Goal: Task Accomplishment & Management: Manage account settings

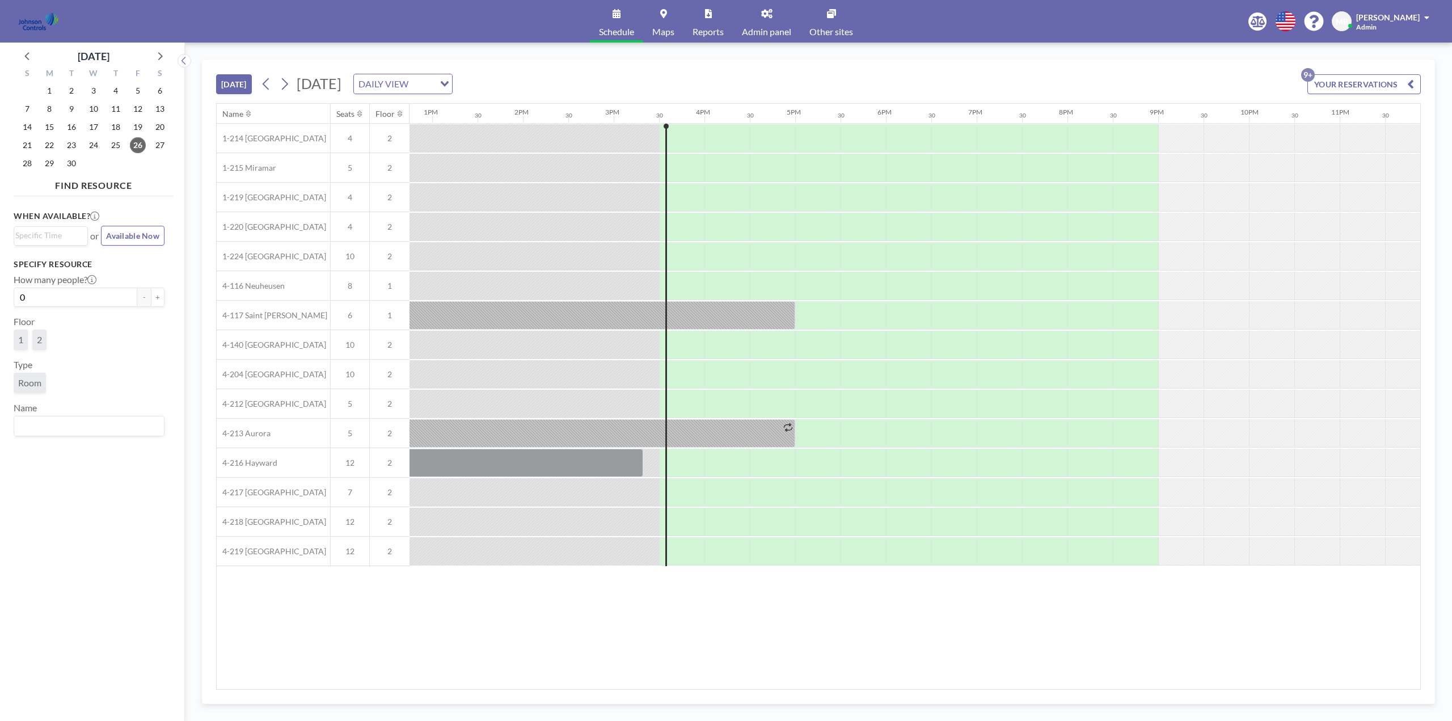
scroll to position [0, 1169]
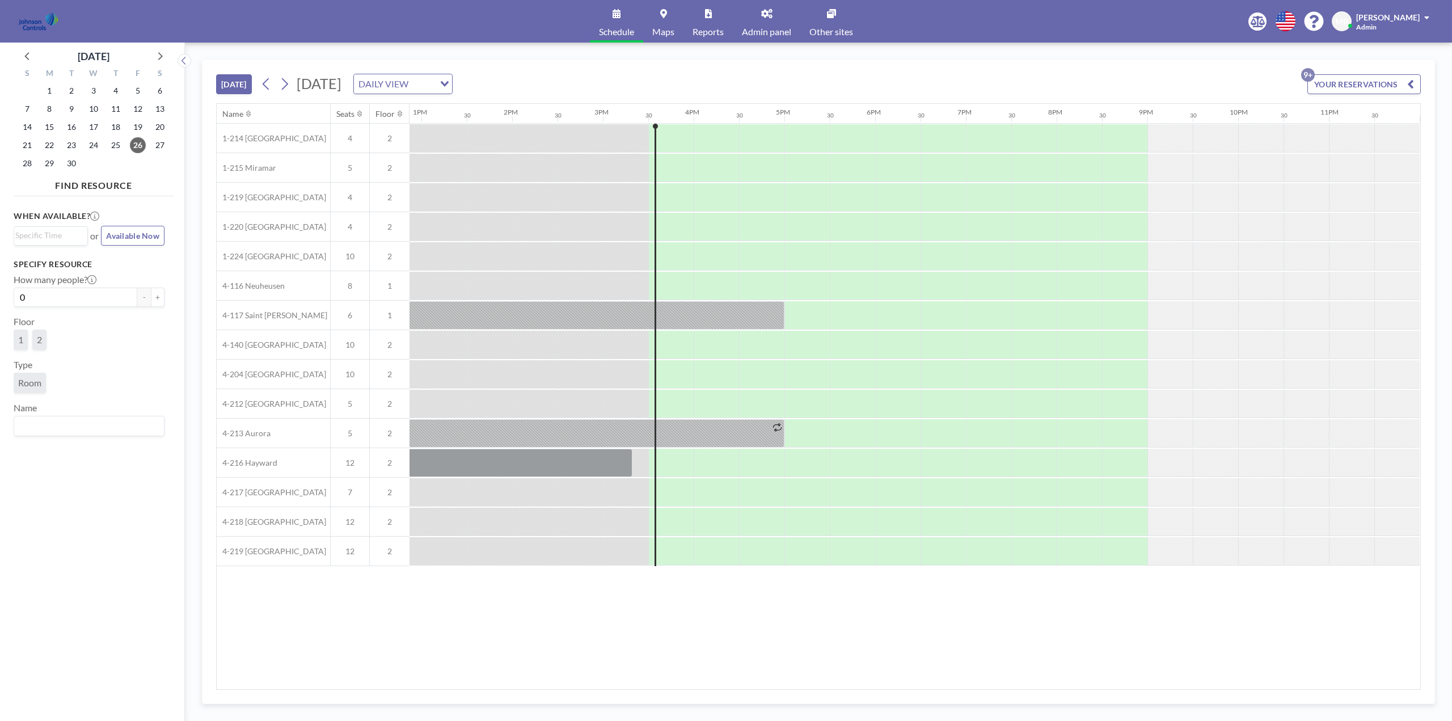
click at [833, 27] on span "Other sites" at bounding box center [832, 31] width 44 height 9
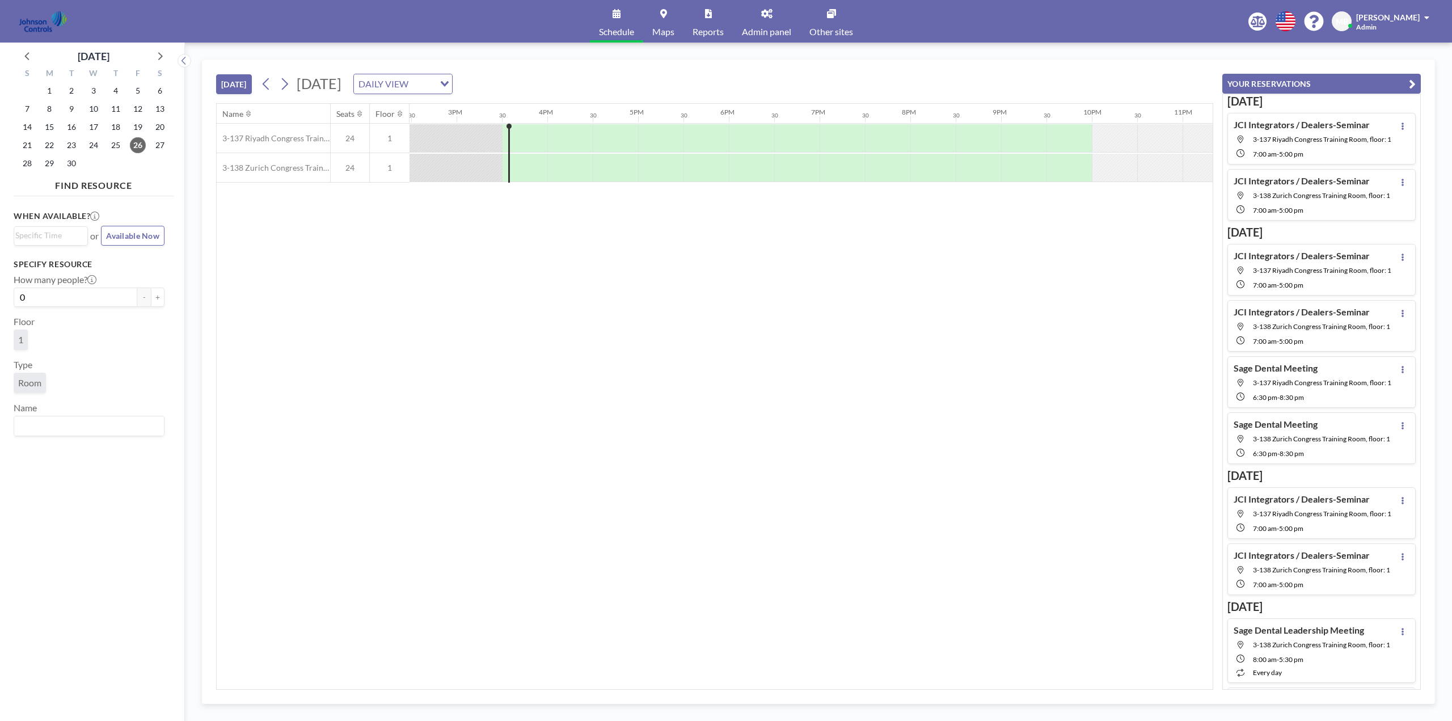
scroll to position [0, 1362]
click at [165, 58] on icon at bounding box center [159, 55] width 15 height 15
click at [70, 143] on span "21" at bounding box center [72, 145] width 16 height 16
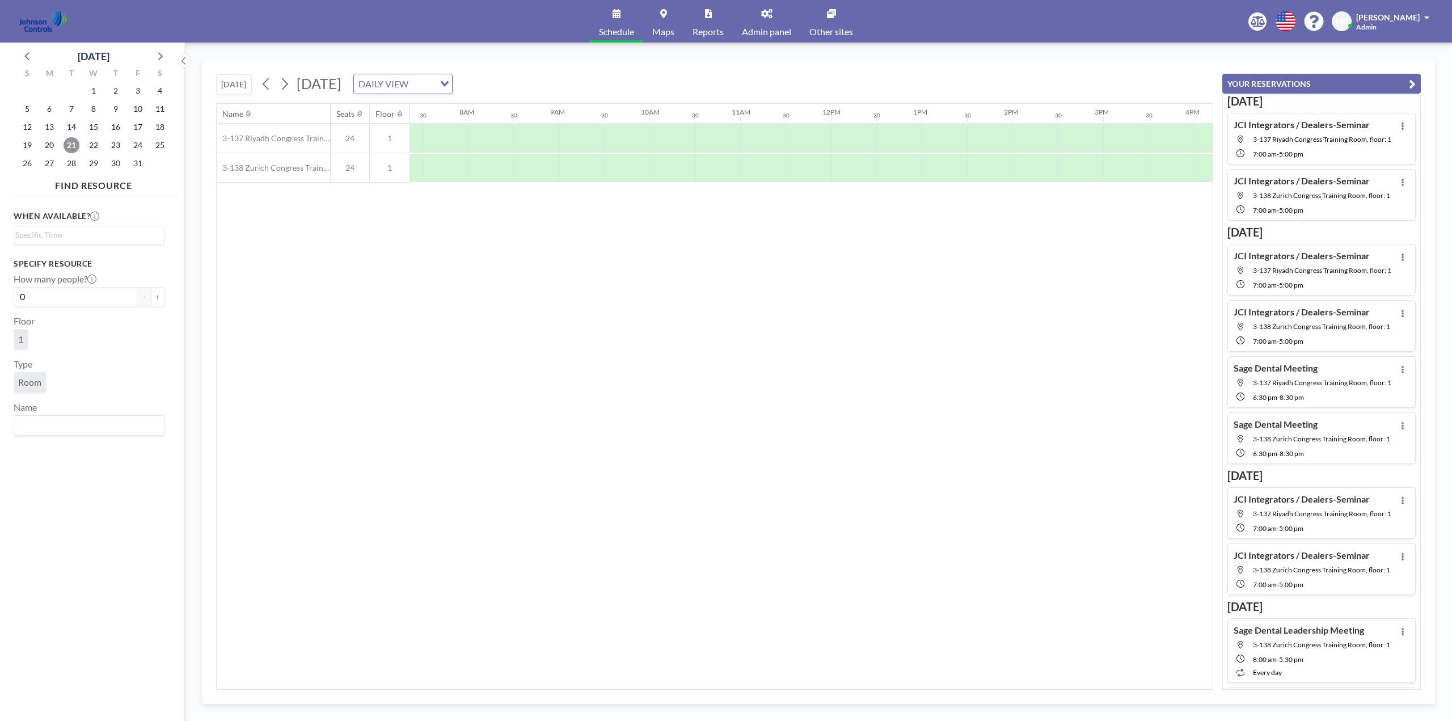
scroll to position [0, 681]
click at [95, 142] on span "22" at bounding box center [94, 145] width 16 height 16
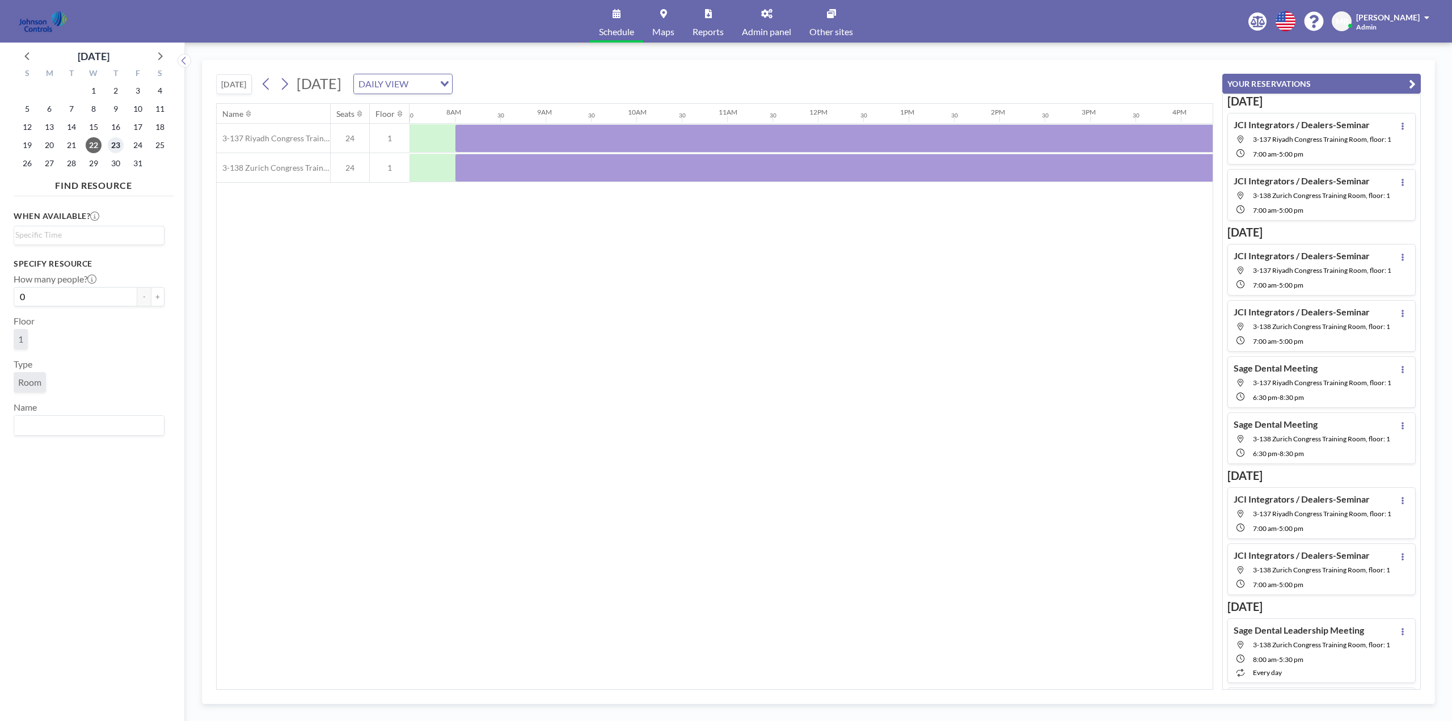
click at [121, 145] on span "23" at bounding box center [116, 145] width 16 height 16
click at [118, 124] on span "16" at bounding box center [116, 127] width 16 height 16
click at [95, 125] on span "15" at bounding box center [94, 127] width 16 height 16
click at [90, 144] on span "22" at bounding box center [94, 145] width 16 height 16
click at [119, 145] on span "23" at bounding box center [116, 145] width 16 height 16
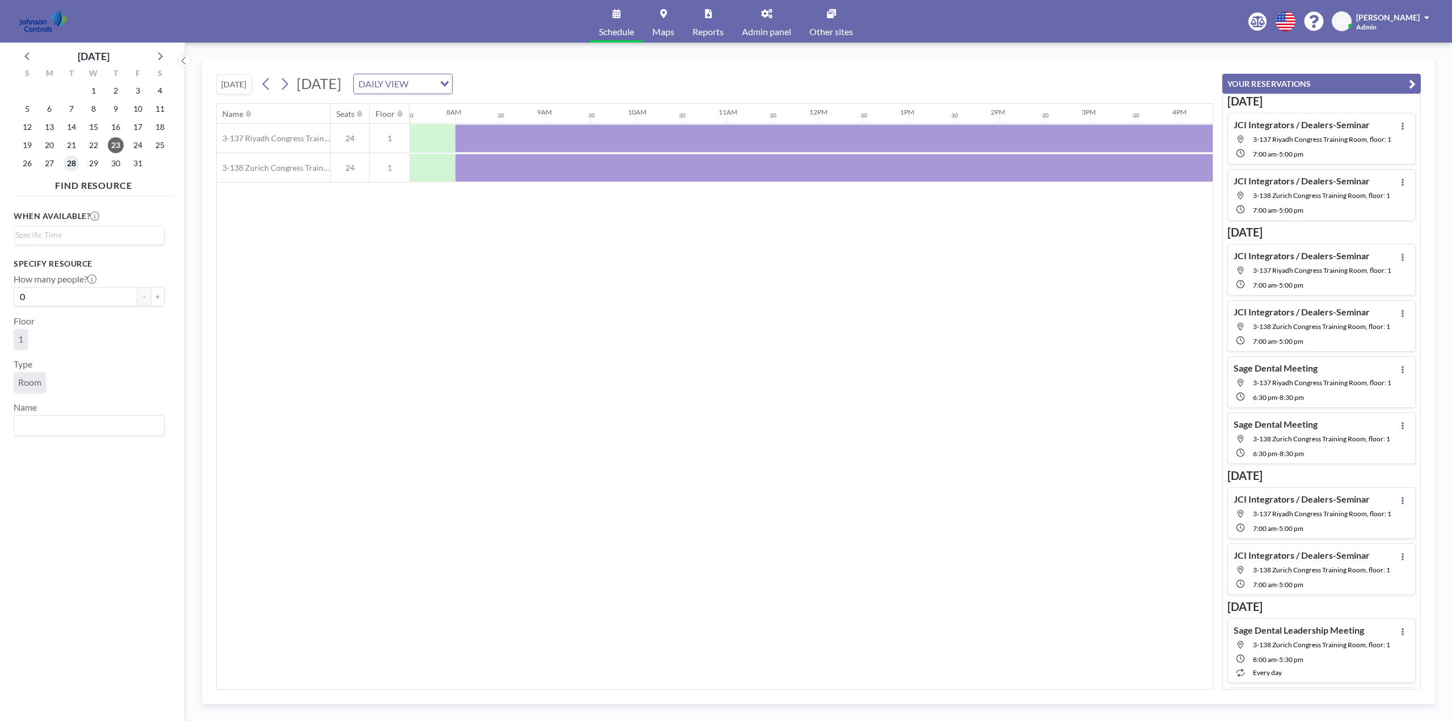
click at [77, 161] on span "28" at bounding box center [72, 163] width 16 height 16
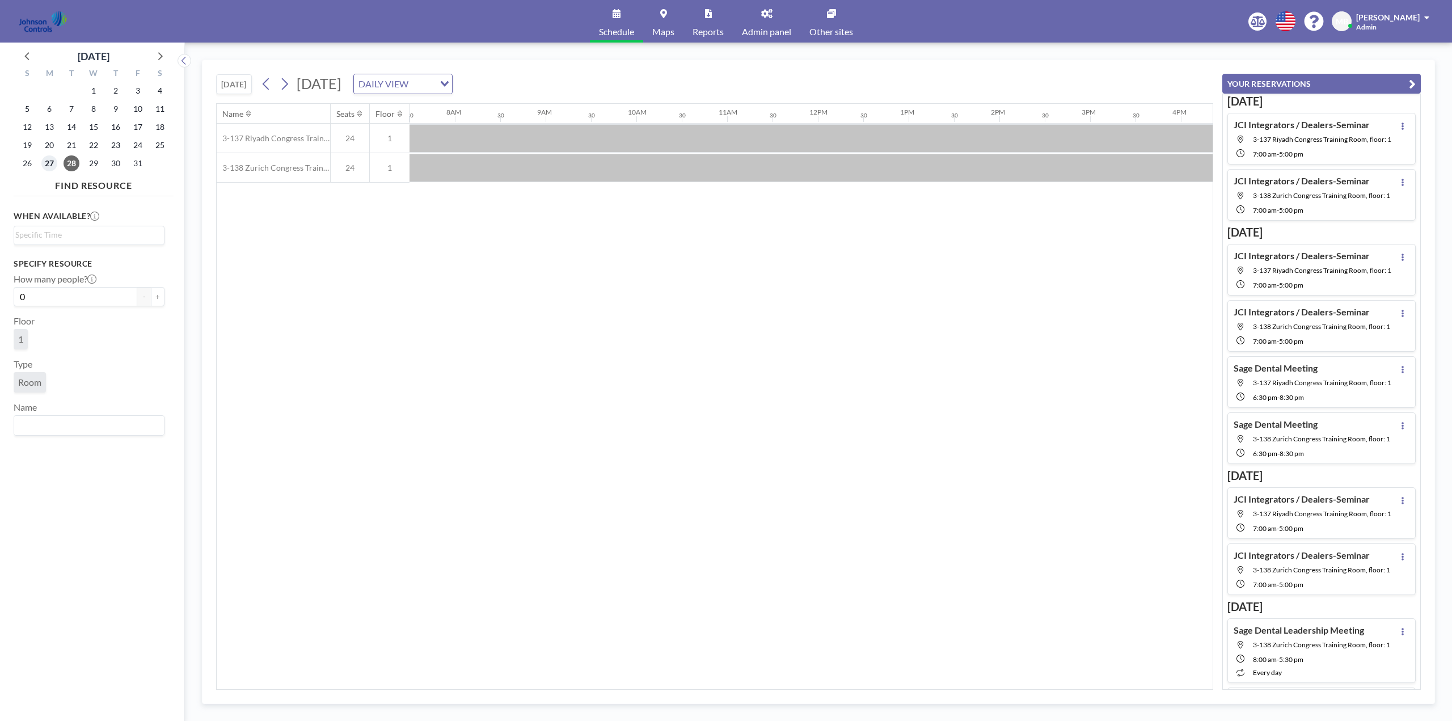
click at [53, 161] on span "27" at bounding box center [49, 163] width 16 height 16
click at [94, 145] on span "22" at bounding box center [94, 145] width 16 height 16
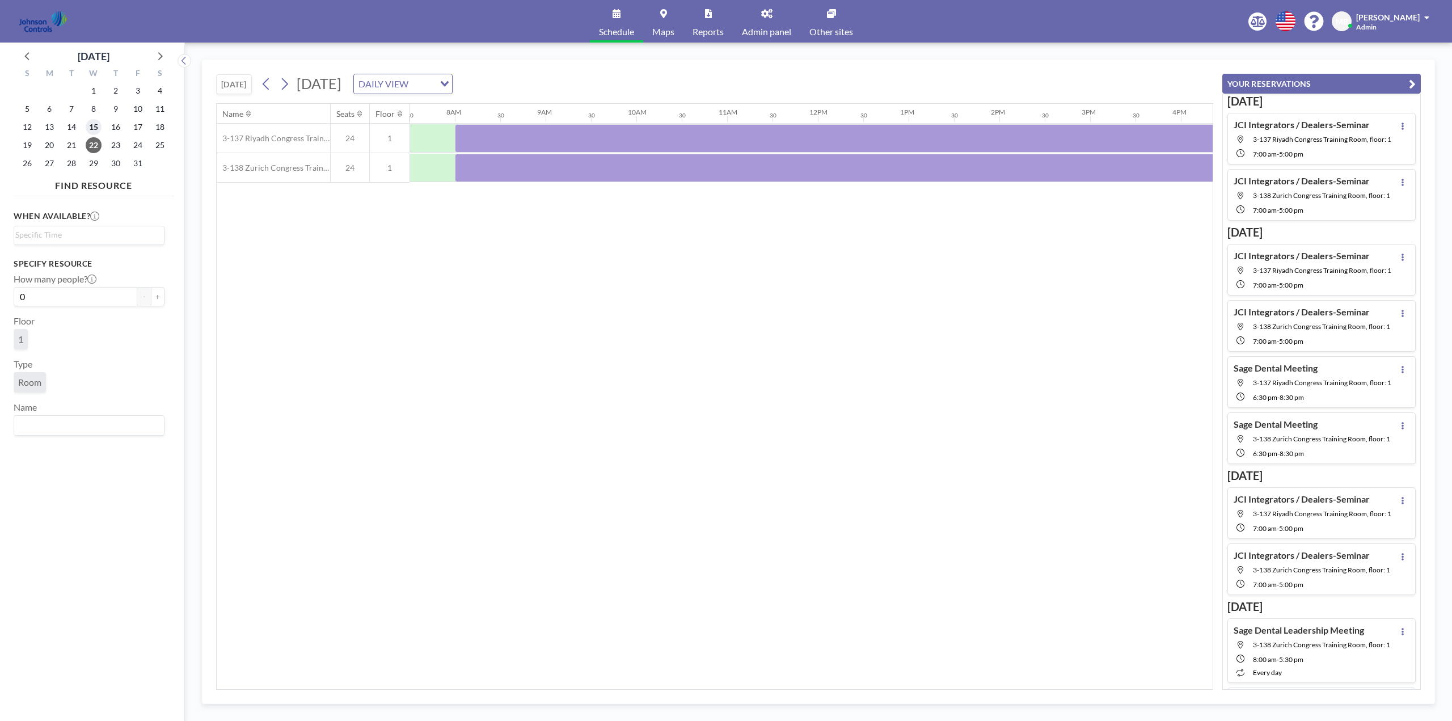
click at [96, 129] on span "15" at bounding box center [94, 127] width 16 height 16
click at [566, 163] on div at bounding box center [886, 168] width 862 height 28
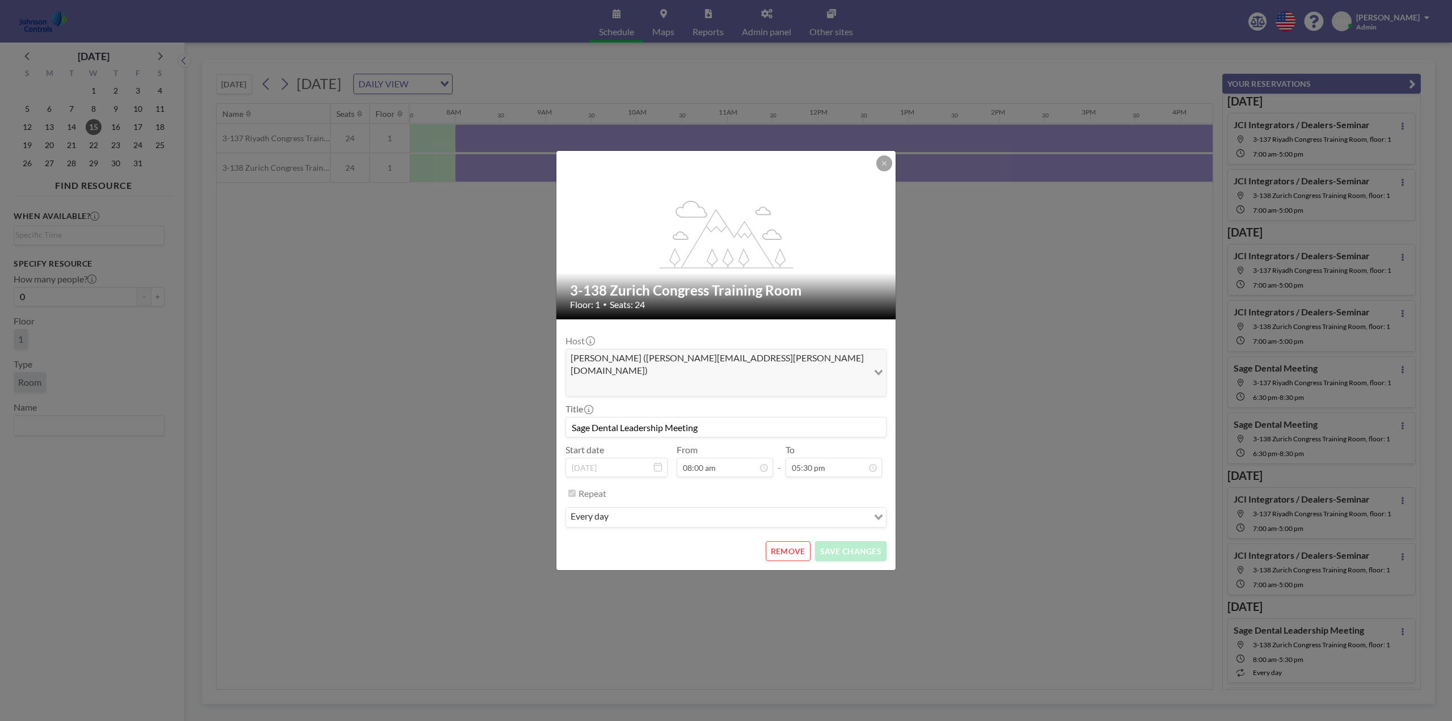
drag, startPoint x: 713, startPoint y: 417, endPoint x: 542, endPoint y: 410, distance: 171.5
click at [542, 410] on div "flex-grow: 1.2; 3-138 Zurich Congress Training Room Floor: 1 • Seats: 24 Host M…" at bounding box center [726, 360] width 1452 height 721
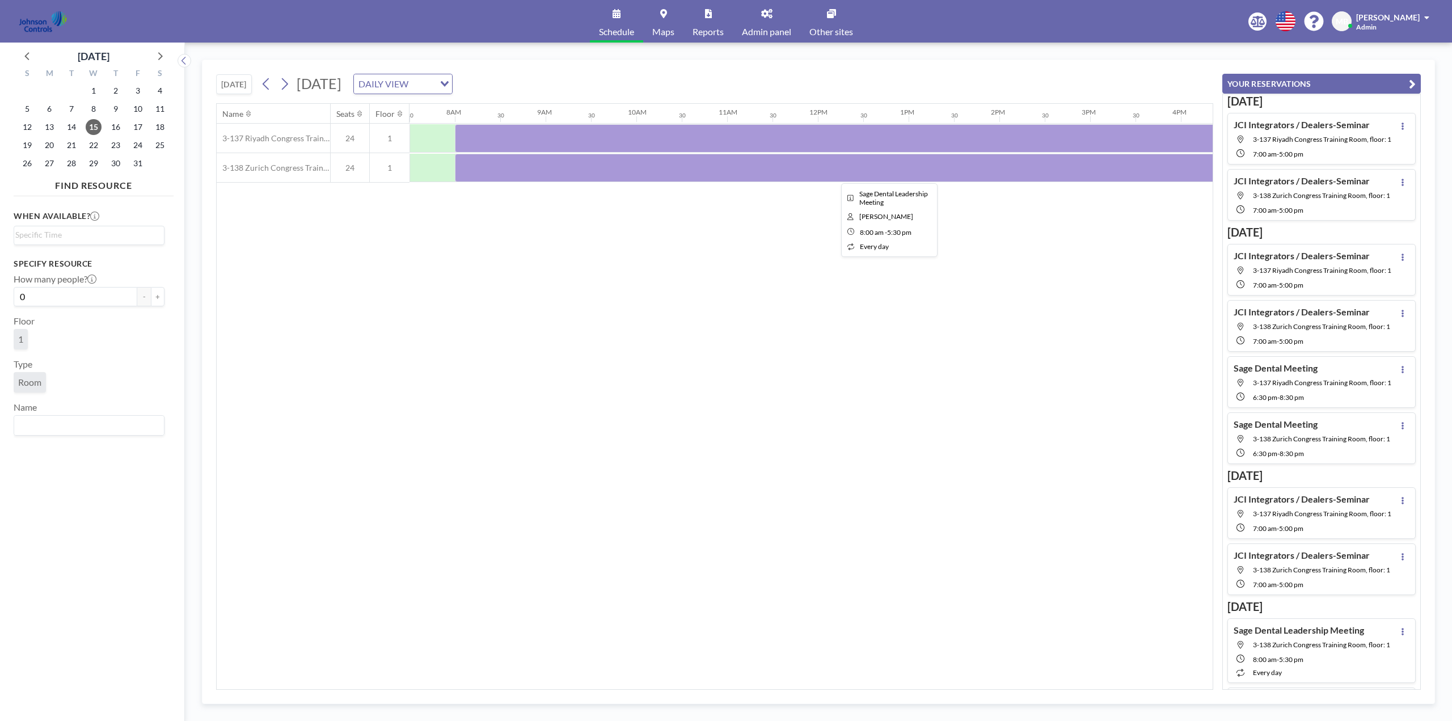
click at [570, 176] on div at bounding box center [886, 168] width 862 height 28
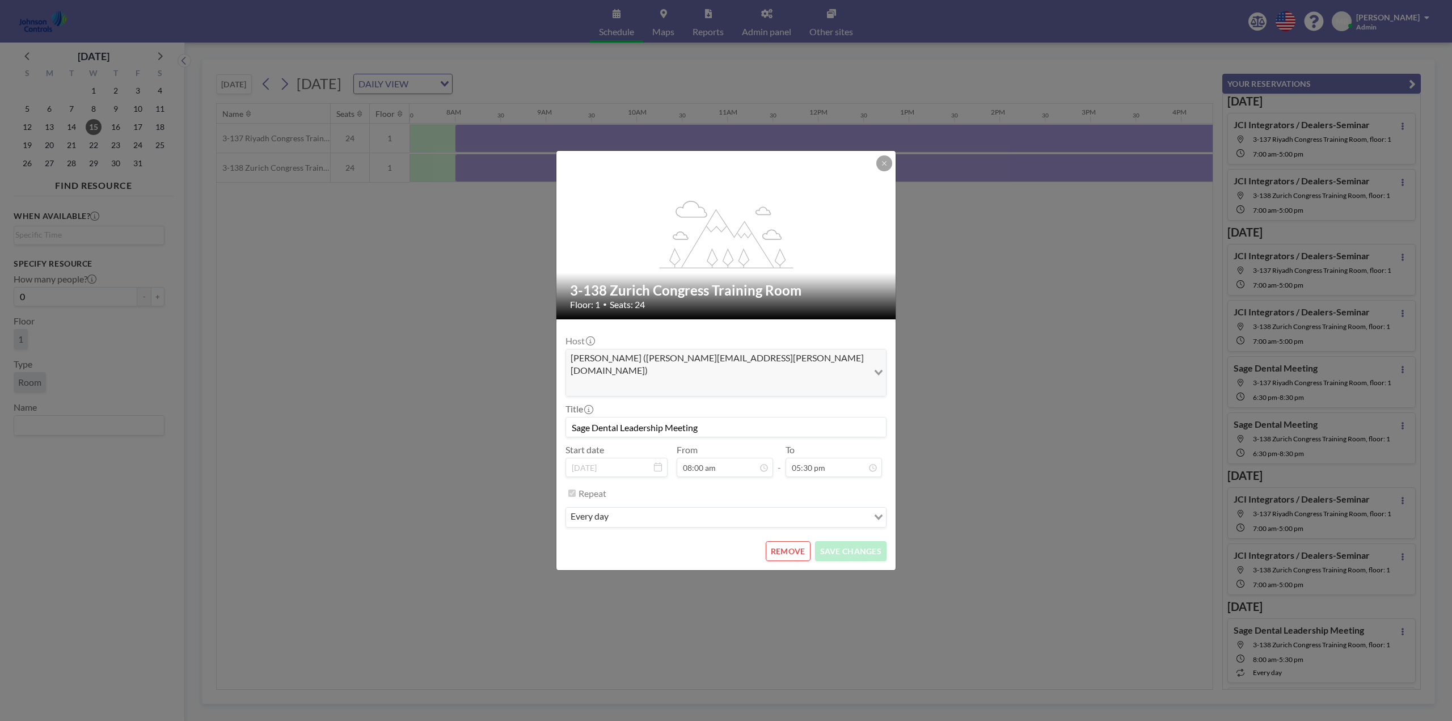
drag, startPoint x: 709, startPoint y: 409, endPoint x: 570, endPoint y: 415, distance: 139.2
click at [570, 418] on input "Sage Dental Leadership Meeting" at bounding box center [726, 427] width 320 height 19
click at [97, 147] on div "flex-grow: 1.2; 3-138 Zurich Congress Training Room Floor: 1 • Seats: 24 Host M…" at bounding box center [726, 360] width 1452 height 721
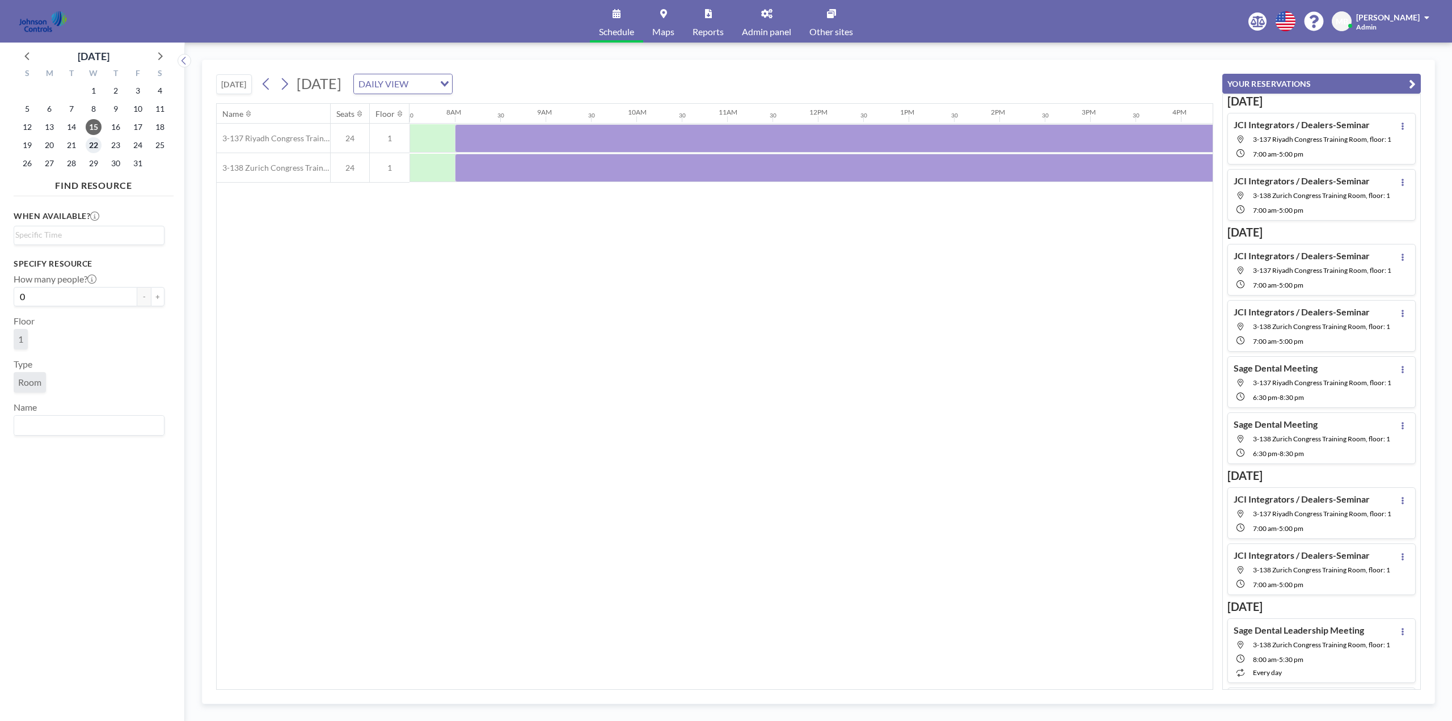
click at [97, 146] on span "22" at bounding box center [94, 145] width 16 height 16
click at [553, 138] on div at bounding box center [863, 138] width 817 height 28
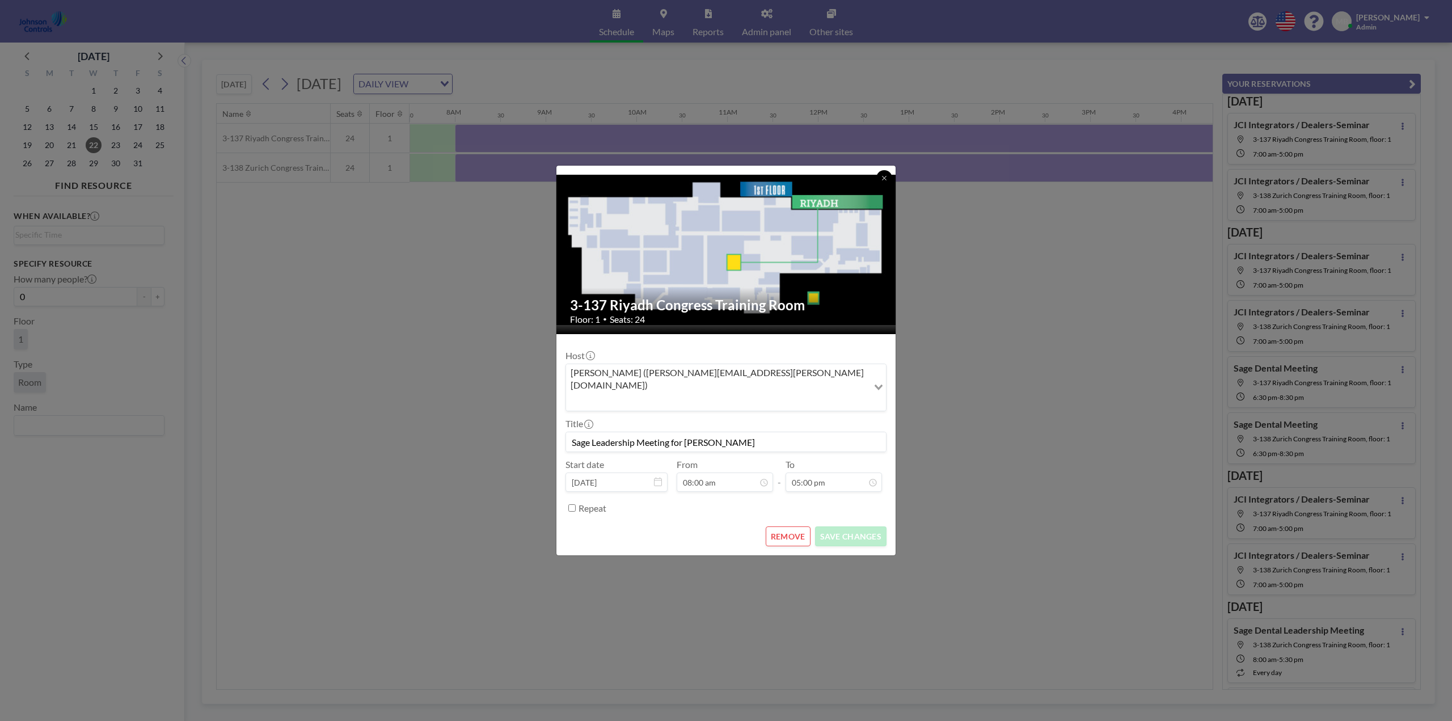
click at [884, 182] on icon at bounding box center [884, 178] width 7 height 7
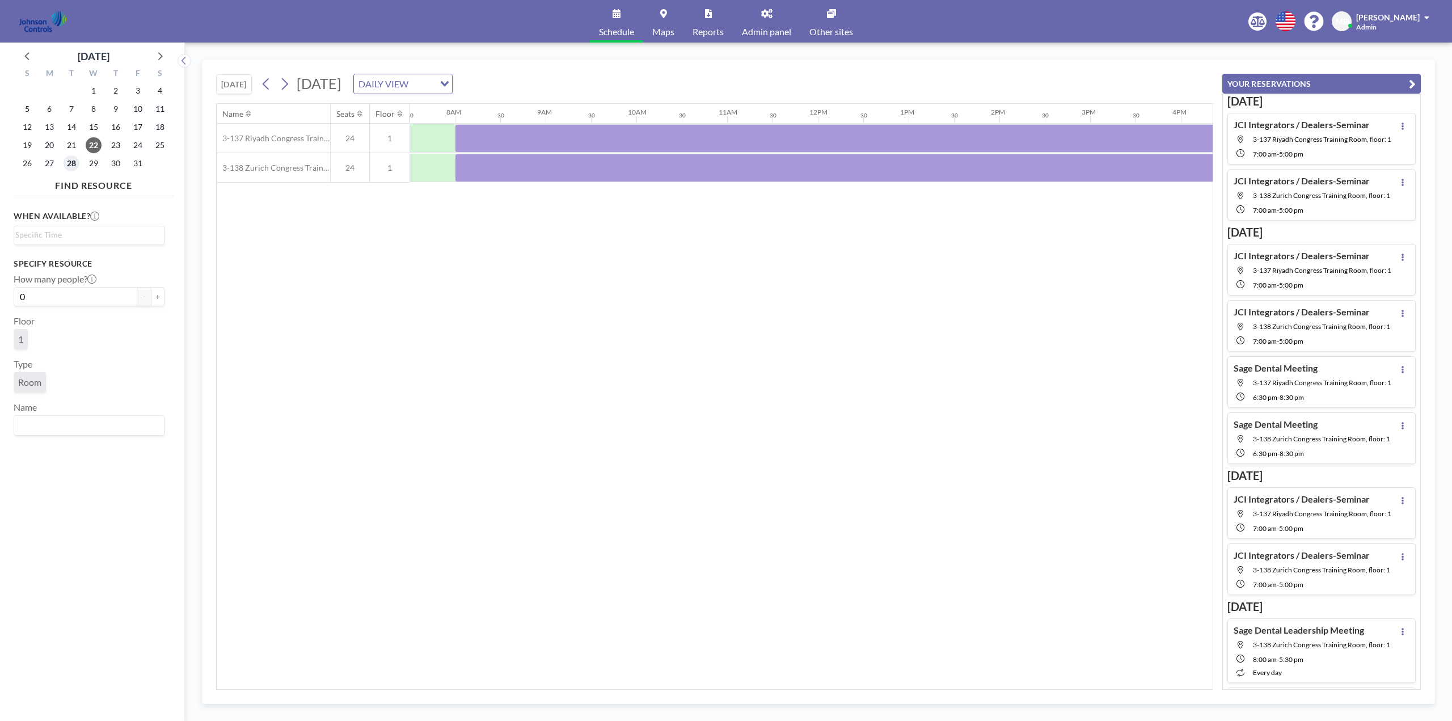
click at [74, 163] on span "28" at bounding box center [72, 163] width 16 height 16
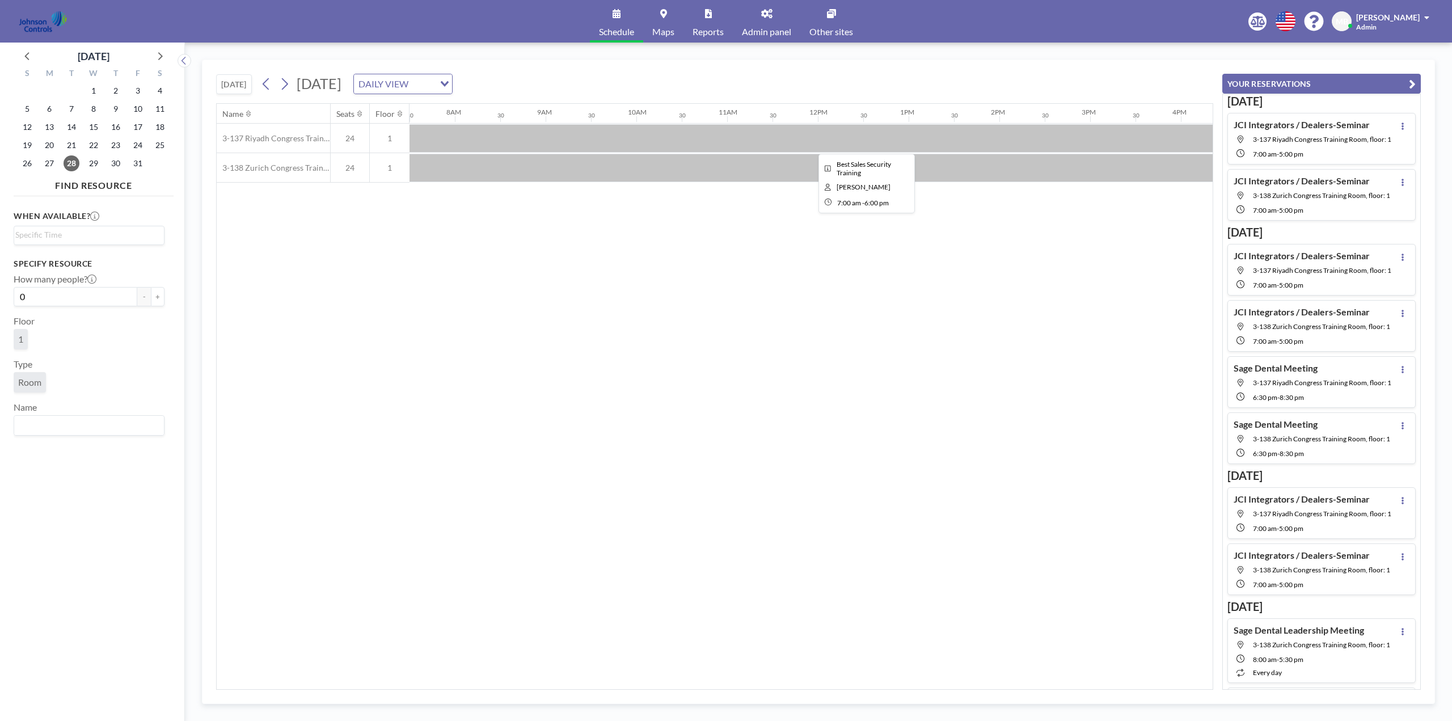
click at [576, 138] on div at bounding box center [863, 138] width 999 height 28
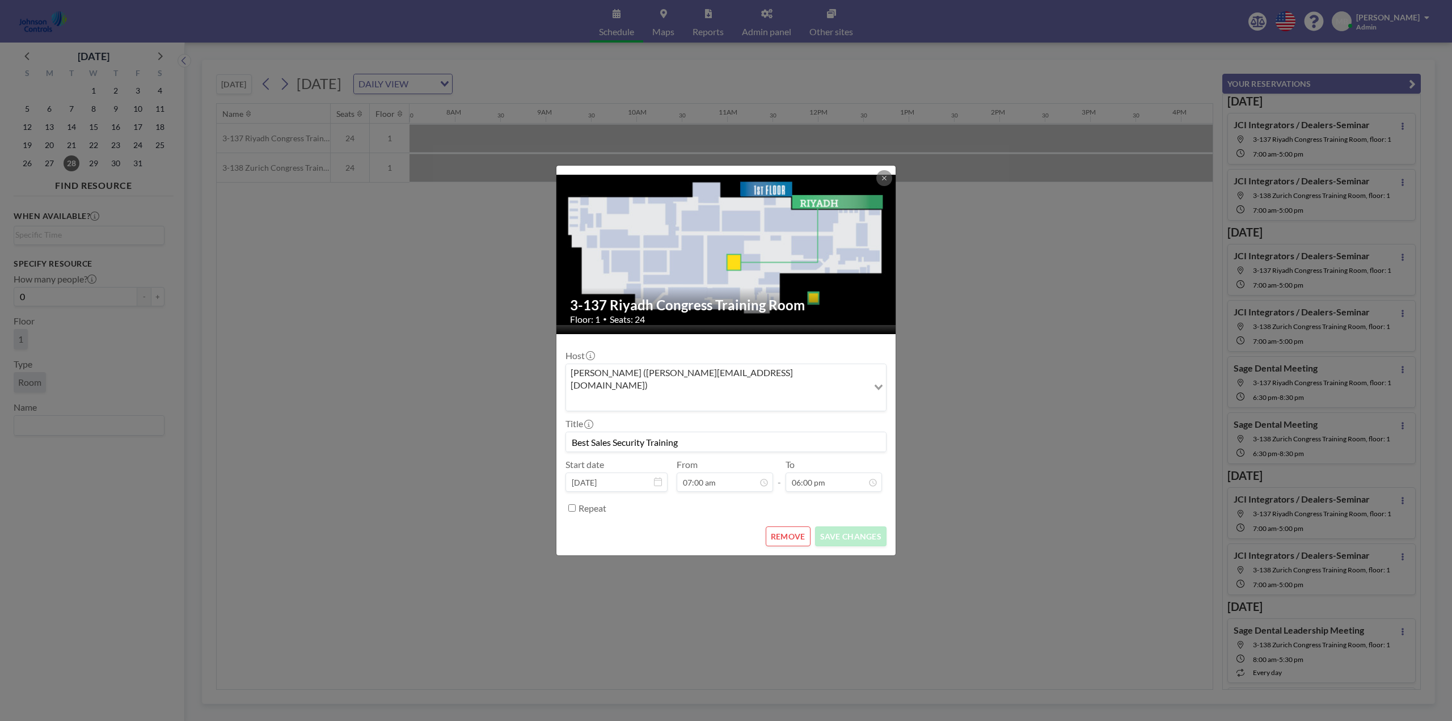
drag, startPoint x: 691, startPoint y: 431, endPoint x: 569, endPoint y: 431, distance: 122.0
click at [569, 432] on input "Best Sales Security Training" at bounding box center [726, 441] width 320 height 19
click at [462, 413] on div "3-137 Riyadh Congress Training Room Floor: 1 • Seats: 24 Host Shirl Madison (sh…" at bounding box center [726, 360] width 1452 height 721
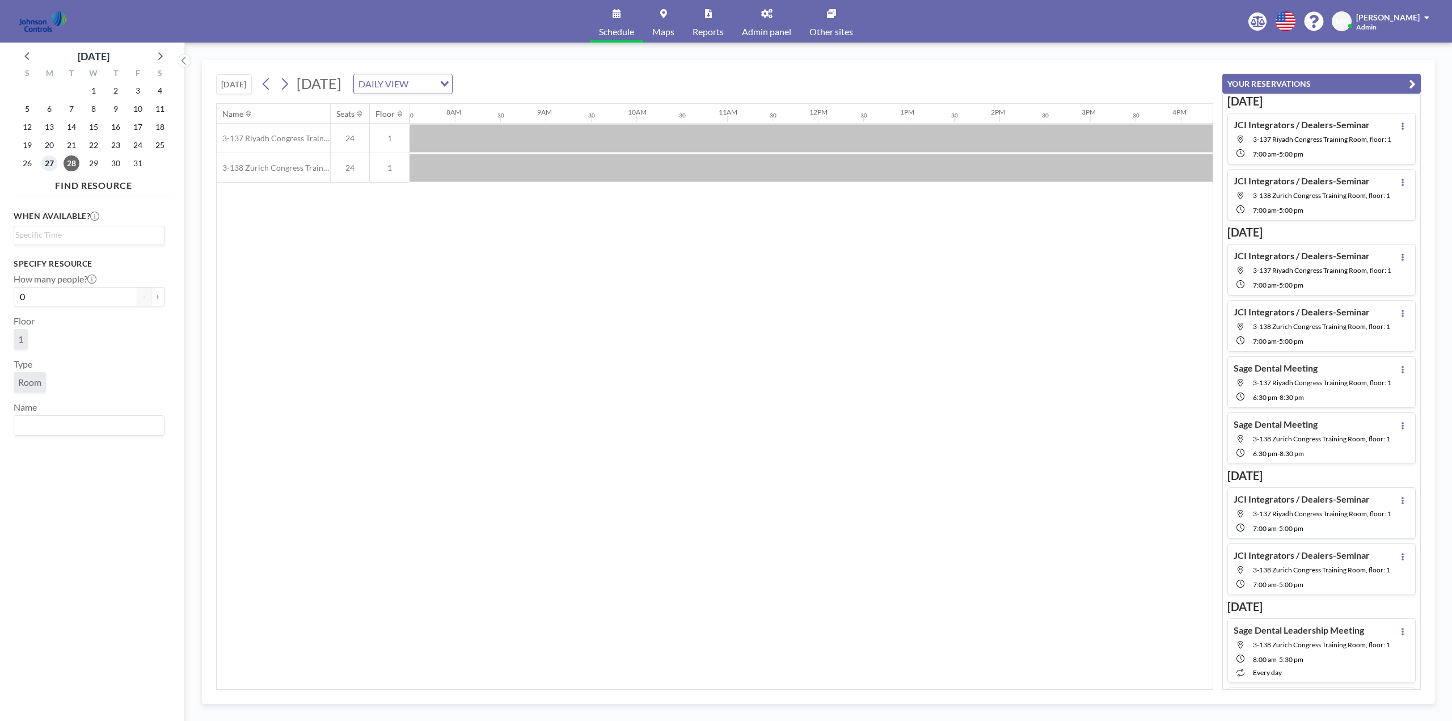
click at [47, 165] on span "27" at bounding box center [49, 163] width 16 height 16
click at [137, 165] on span "31" at bounding box center [138, 163] width 16 height 16
click at [1400, 17] on span "[PERSON_NAME]" at bounding box center [1389, 17] width 64 height 10
click at [1399, 79] on span "Log out" at bounding box center [1396, 76] width 26 height 11
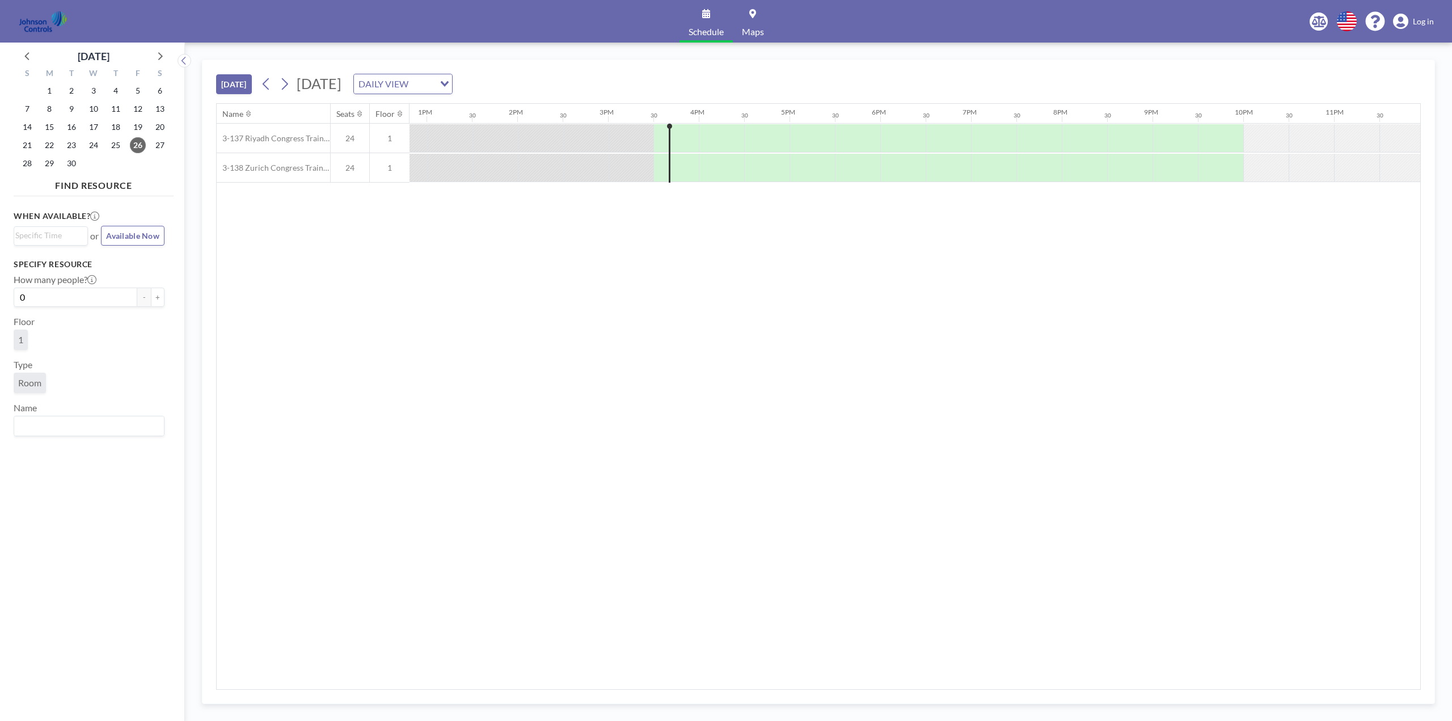
scroll to position [0, 1169]
click at [1423, 22] on span "Log in" at bounding box center [1423, 21] width 21 height 10
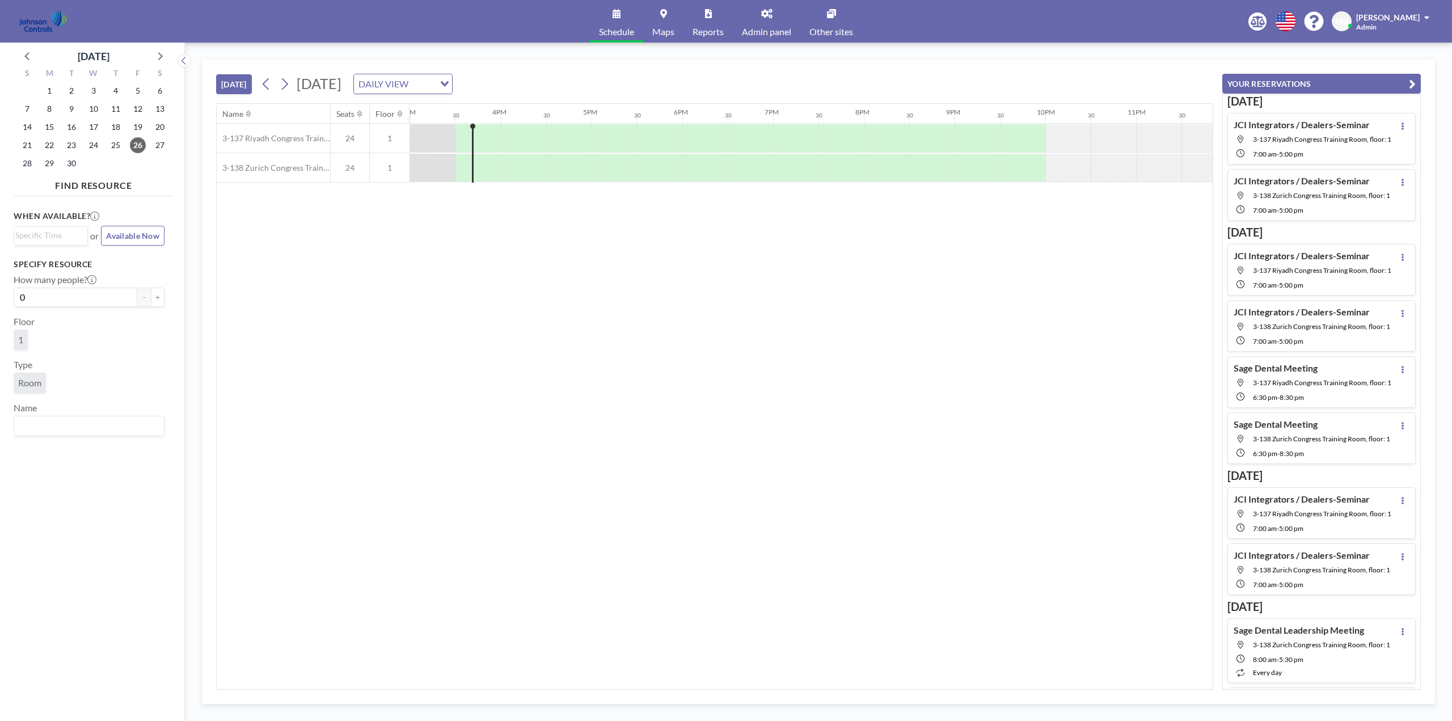
scroll to position [0, 1362]
click at [834, 23] on link "Other sites" at bounding box center [832, 21] width 62 height 43
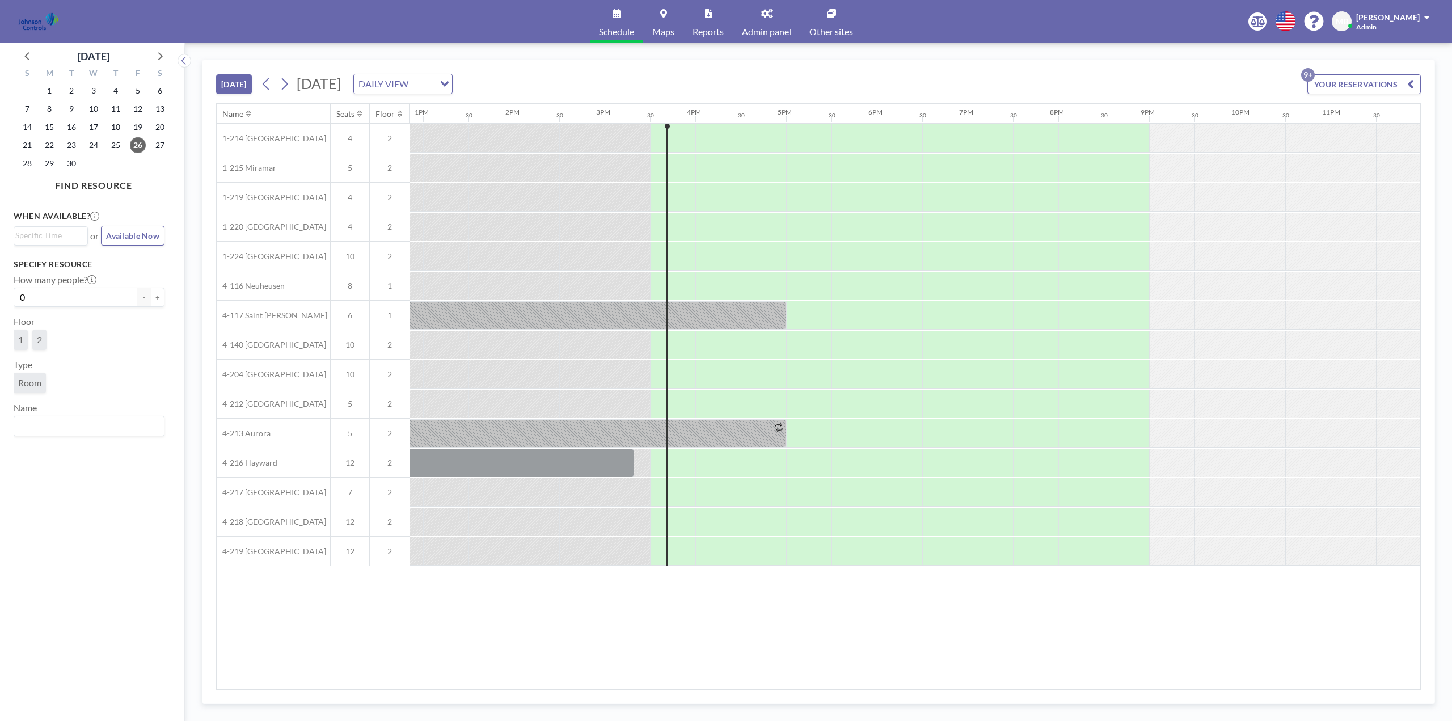
scroll to position [0, 1169]
click at [120, 481] on div "When available? Loading... or Available Now Specify resource How many people? 0…" at bounding box center [94, 450] width 160 height 498
click at [838, 23] on link "Other sites" at bounding box center [832, 21] width 62 height 43
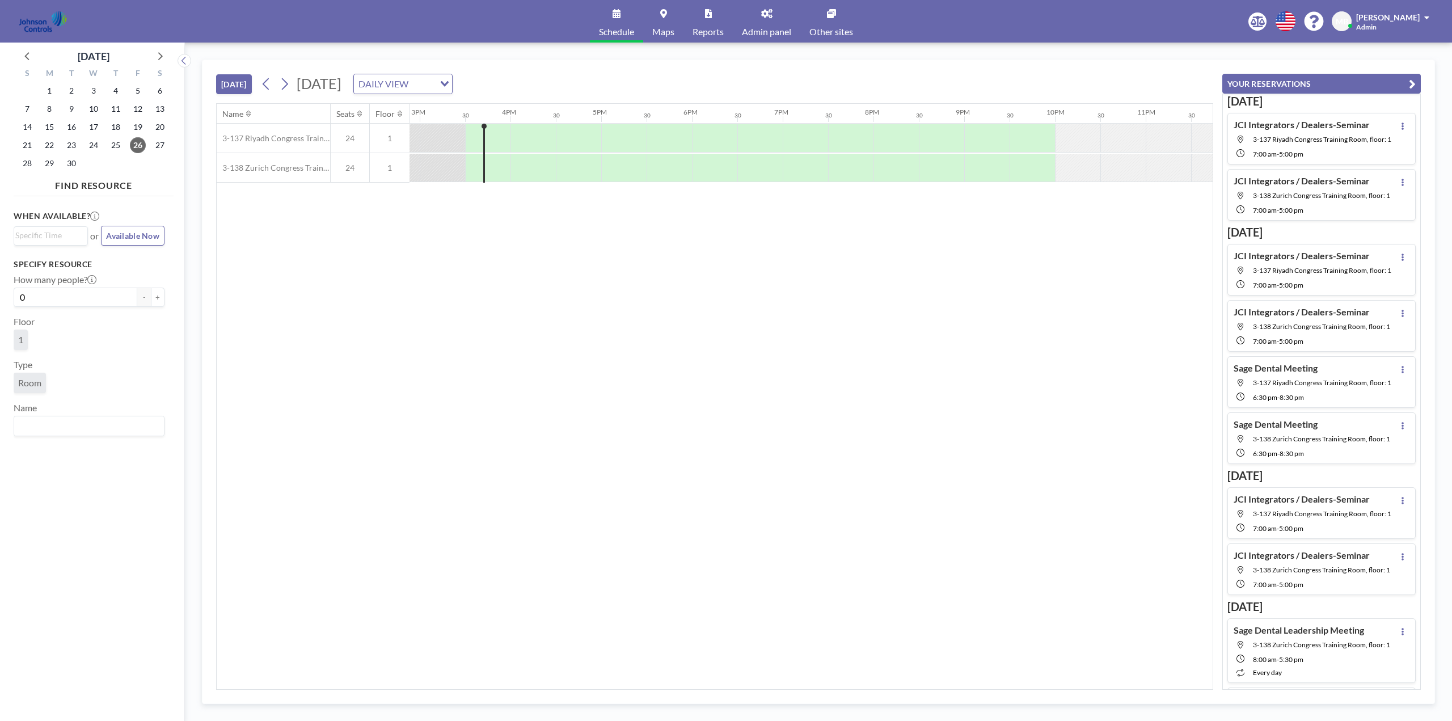
scroll to position [0, 1362]
click at [160, 58] on icon at bounding box center [160, 56] width 5 height 8
click at [162, 55] on icon at bounding box center [159, 55] width 15 height 15
click at [53, 108] on span "8" at bounding box center [49, 109] width 16 height 16
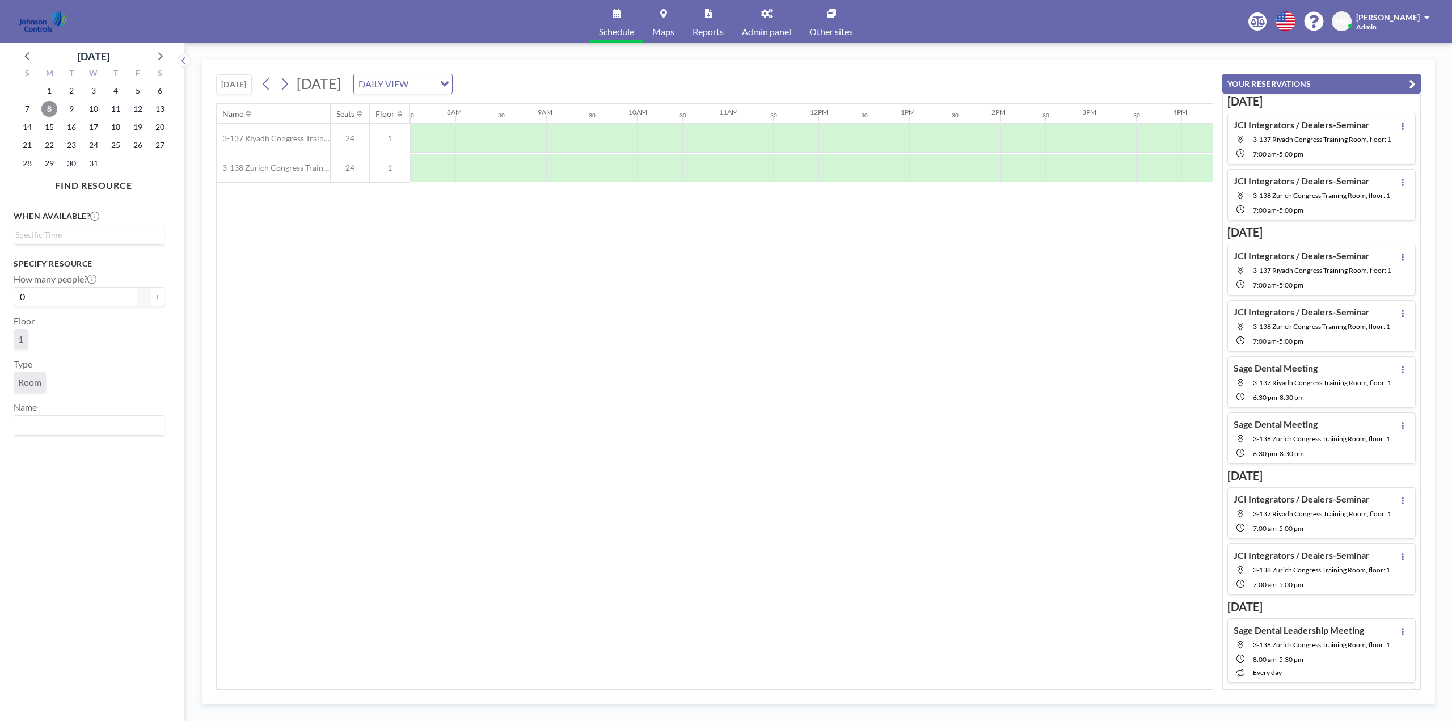
scroll to position [0, 681]
click at [76, 107] on span "9" at bounding box center [72, 109] width 16 height 16
click at [90, 107] on span "10" at bounding box center [94, 109] width 16 height 16
click at [118, 107] on span "11" at bounding box center [116, 109] width 16 height 16
click at [53, 113] on span "8" at bounding box center [49, 109] width 16 height 16
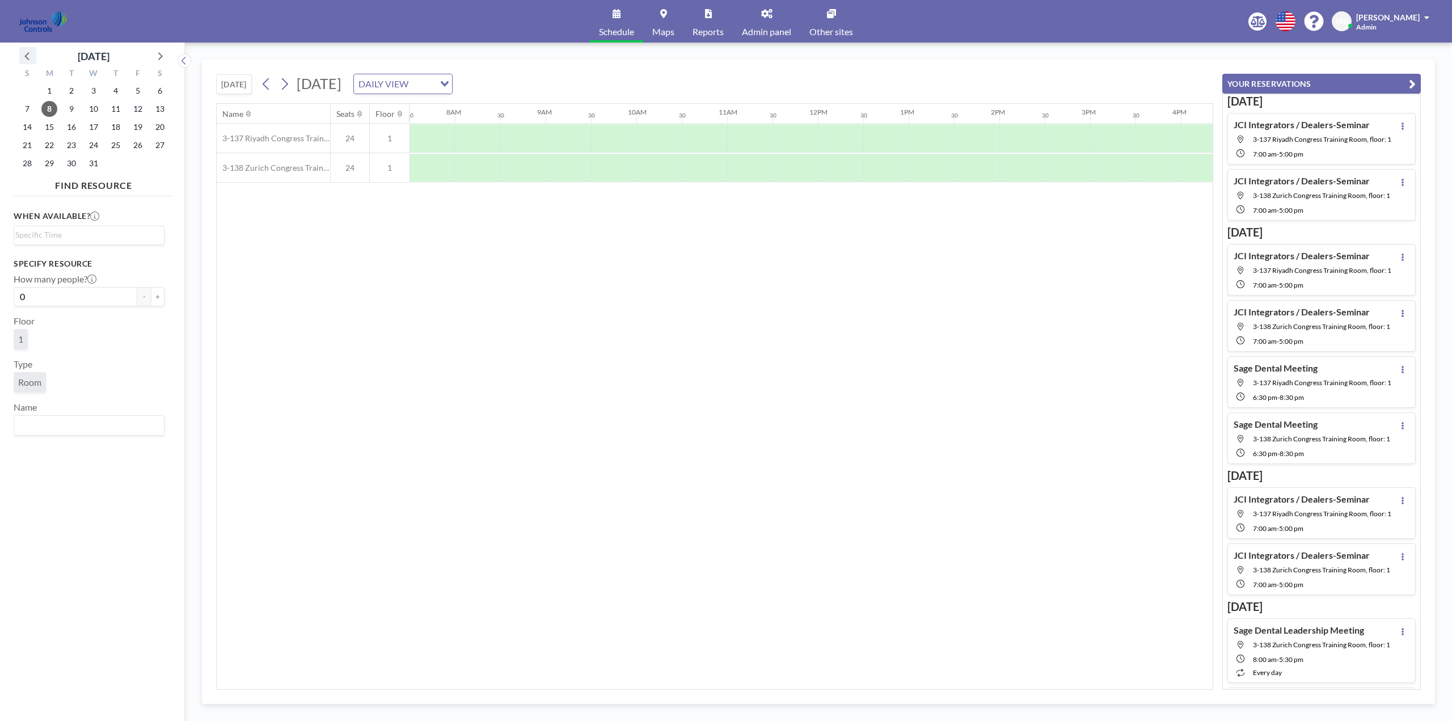
click at [23, 54] on icon at bounding box center [27, 55] width 15 height 15
click at [26, 54] on icon at bounding box center [27, 55] width 15 height 15
click at [96, 145] on span "22" at bounding box center [94, 145] width 16 height 16
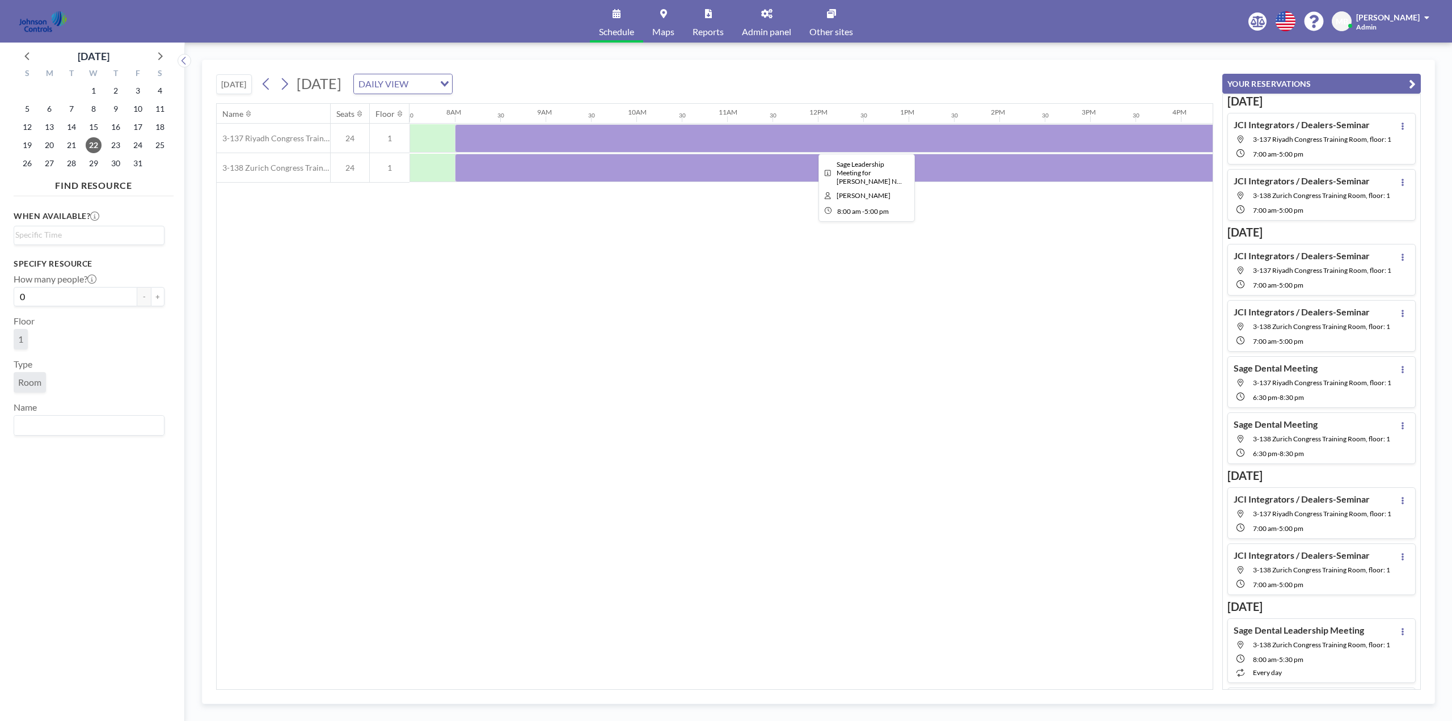
click at [542, 140] on div at bounding box center [863, 138] width 817 height 28
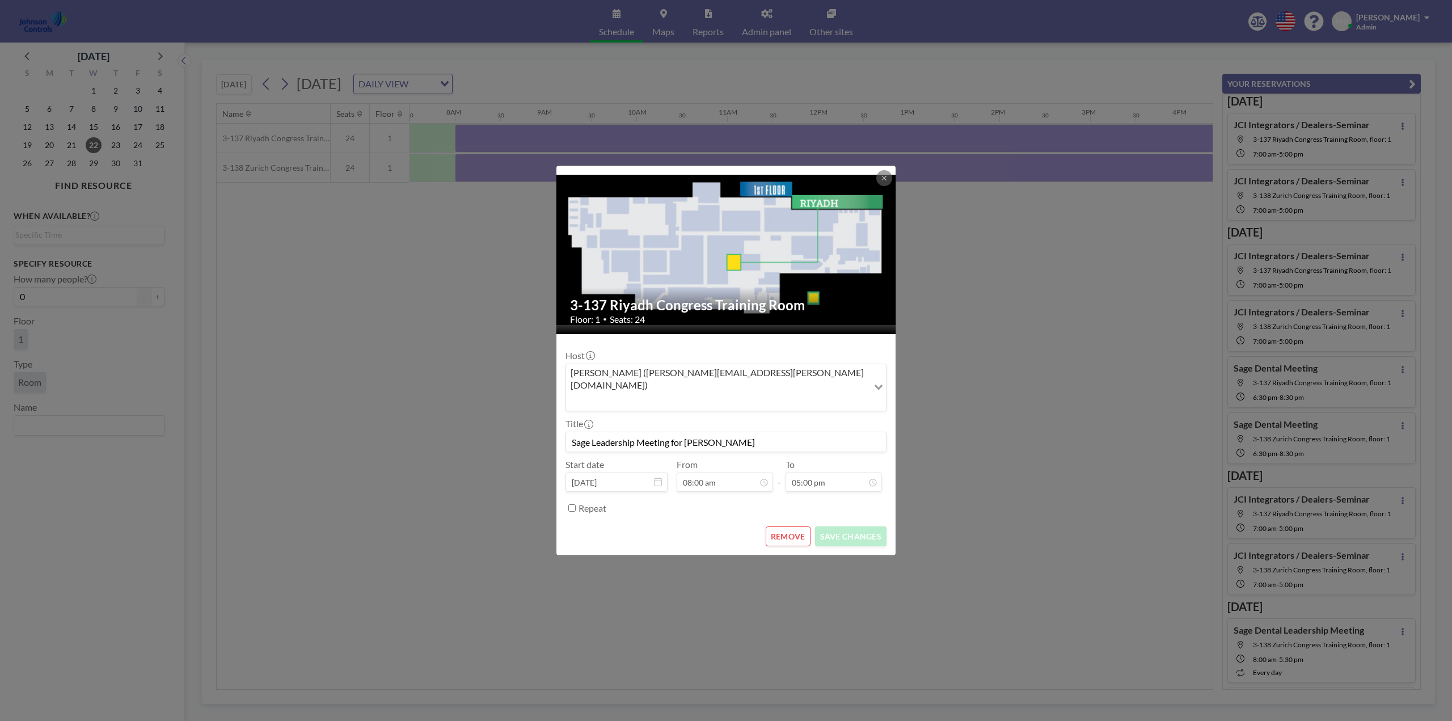
scroll to position [40, 0]
click at [794, 527] on button "REMOVE" at bounding box center [788, 537] width 45 height 20
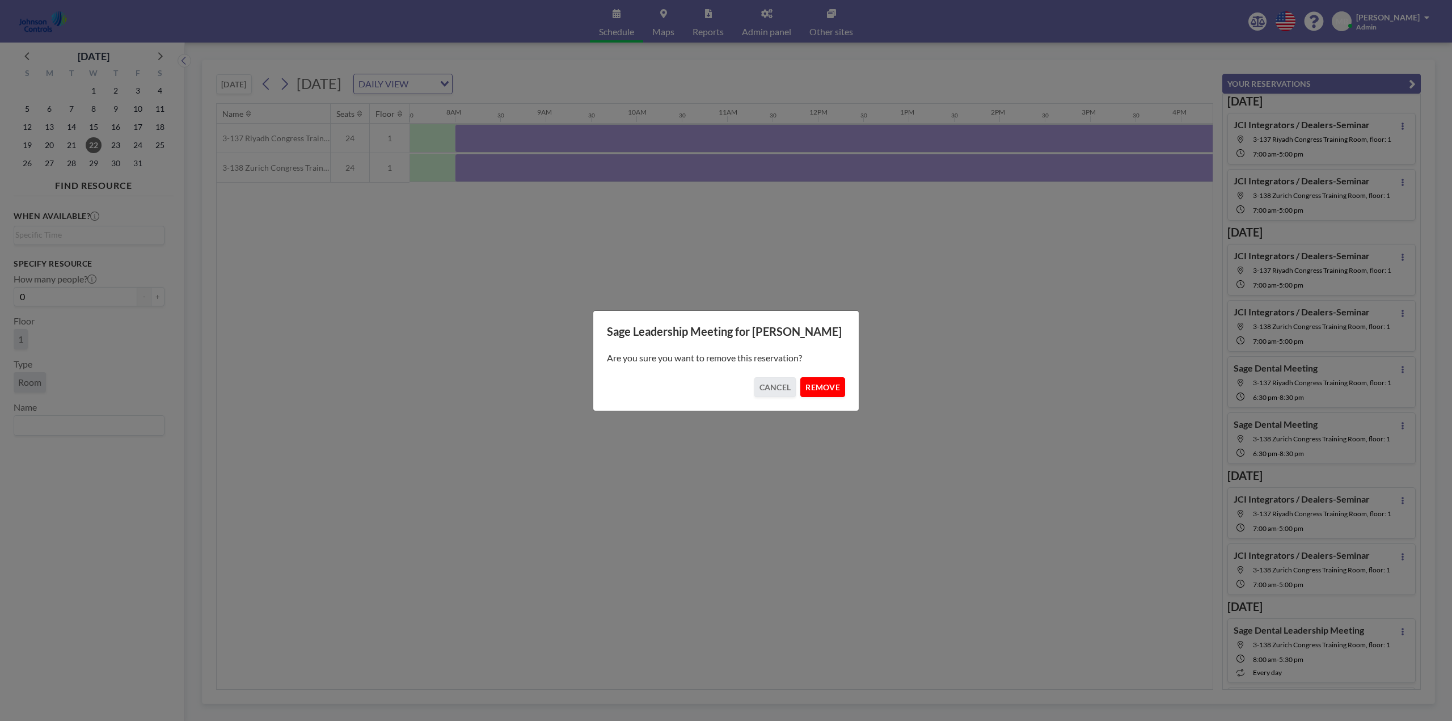
click at [827, 388] on button "REMOVE" at bounding box center [823, 387] width 45 height 20
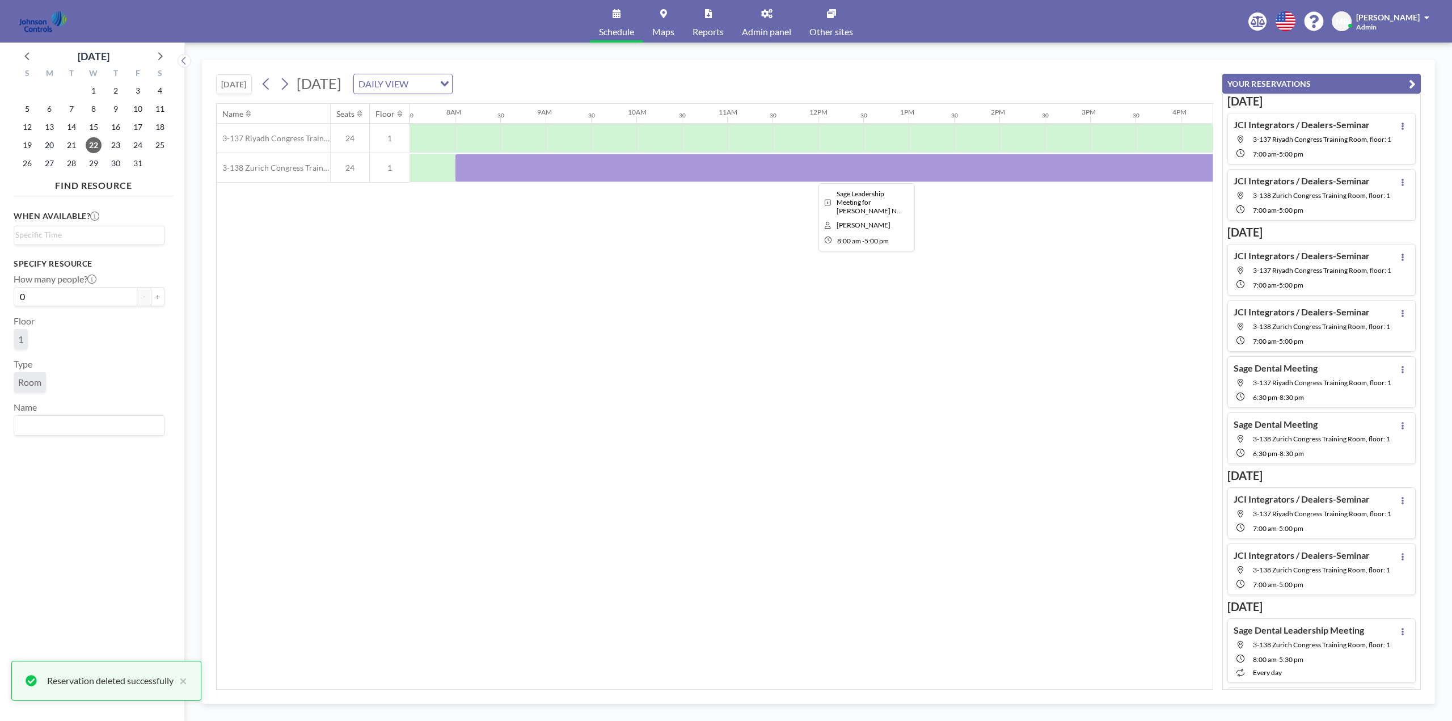
click at [563, 169] on div at bounding box center [863, 168] width 817 height 28
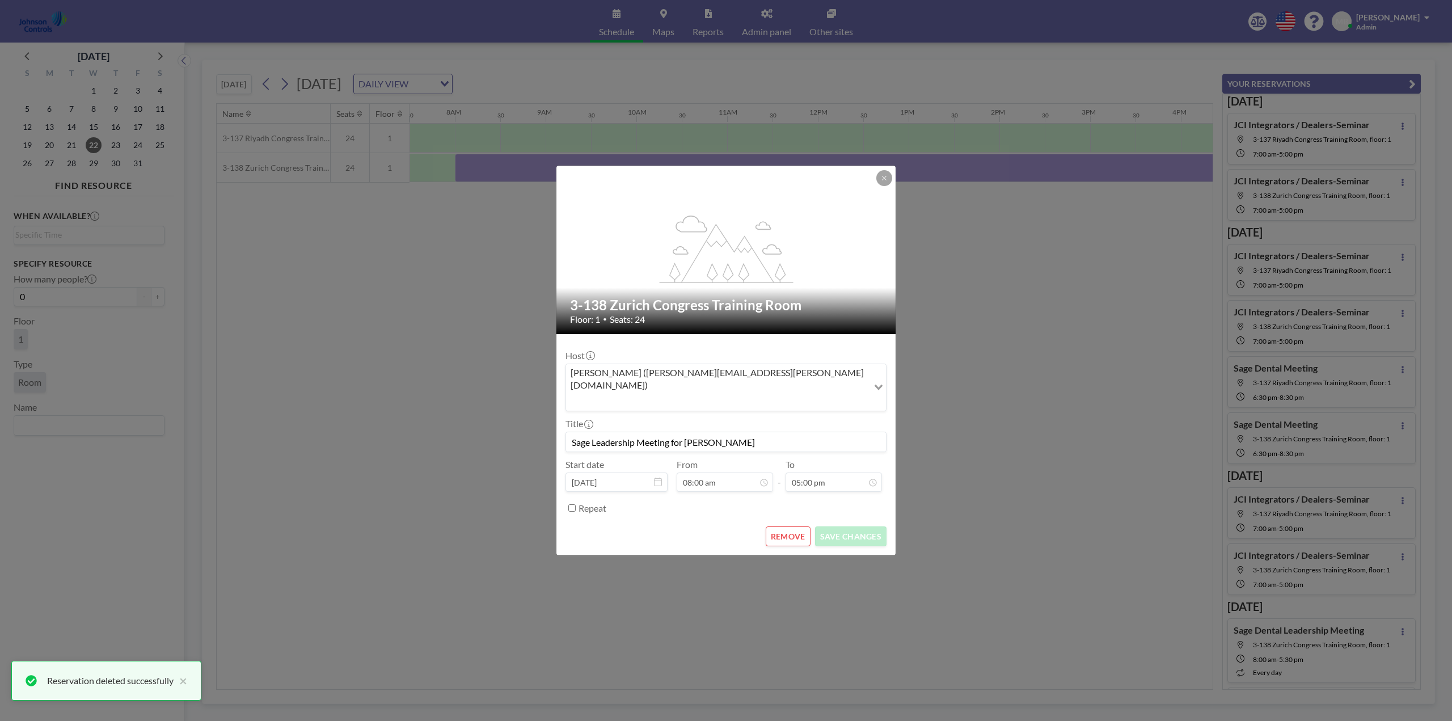
scroll to position [404, 0]
click at [774, 527] on button "REMOVE" at bounding box center [788, 537] width 45 height 20
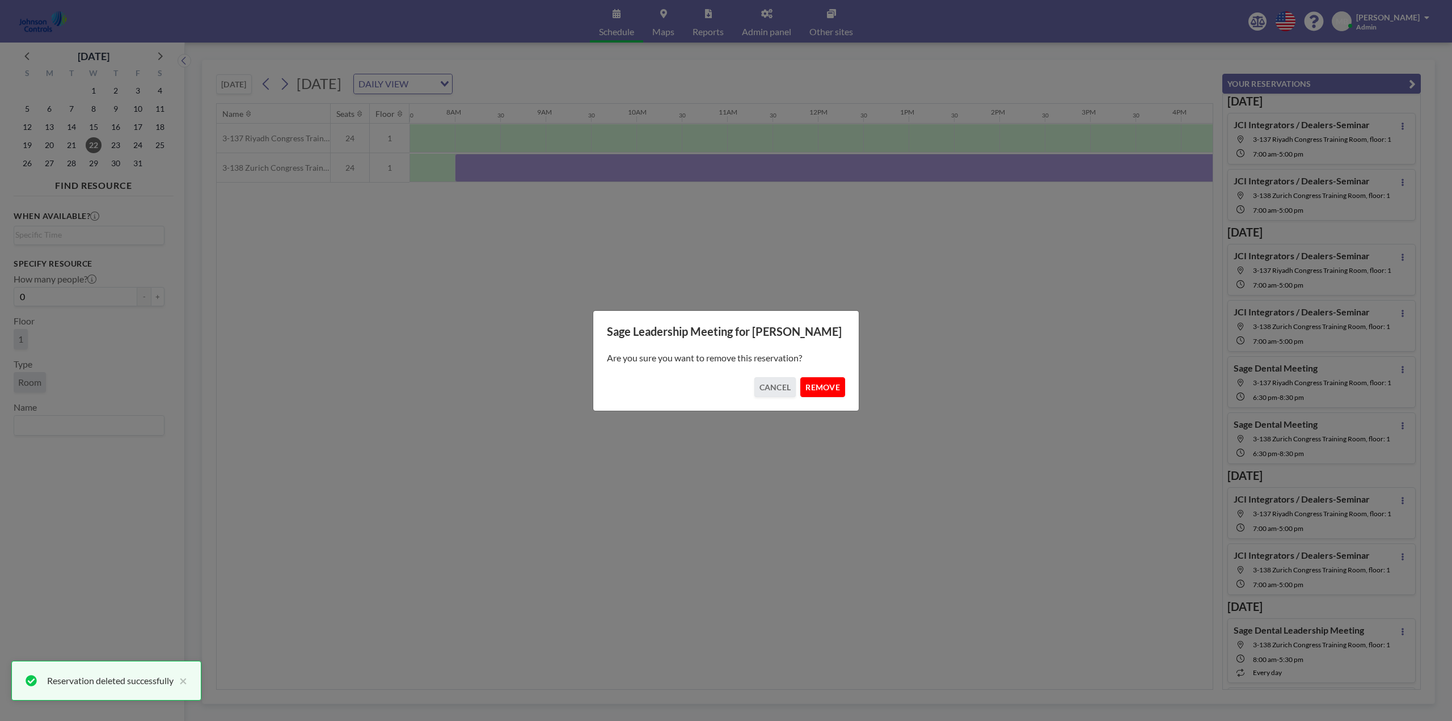
click at [827, 390] on button "REMOVE" at bounding box center [823, 387] width 45 height 20
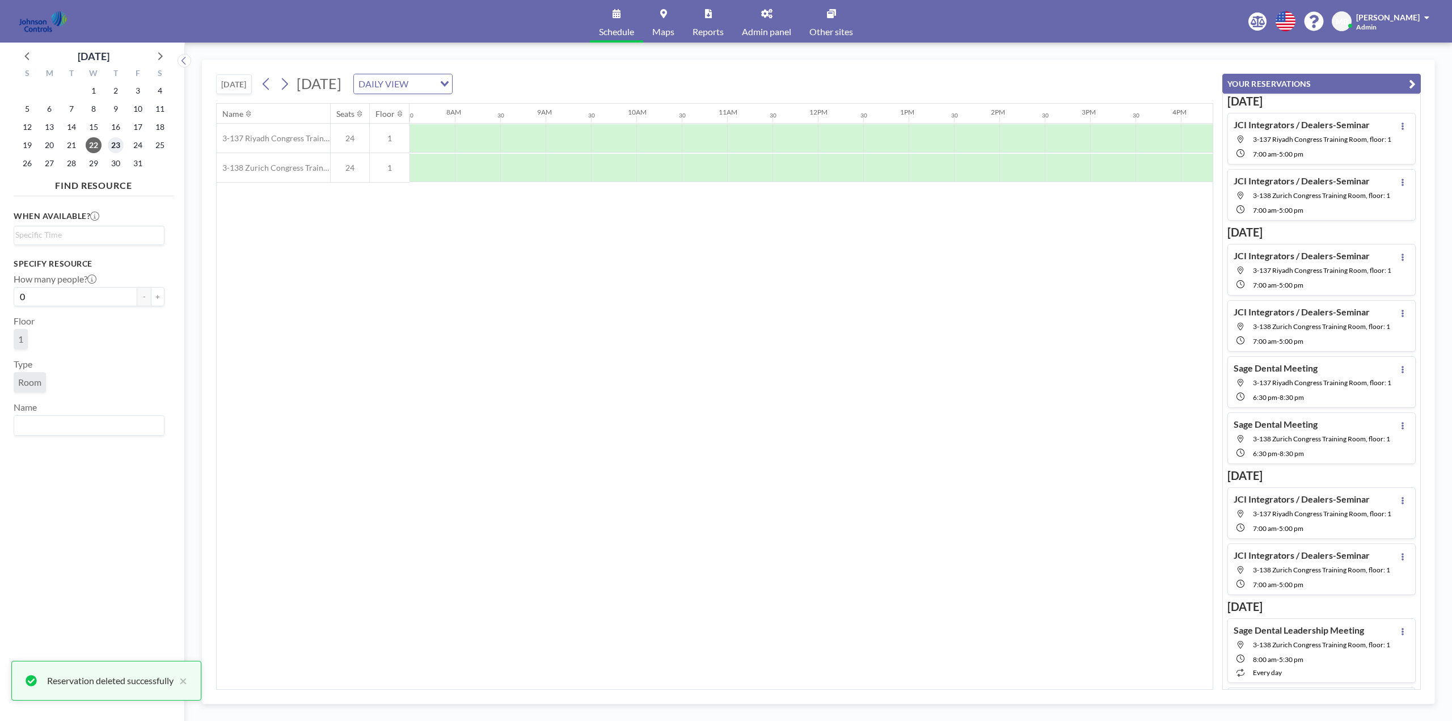
click at [119, 146] on span "23" at bounding box center [116, 145] width 16 height 16
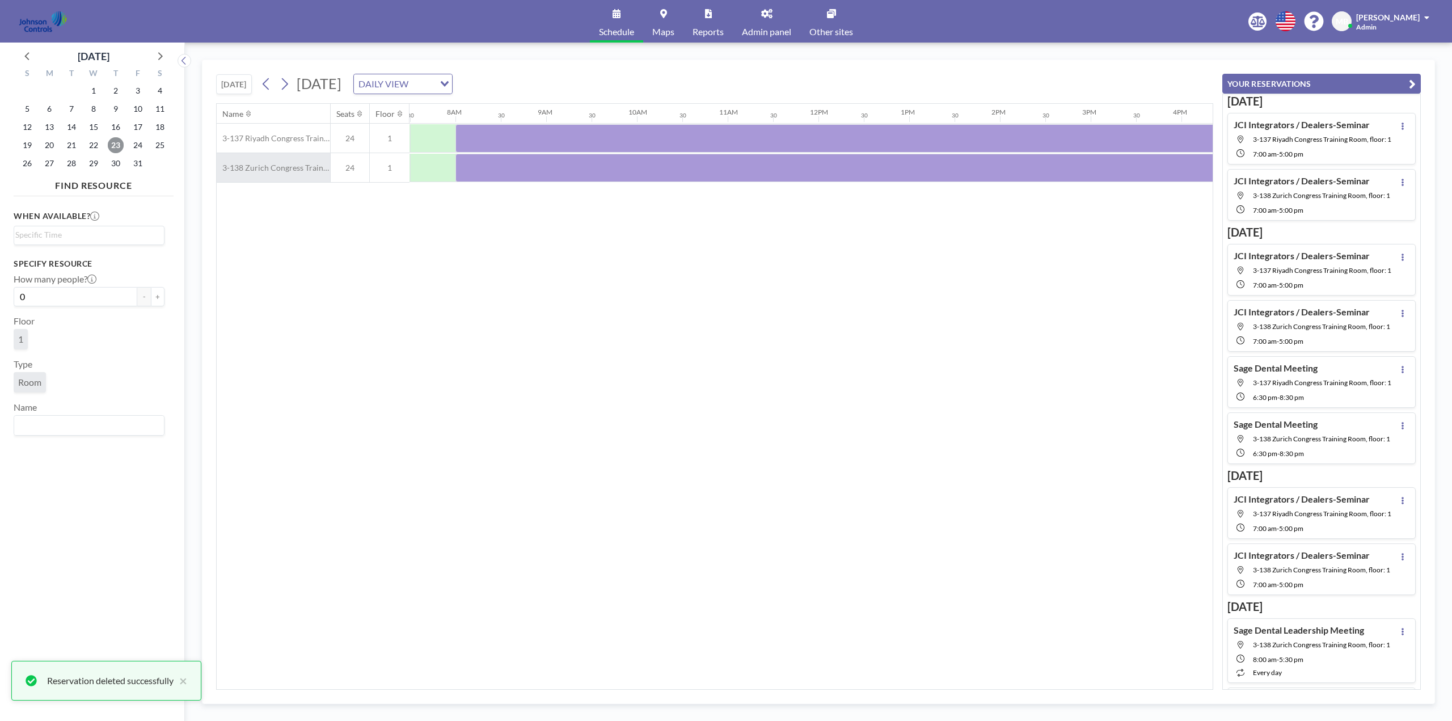
scroll to position [0, 681]
click at [525, 144] on div at bounding box center [863, 138] width 817 height 28
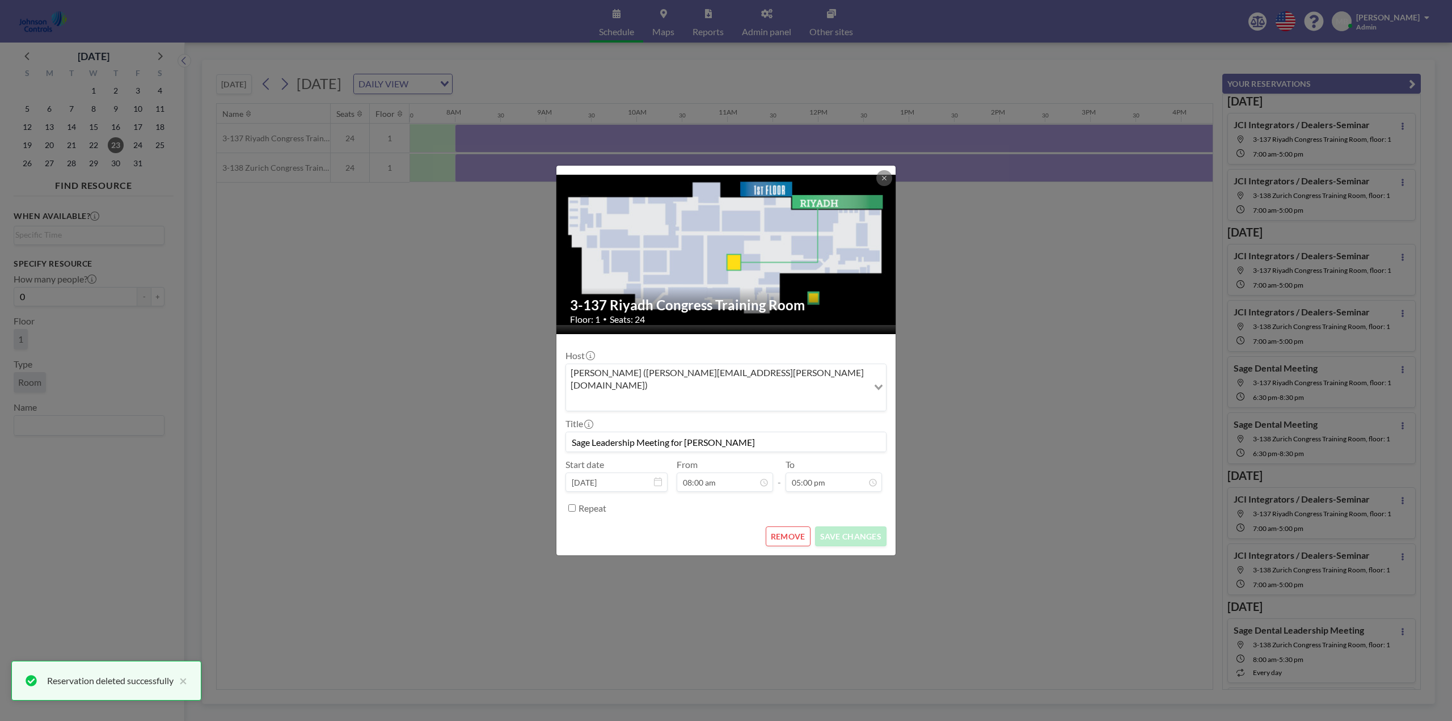
scroll to position [40, 0]
click at [787, 527] on button "REMOVE" at bounding box center [788, 537] width 45 height 20
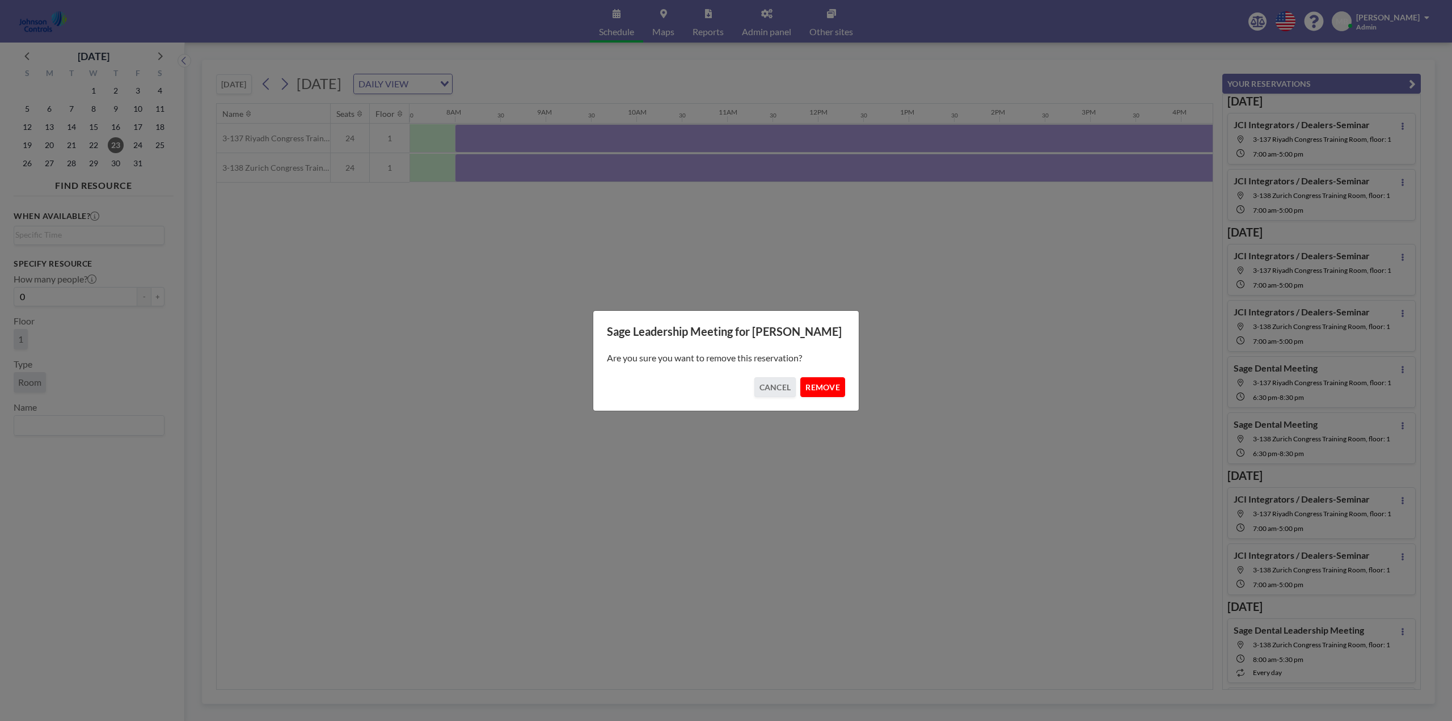
click at [819, 382] on button "REMOVE" at bounding box center [823, 387] width 45 height 20
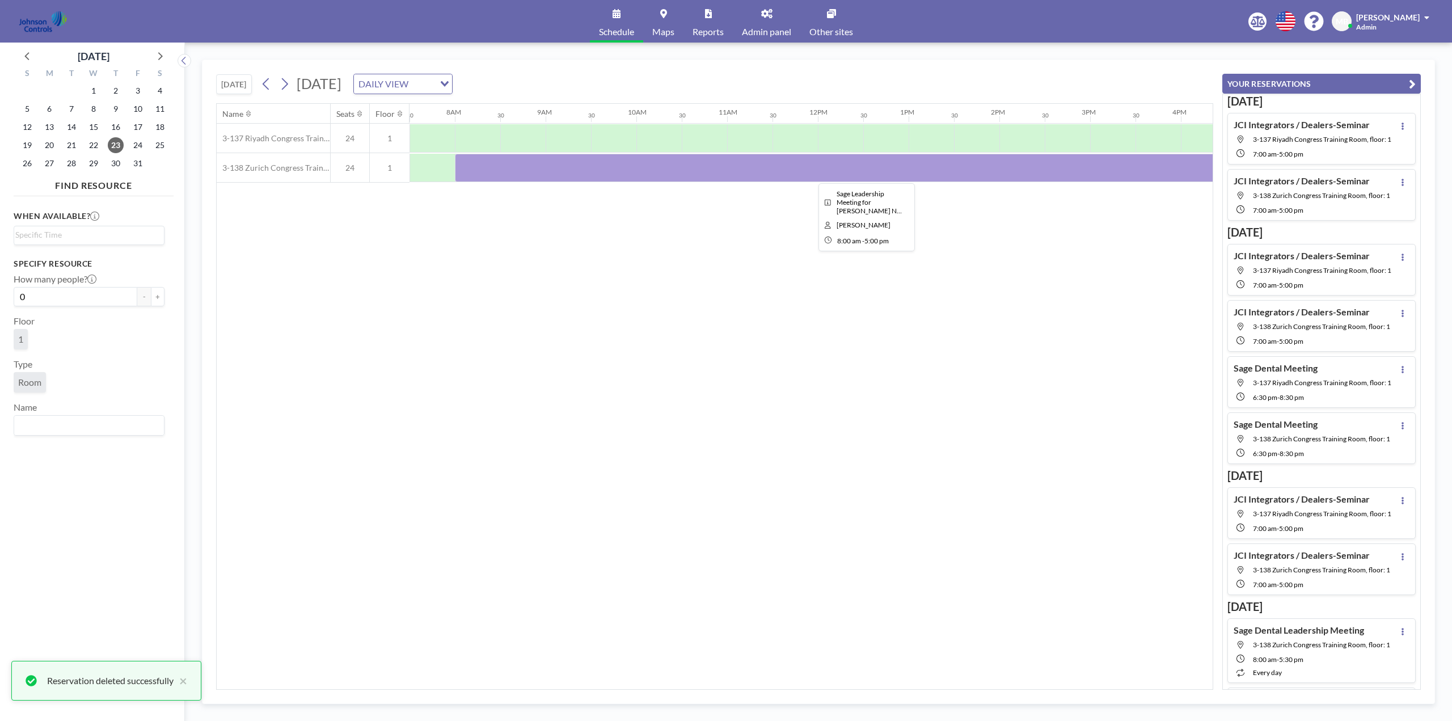
click at [587, 172] on div at bounding box center [863, 168] width 817 height 28
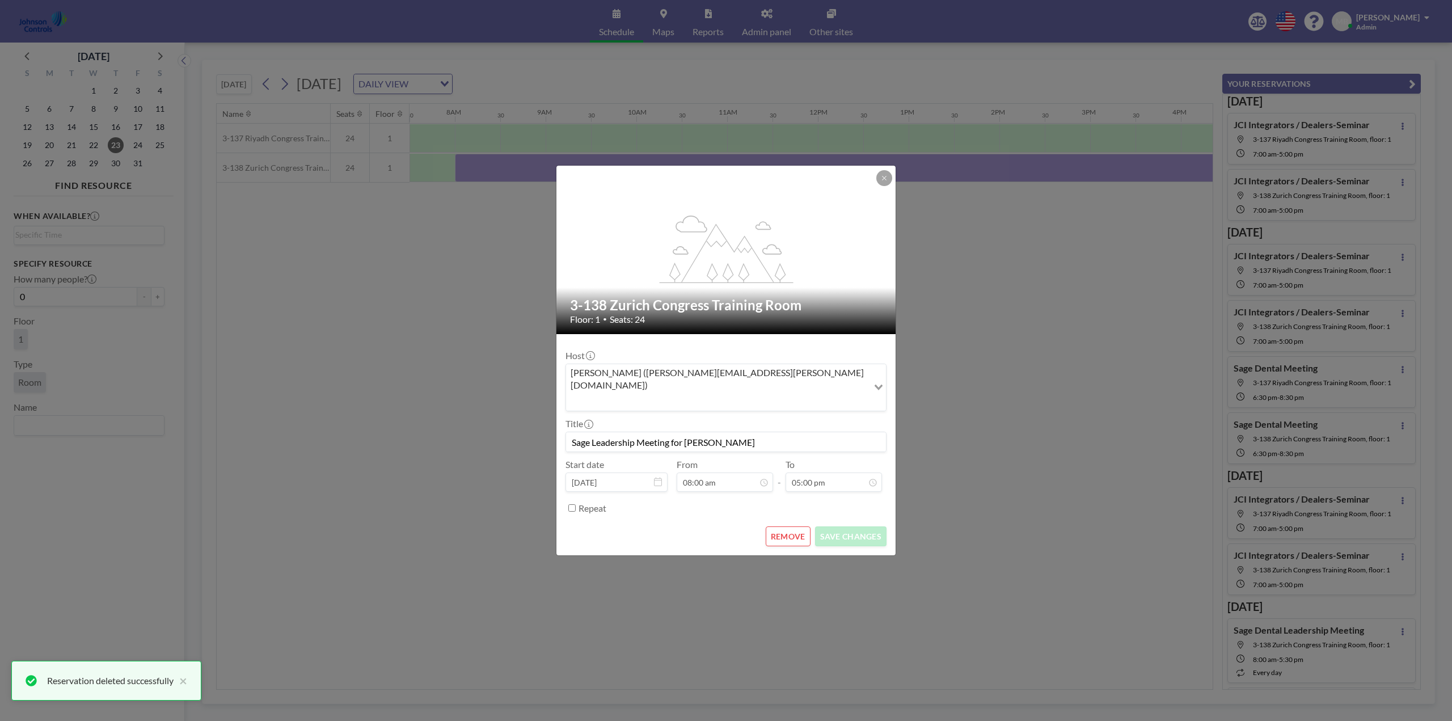
click at [790, 527] on button "REMOVE" at bounding box center [788, 537] width 45 height 20
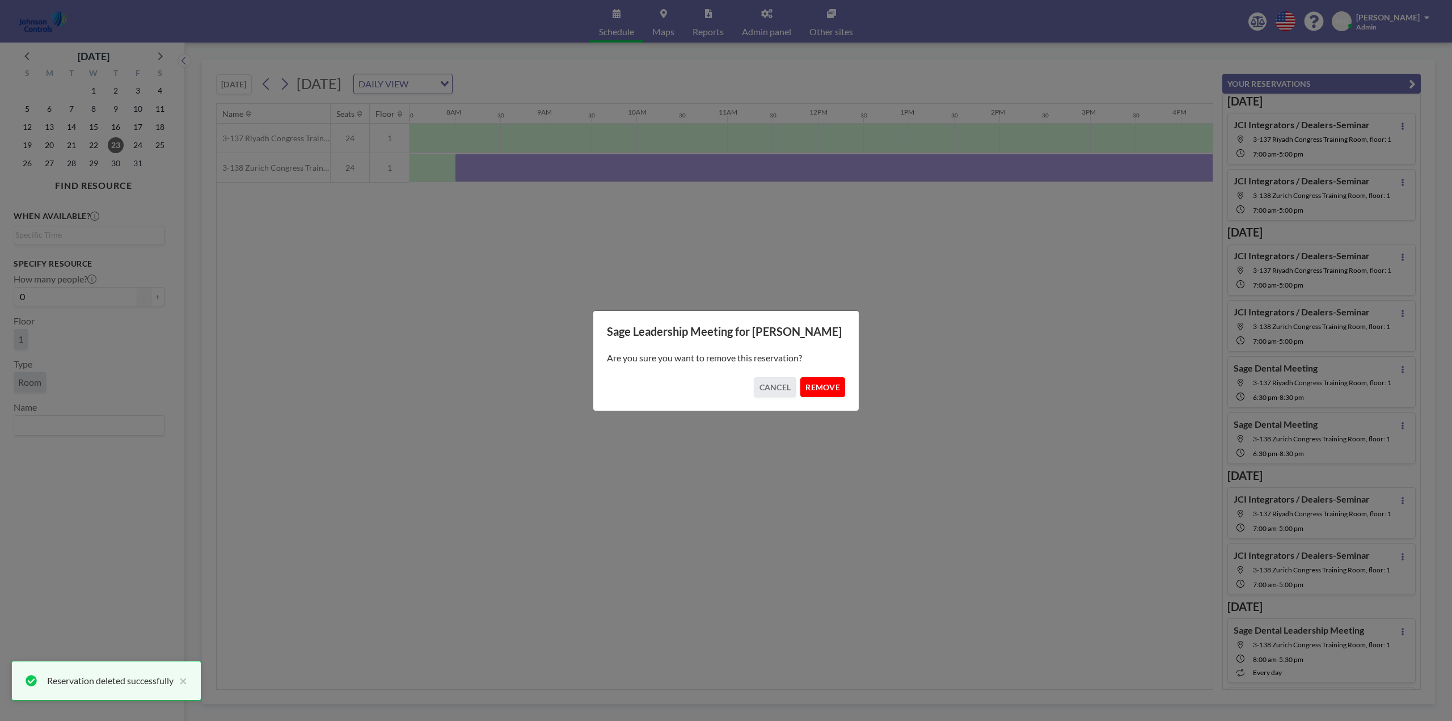
click at [826, 385] on button "REMOVE" at bounding box center [823, 387] width 45 height 20
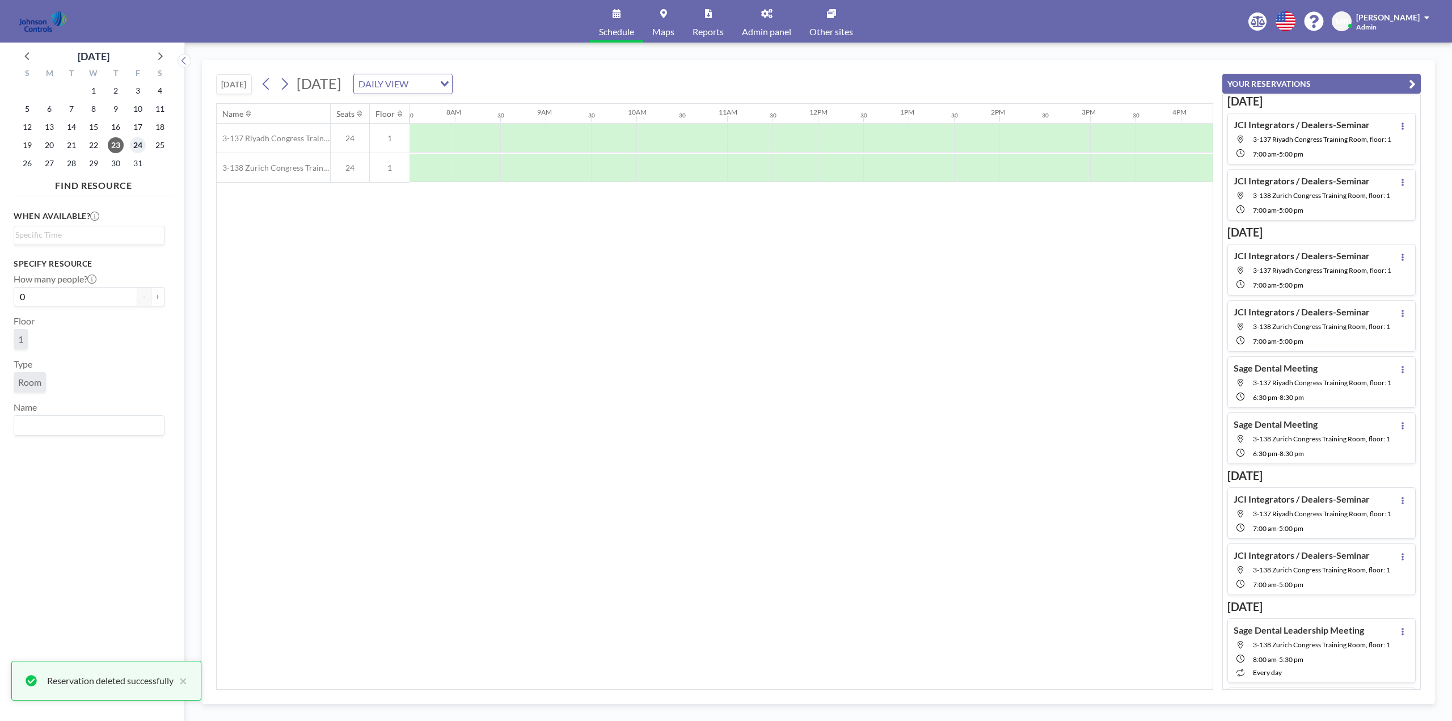
click at [140, 145] on span "24" at bounding box center [138, 145] width 16 height 16
click at [72, 146] on span "21" at bounding box center [72, 145] width 16 height 16
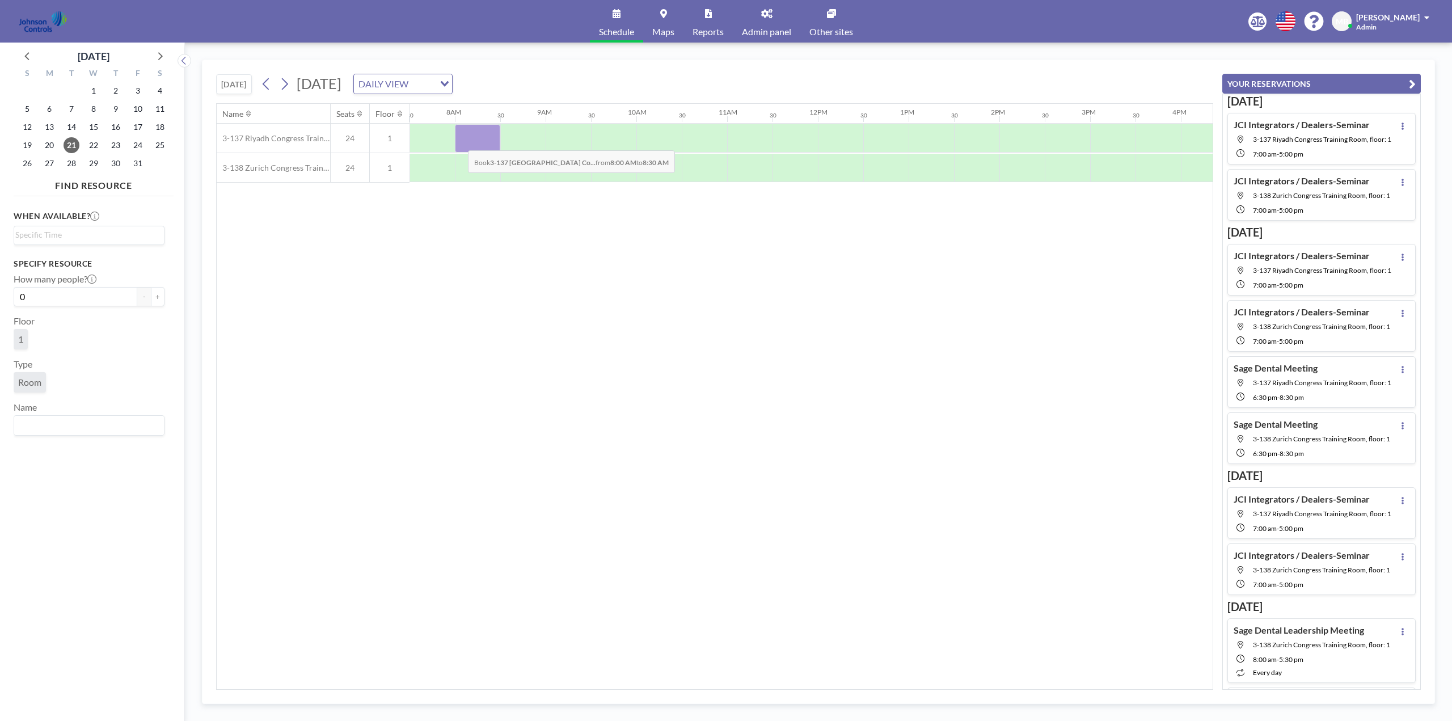
click at [459, 142] on div at bounding box center [477, 138] width 45 height 28
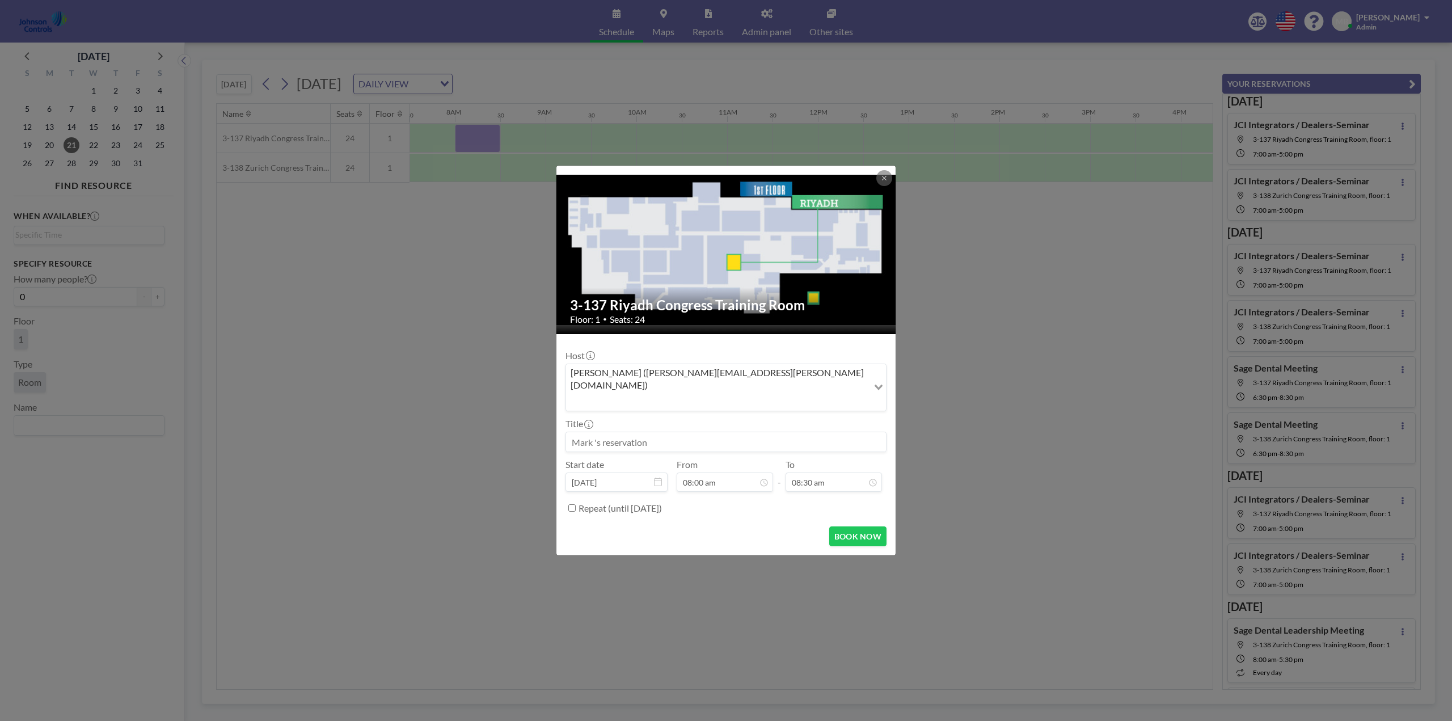
click at [621, 432] on input at bounding box center [726, 441] width 320 height 19
paste input "Sales Training (HVAC)"
type input "Sales Training (HVAC)"
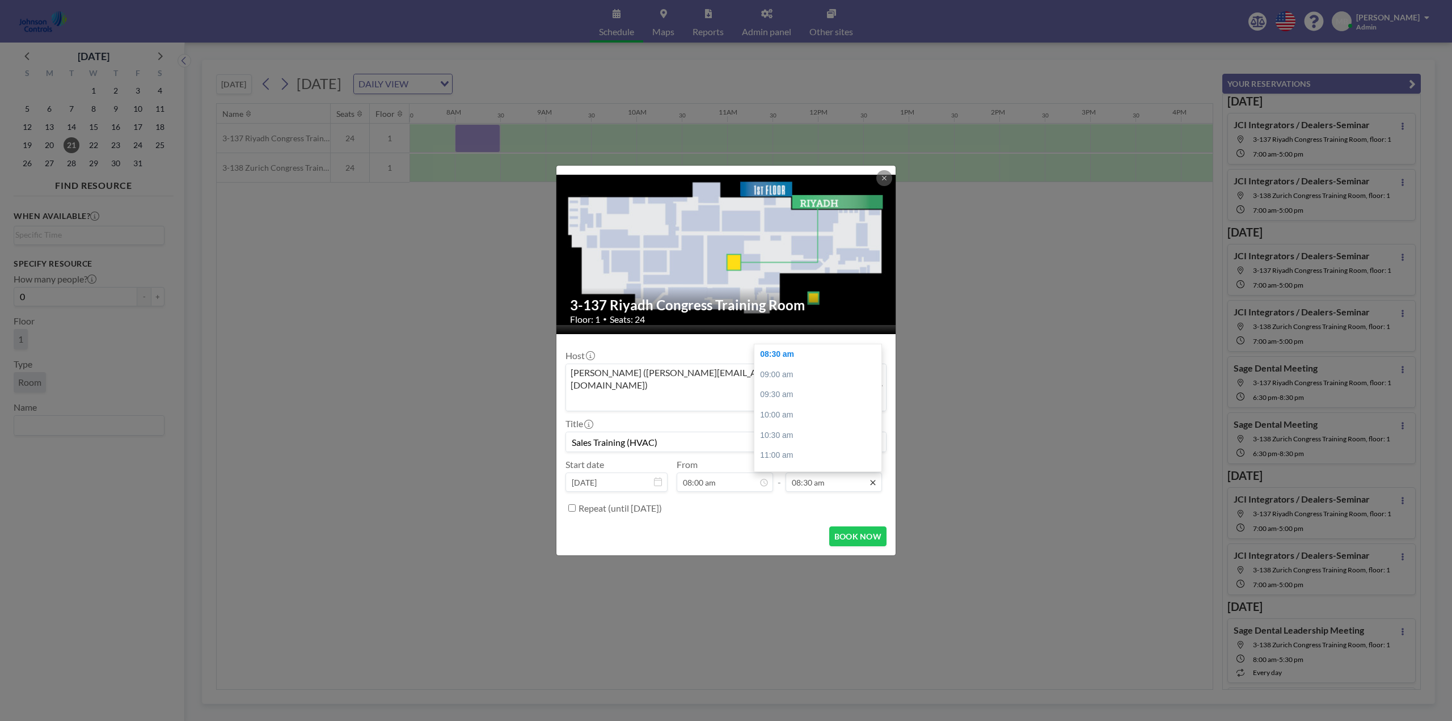
click at [875, 480] on icon at bounding box center [872, 482] width 5 height 5
click at [787, 424] on div "05:30 pm" at bounding box center [821, 434] width 133 height 20
type input "05:30 pm"
click at [572, 504] on input "Repeat (until September 26, 2027)" at bounding box center [572, 507] width 7 height 7
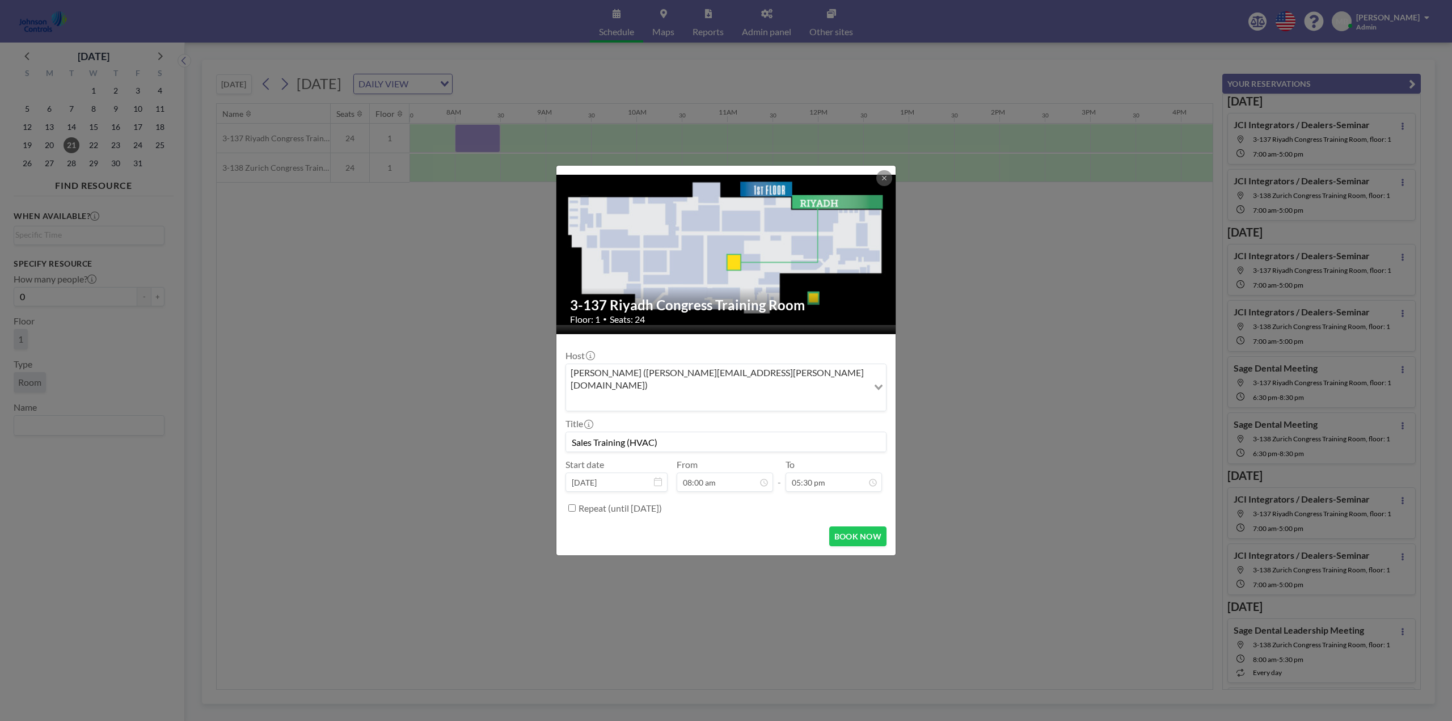
checkbox input "true"
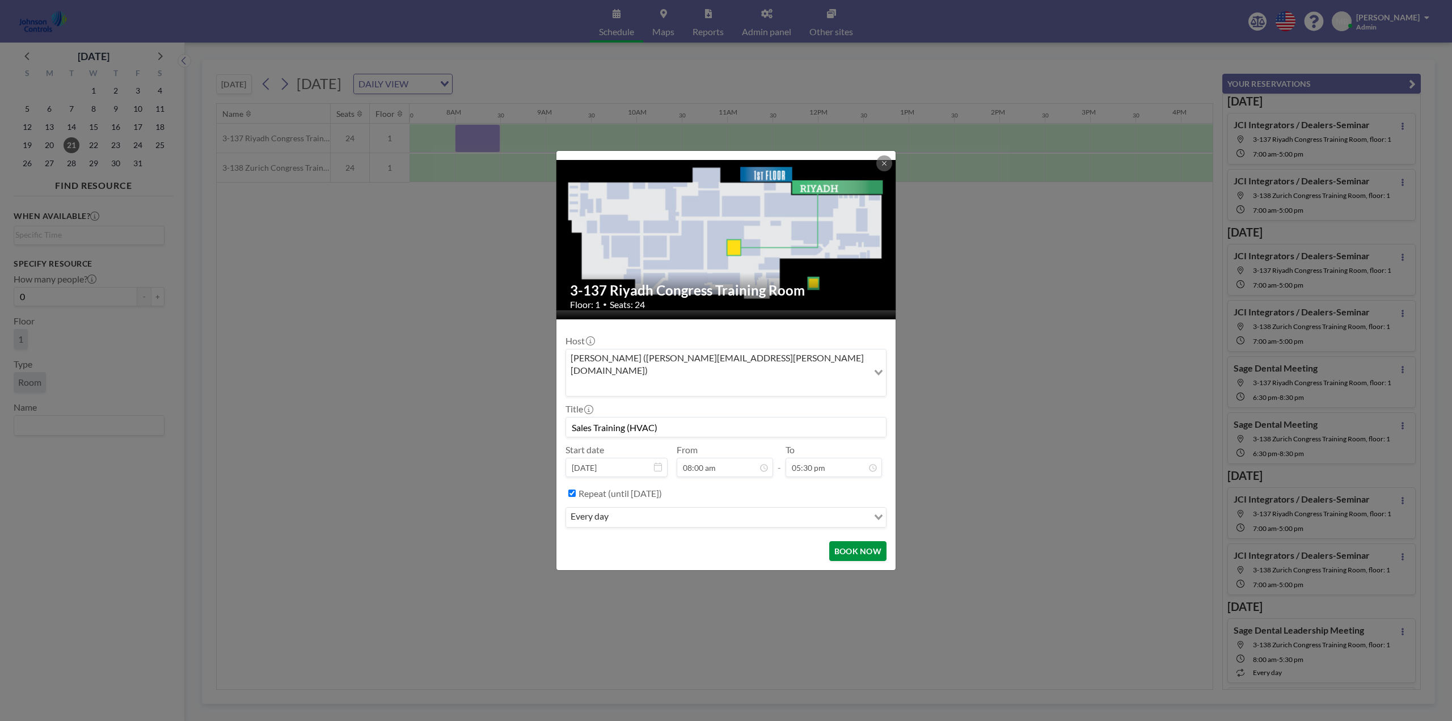
click at [856, 541] on button "BOOK NOW" at bounding box center [858, 551] width 57 height 20
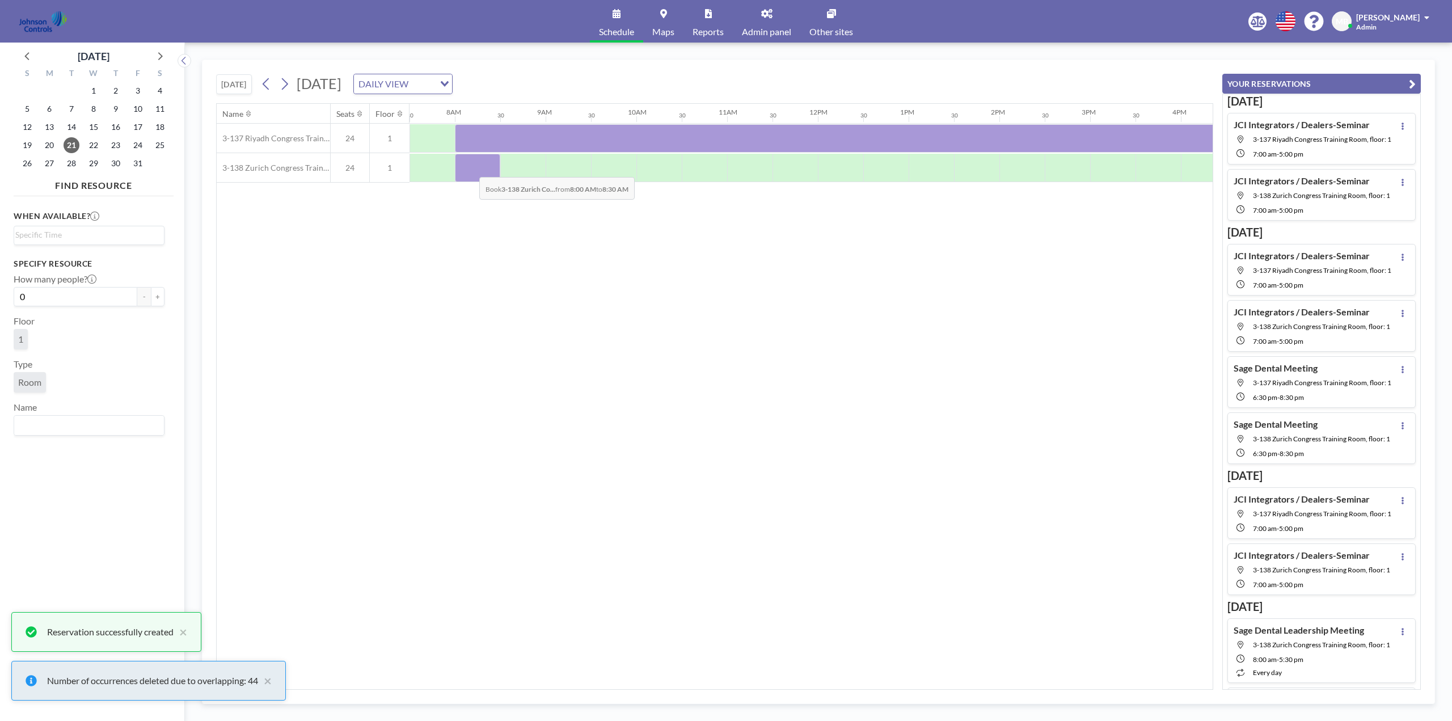
click at [470, 169] on div at bounding box center [477, 168] width 45 height 28
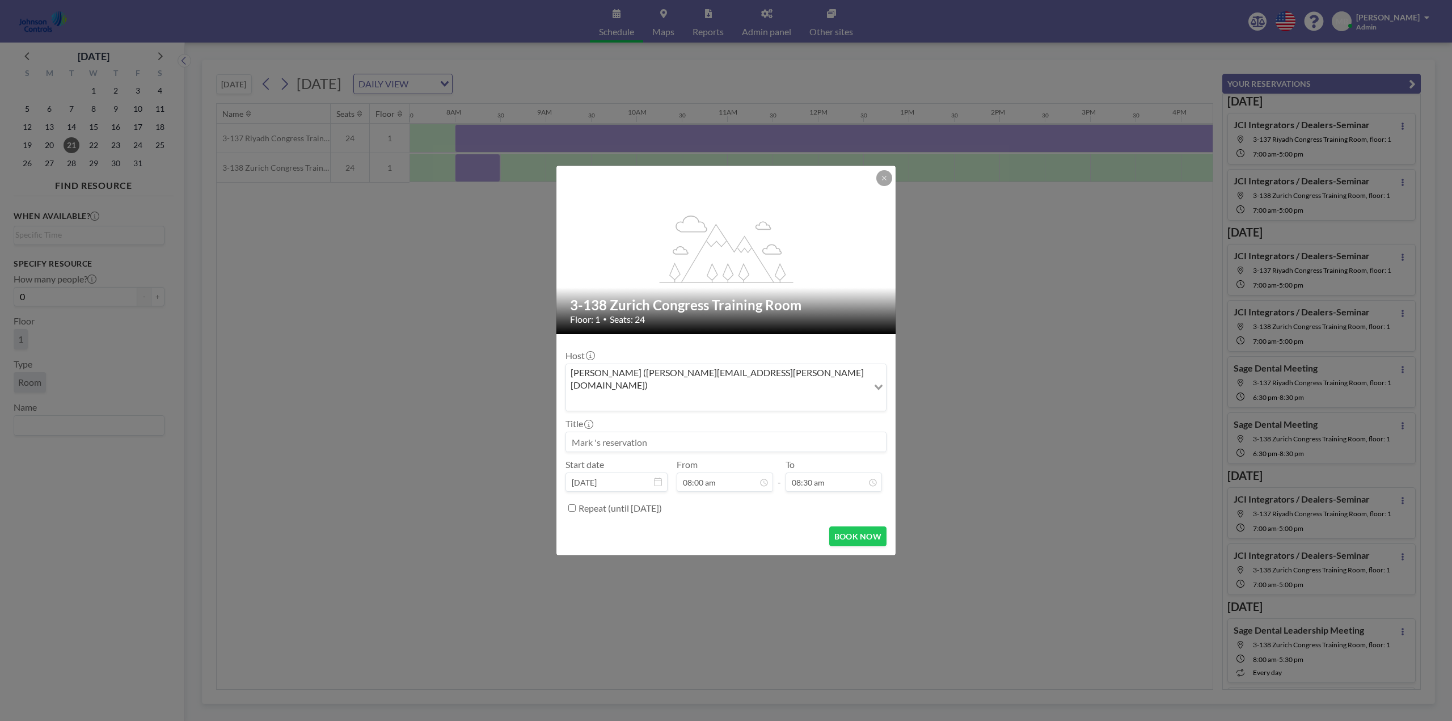
paste input "Sales Training (HVAC)"
type input "Sales Training (HVAC)"
click at [788, 368] on div "05:30 pm" at bounding box center [821, 378] width 133 height 20
type input "05:30 pm"
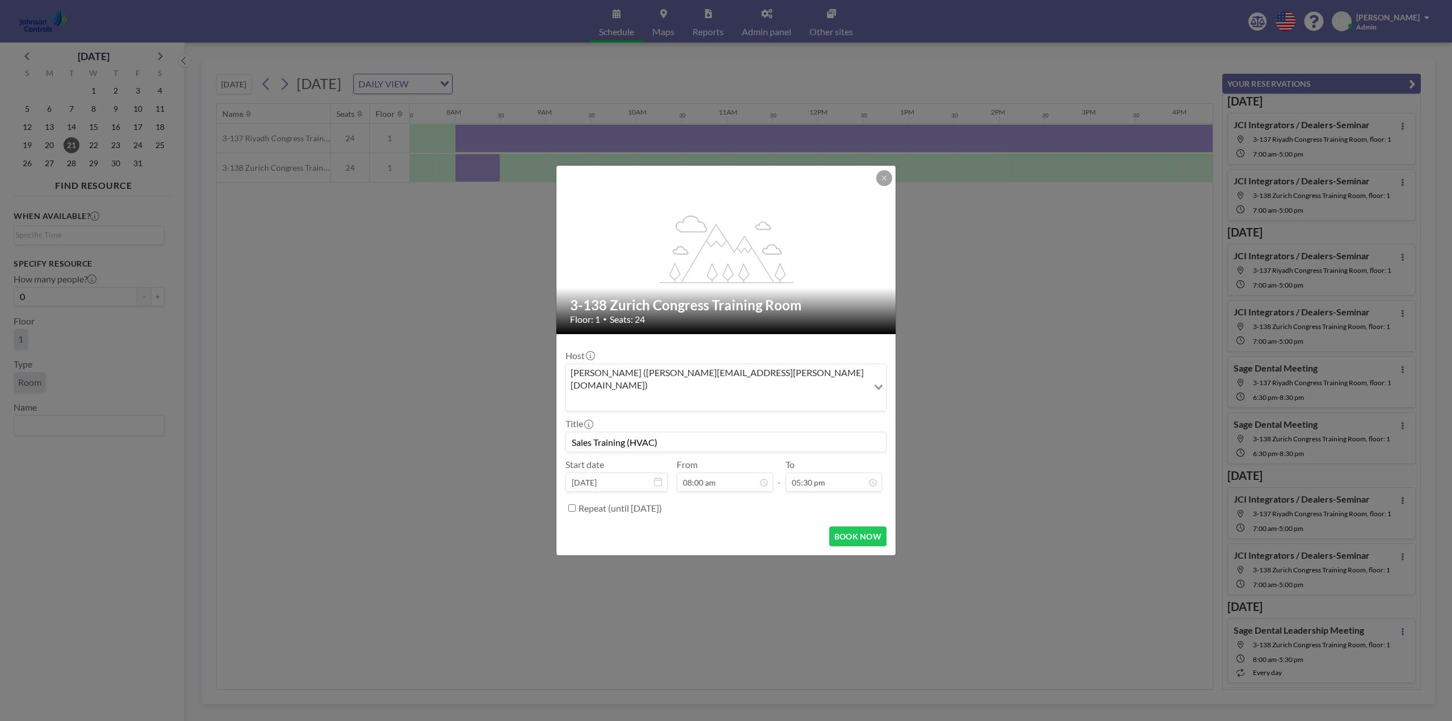
scroll to position [40, 0]
click at [571, 504] on input "Repeat (until September 26, 2027)" at bounding box center [572, 507] width 7 height 7
checkbox input "true"
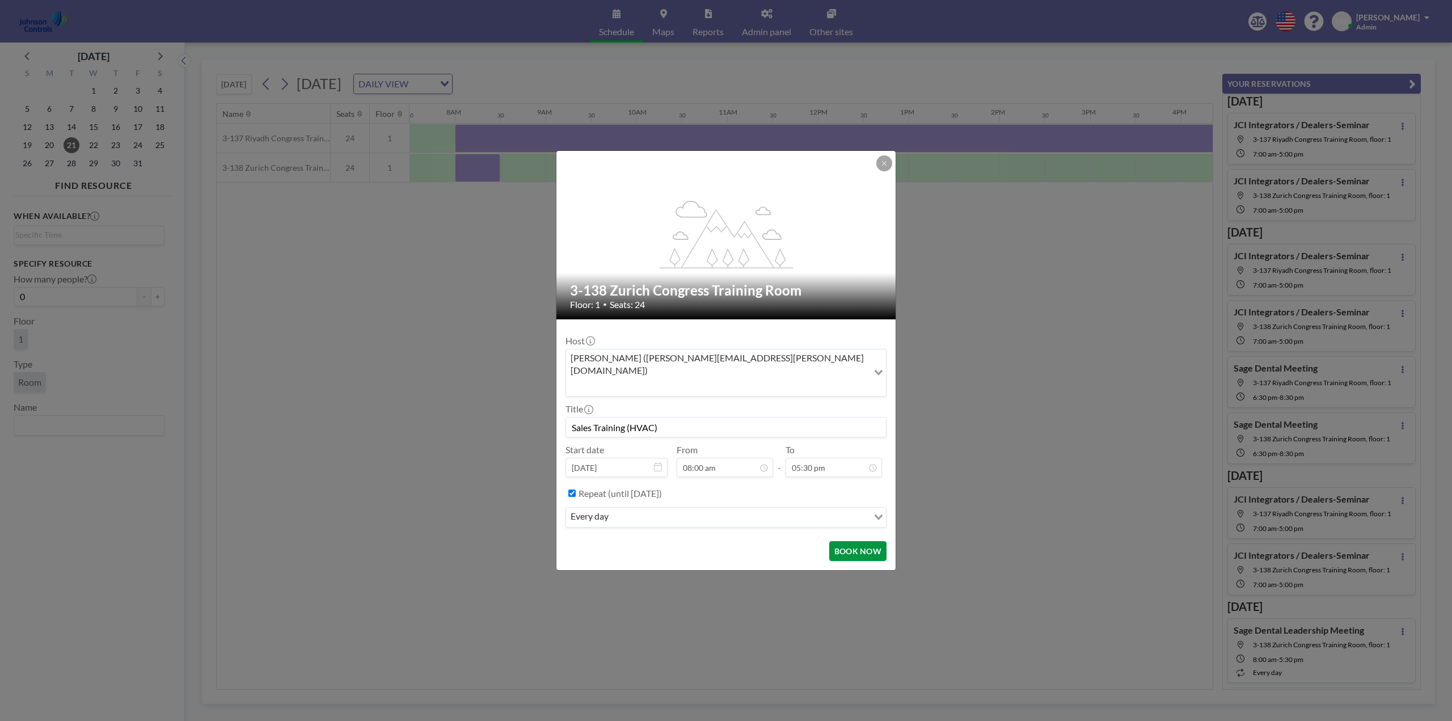
click at [854, 541] on button "BOOK NOW" at bounding box center [858, 551] width 57 height 20
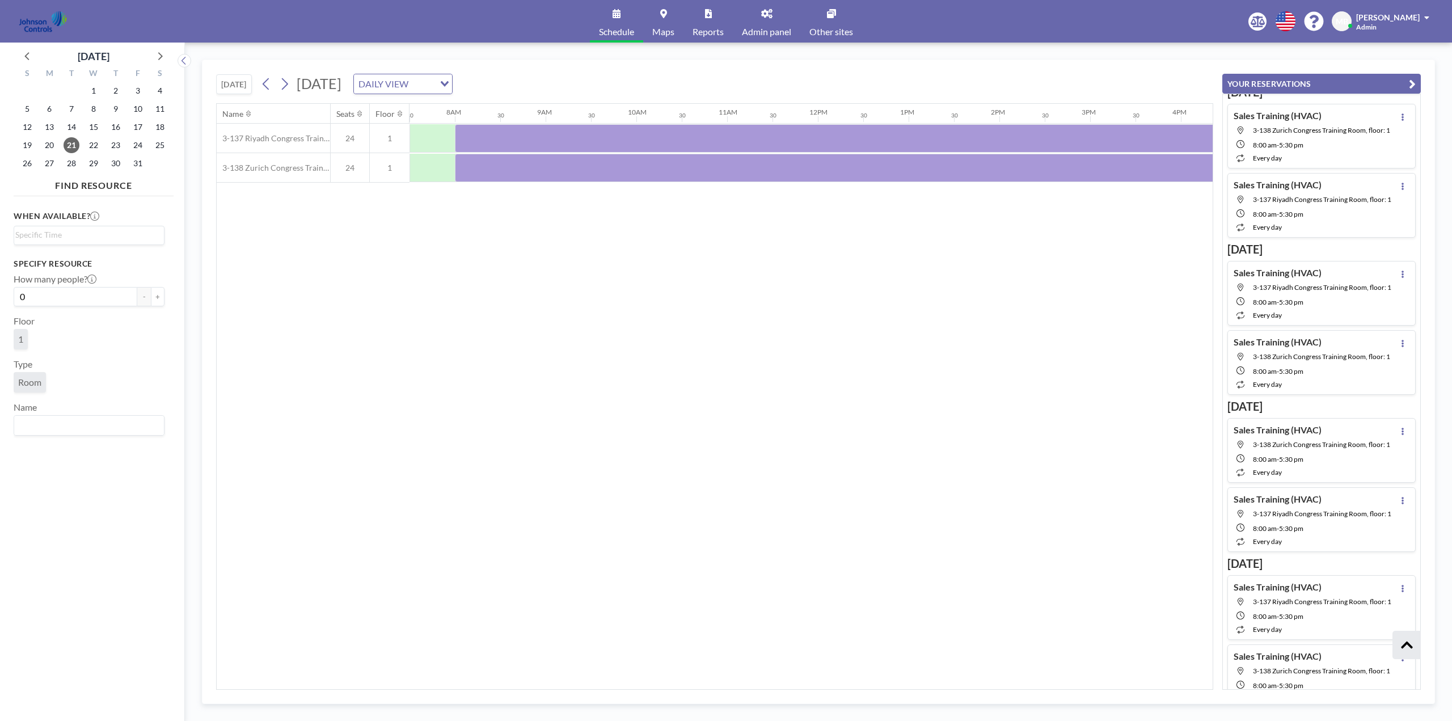
scroll to position [1108, 0]
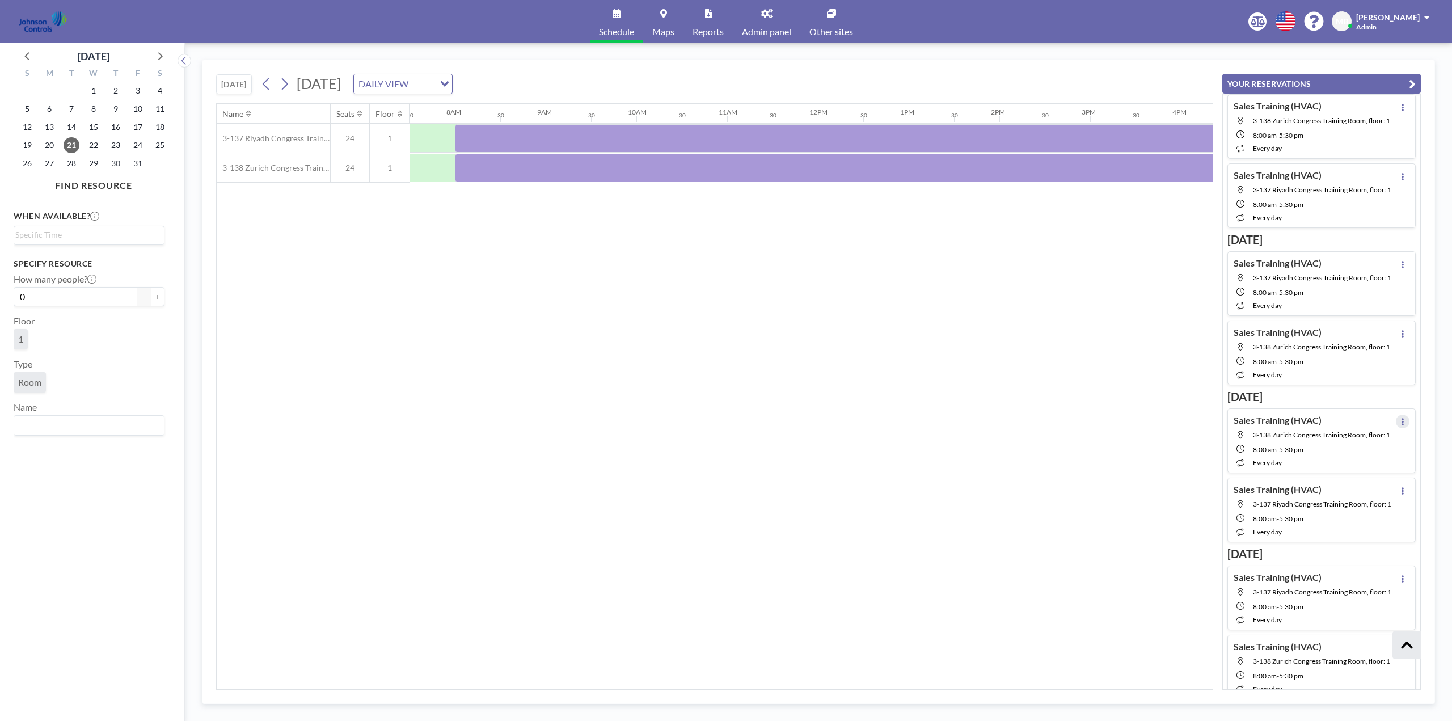
click at [1400, 428] on button at bounding box center [1403, 422] width 14 height 14
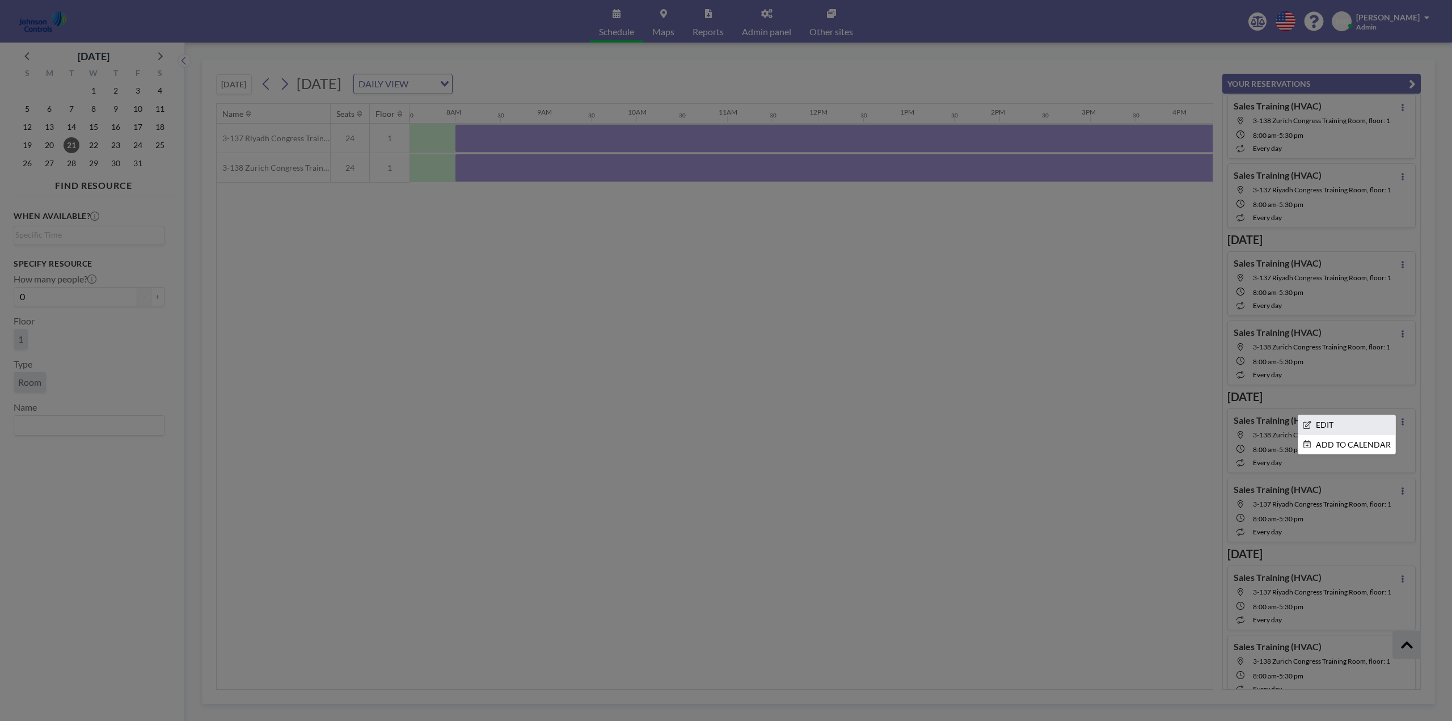
click at [1325, 435] on li "EDIT" at bounding box center [1347, 424] width 97 height 19
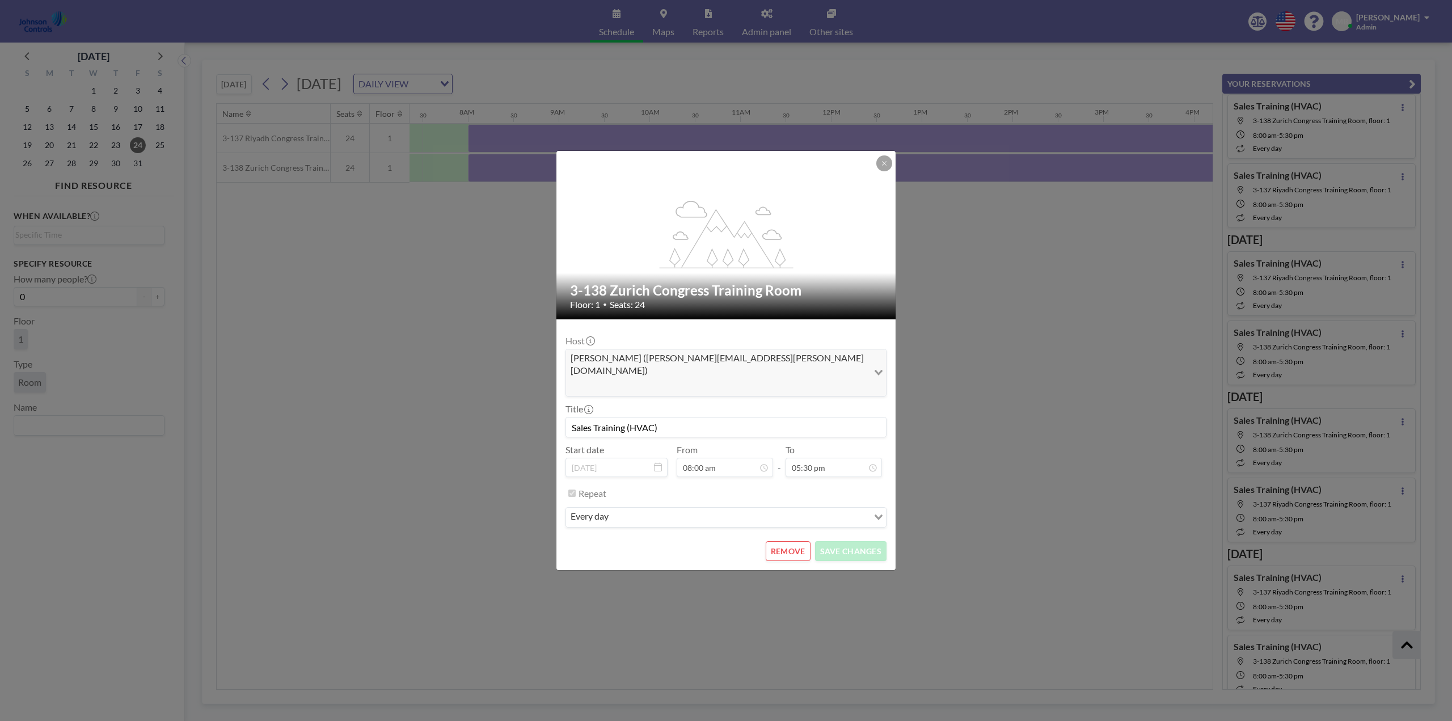
scroll to position [0, 681]
click at [785, 541] on button "REMOVE" at bounding box center [788, 551] width 45 height 20
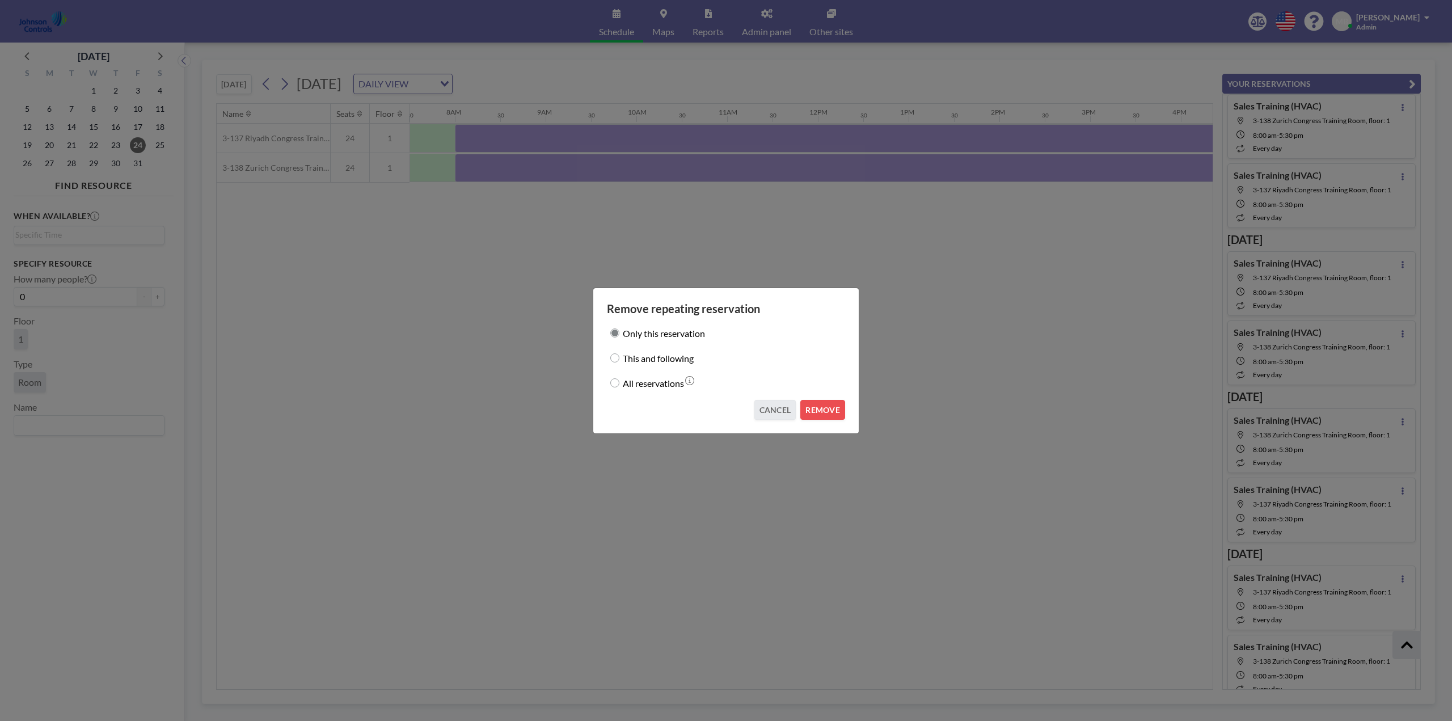
click at [616, 356] on input "This and following" at bounding box center [615, 357] width 9 height 9
radio input "true"
click at [823, 410] on button "REMOVE" at bounding box center [823, 410] width 45 height 20
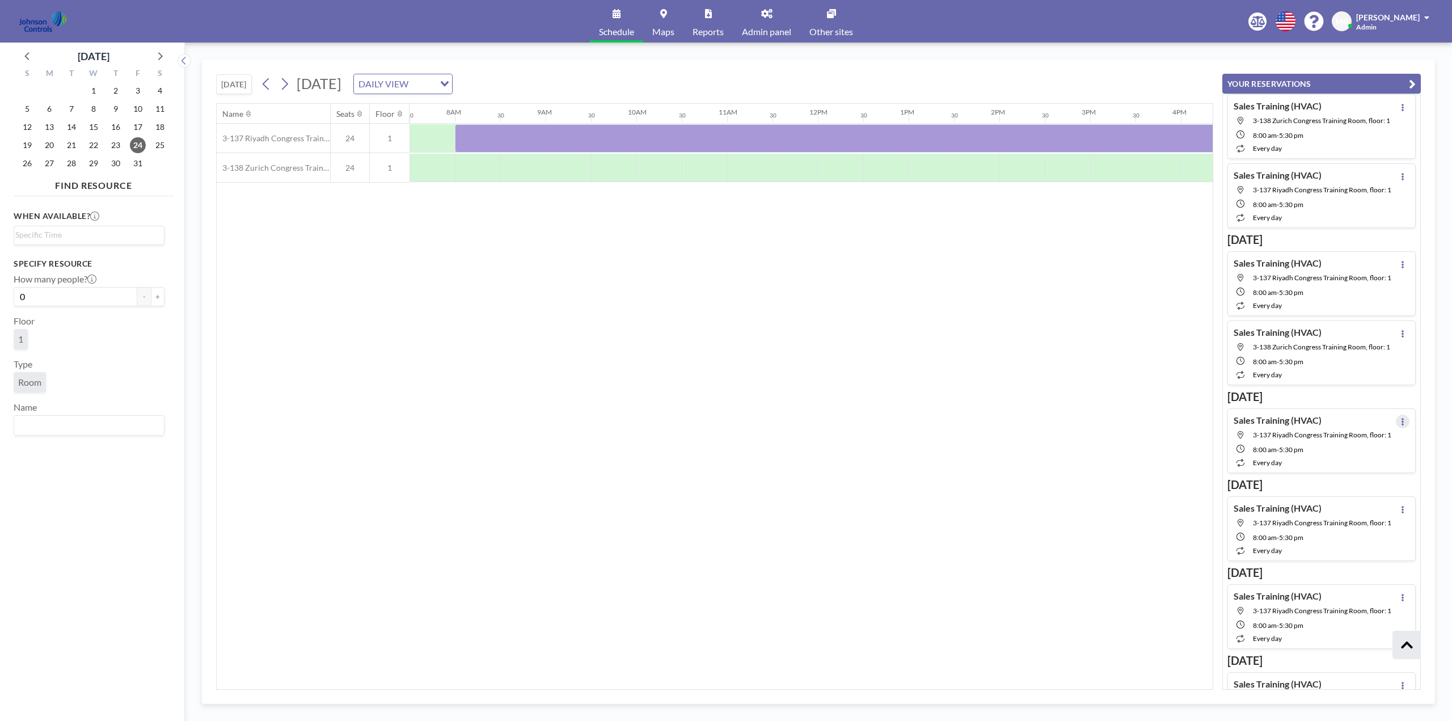
click at [1402, 426] on icon at bounding box center [1403, 421] width 2 height 7
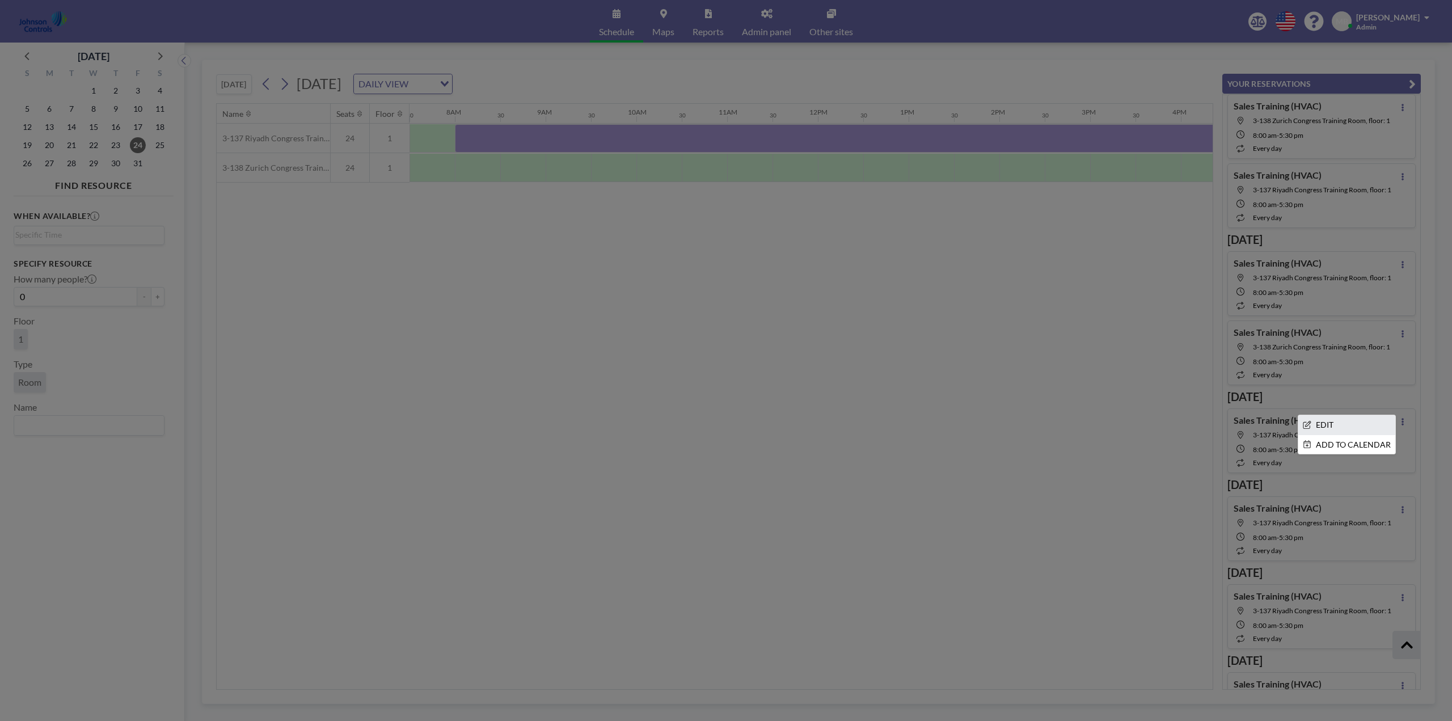
click at [1335, 435] on li "EDIT" at bounding box center [1347, 424] width 97 height 19
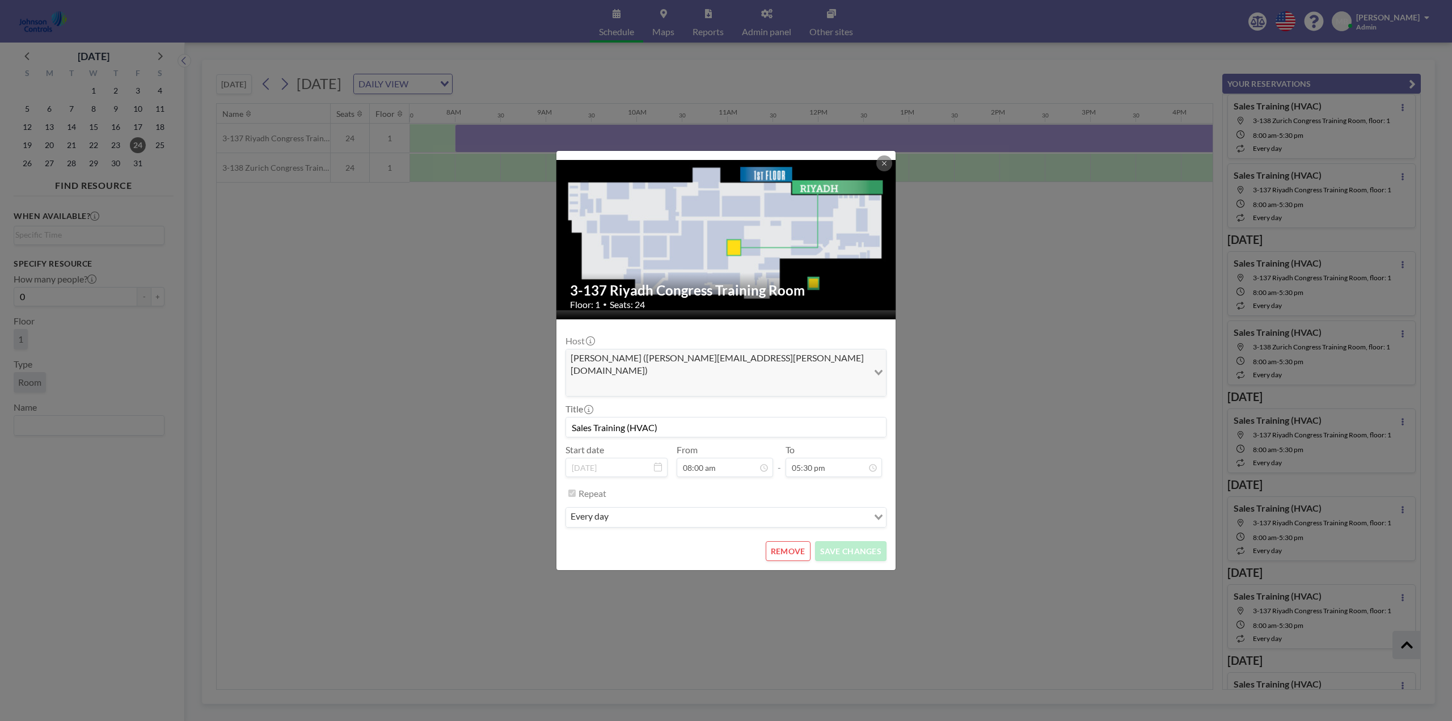
scroll to position [40, 0]
click at [795, 541] on button "REMOVE" at bounding box center [788, 551] width 45 height 20
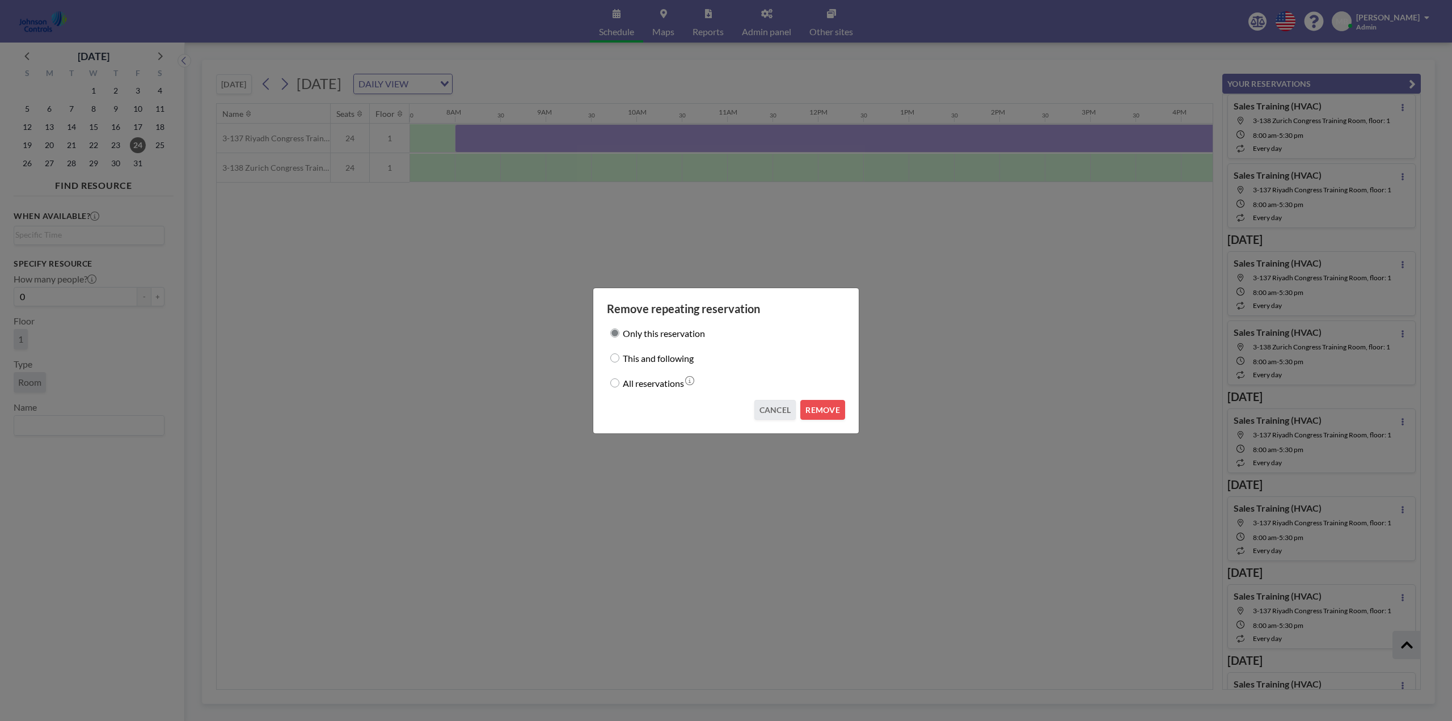
click at [614, 359] on input "This and following" at bounding box center [615, 357] width 9 height 9
radio input "true"
click at [822, 405] on button "REMOVE" at bounding box center [823, 410] width 45 height 20
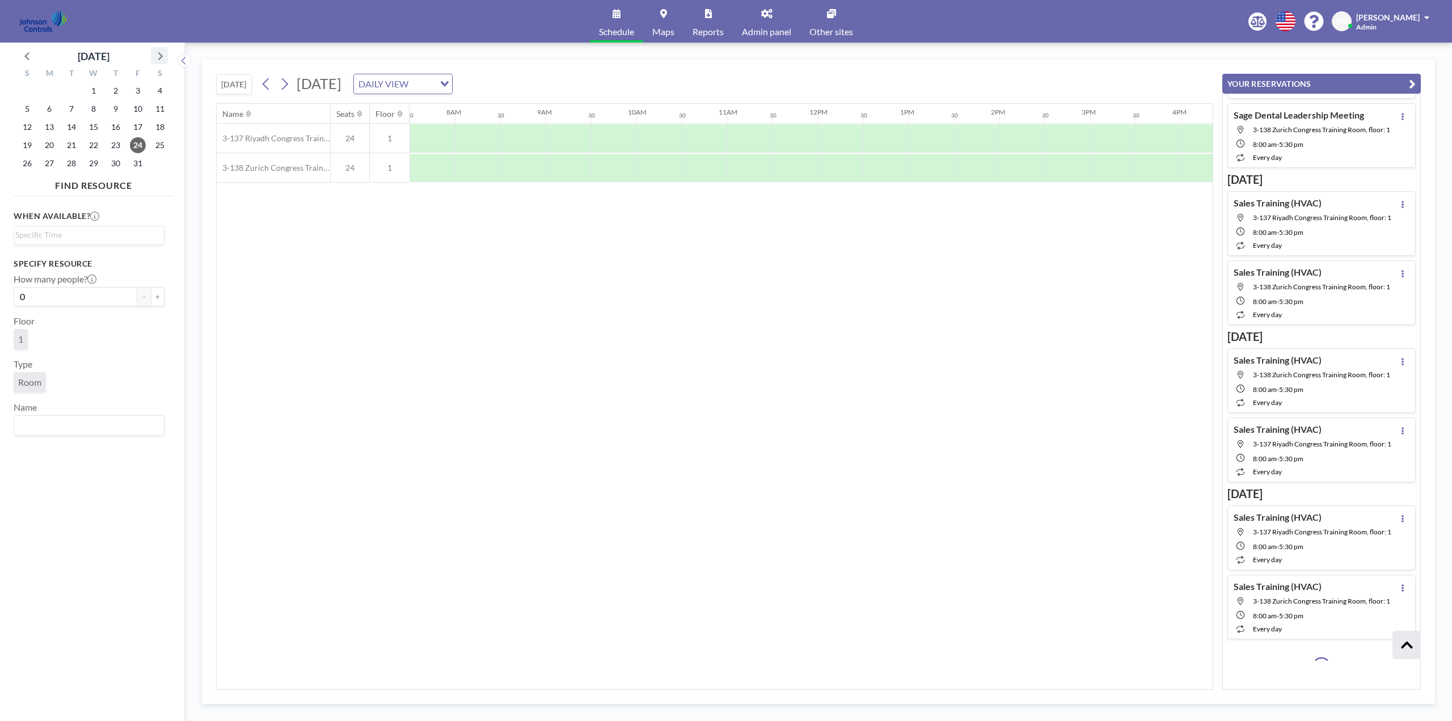
click at [162, 52] on icon at bounding box center [159, 55] width 15 height 15
click at [161, 52] on icon at bounding box center [159, 55] width 15 height 15
click at [49, 107] on span "8" at bounding box center [49, 109] width 16 height 16
click at [458, 138] on div at bounding box center [477, 138] width 45 height 28
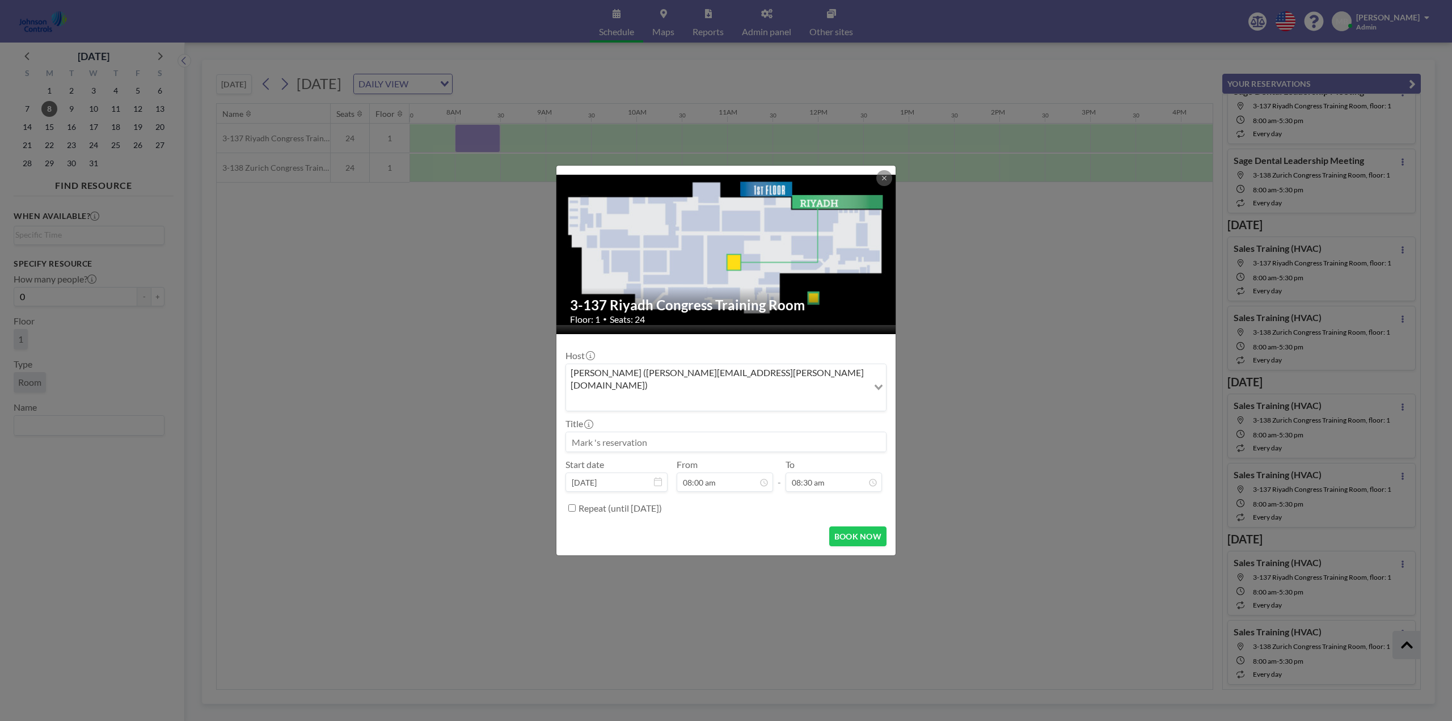
click at [623, 432] on input at bounding box center [726, 441] width 320 height 19
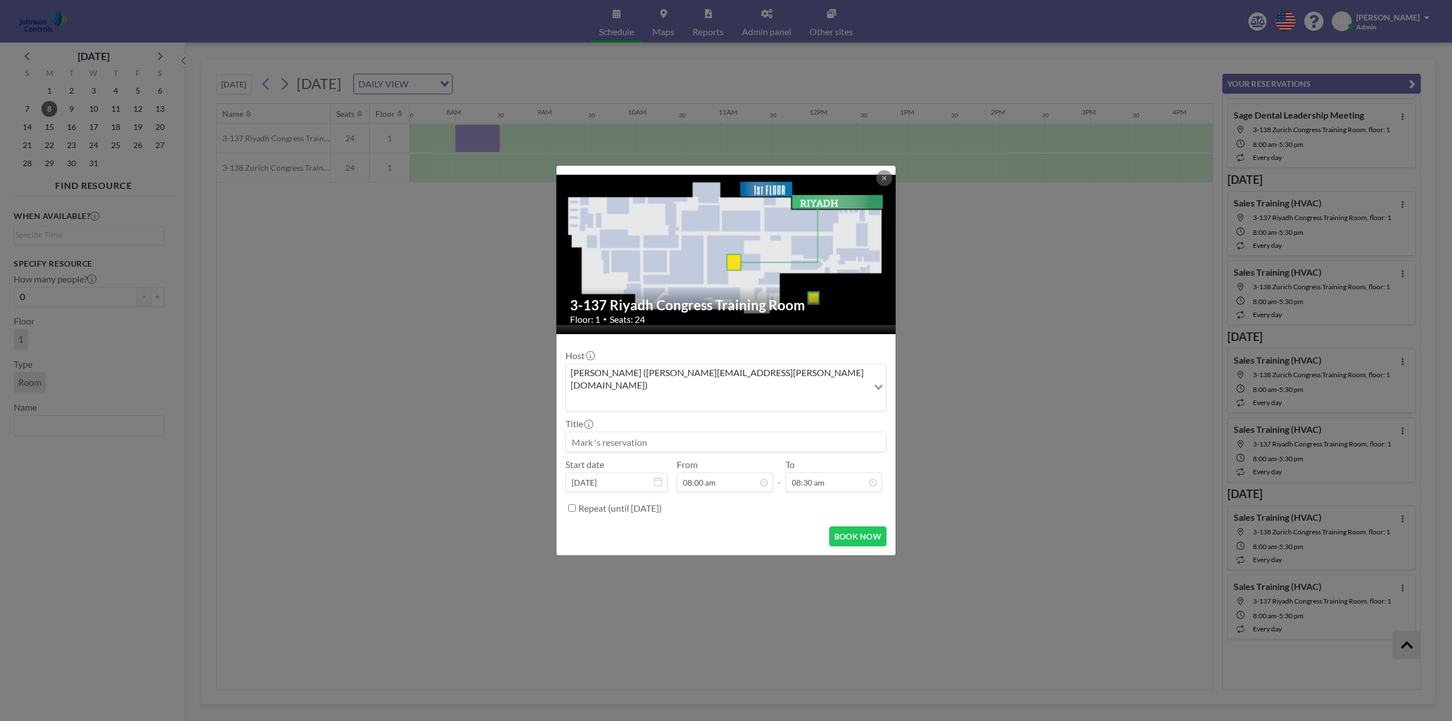
paste input "Sales Leaders Program"
type input "Sales Leaders Program"
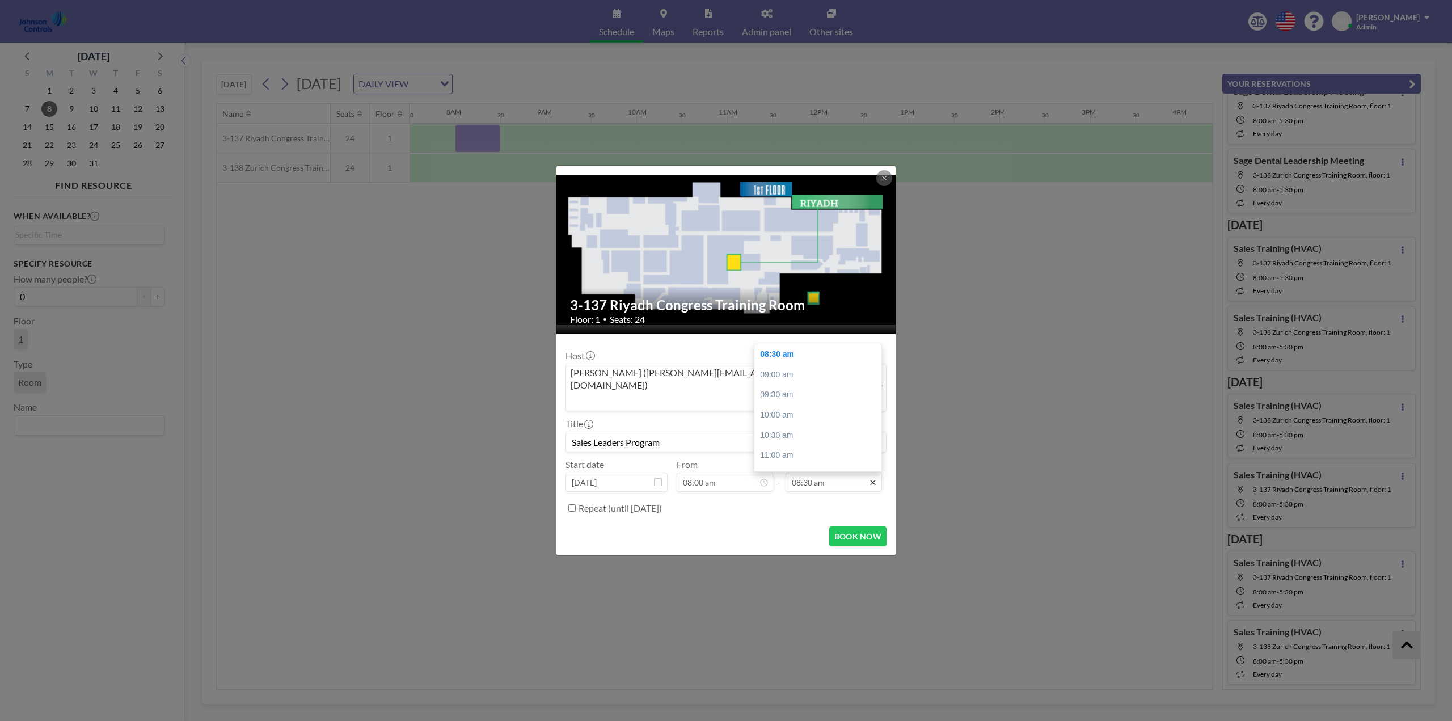
click at [873, 480] on icon at bounding box center [872, 482] width 5 height 5
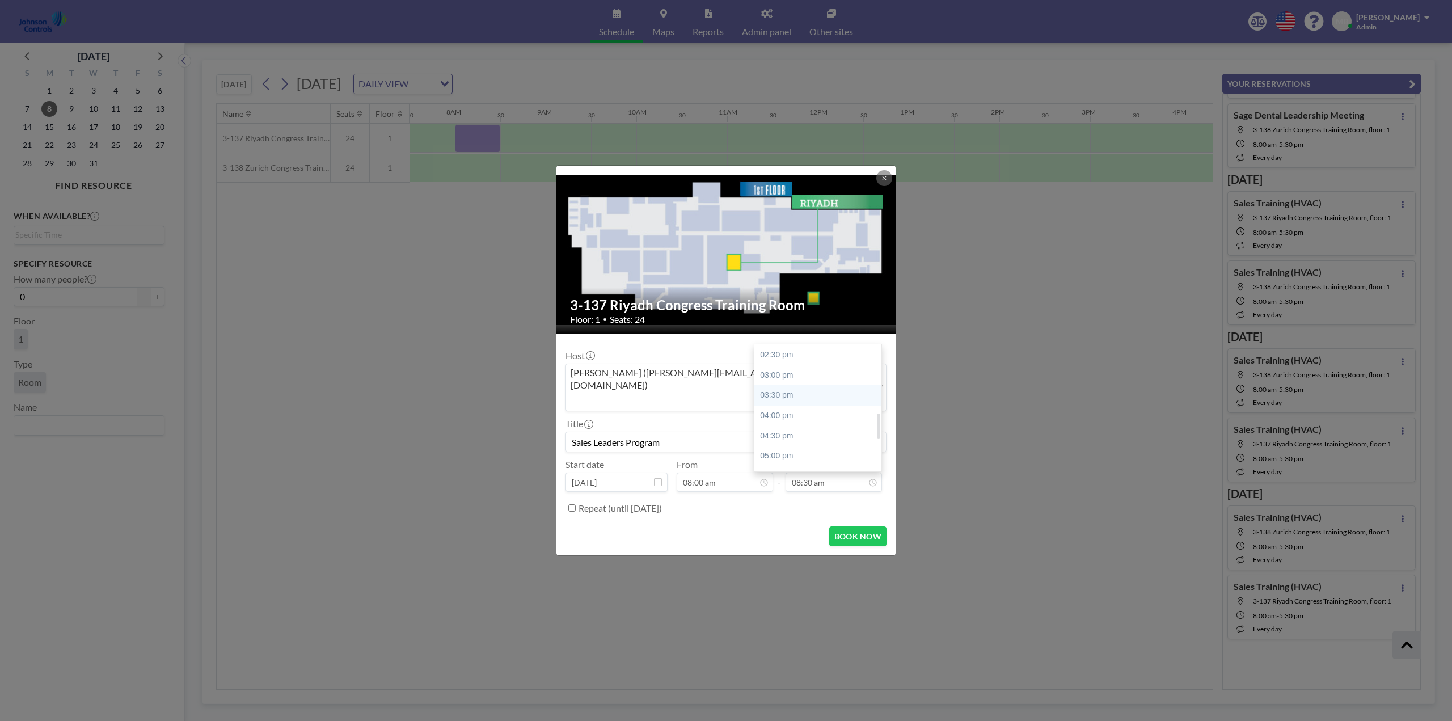
scroll to position [344, 0]
click at [780, 424] on div "05:30 pm" at bounding box center [821, 434] width 133 height 20
type input "05:30 pm"
click at [574, 504] on input "Repeat (until September 26, 2027)" at bounding box center [572, 507] width 7 height 7
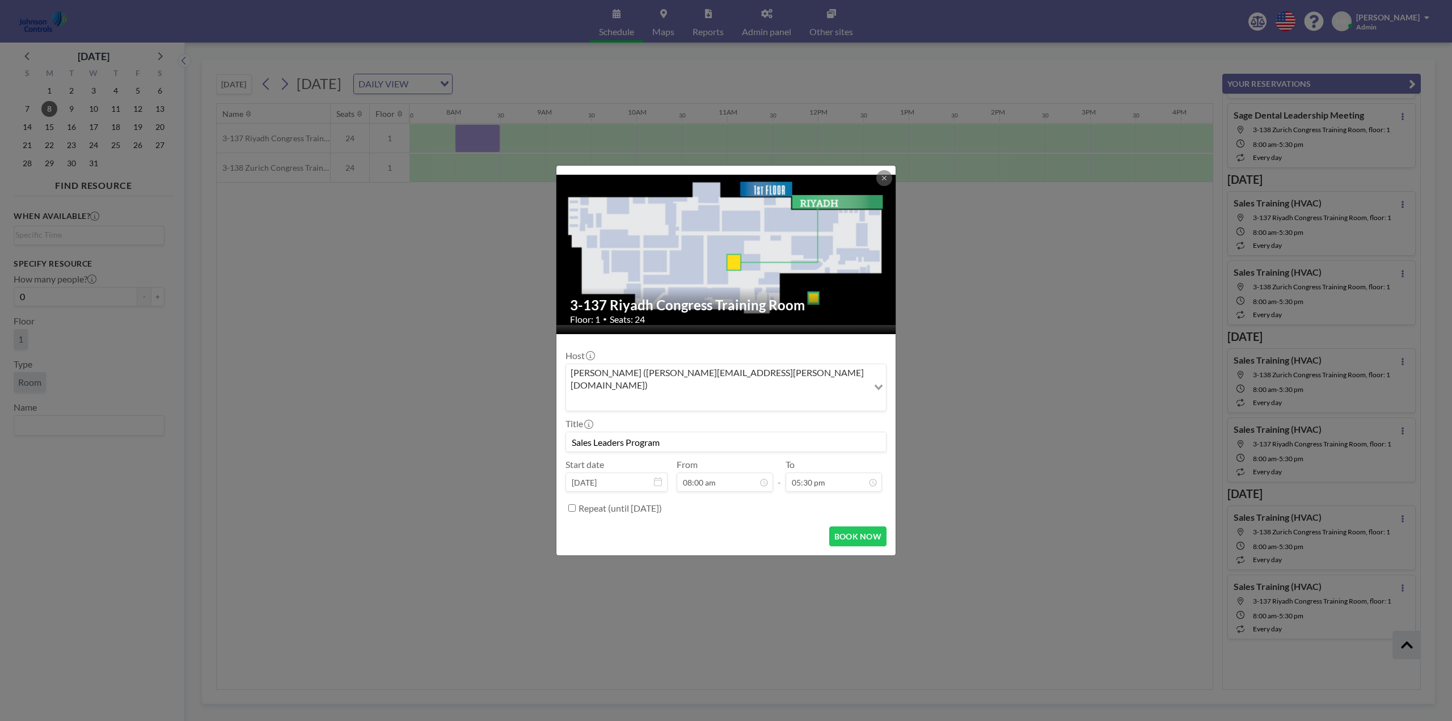
checkbox input "true"
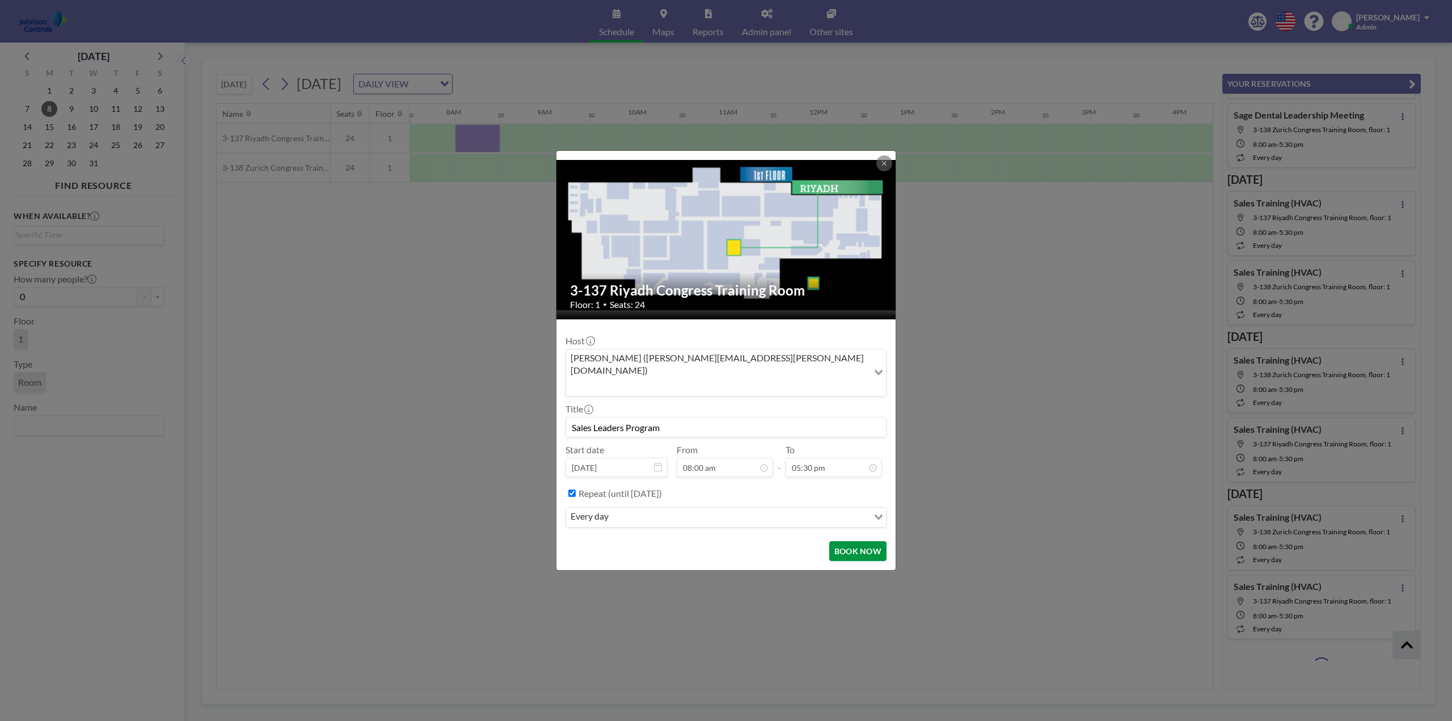
click at [854, 541] on button "BOOK NOW" at bounding box center [858, 551] width 57 height 20
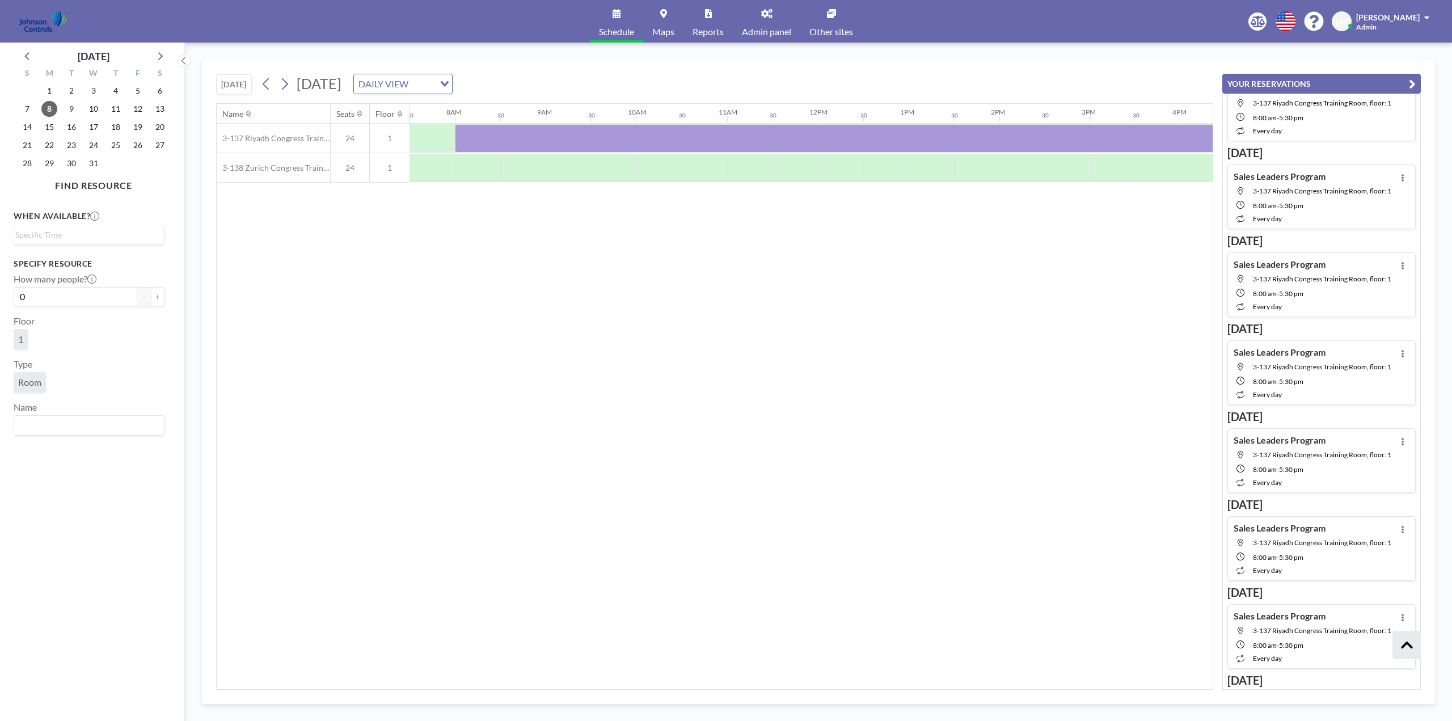
scroll to position [1562, 0]
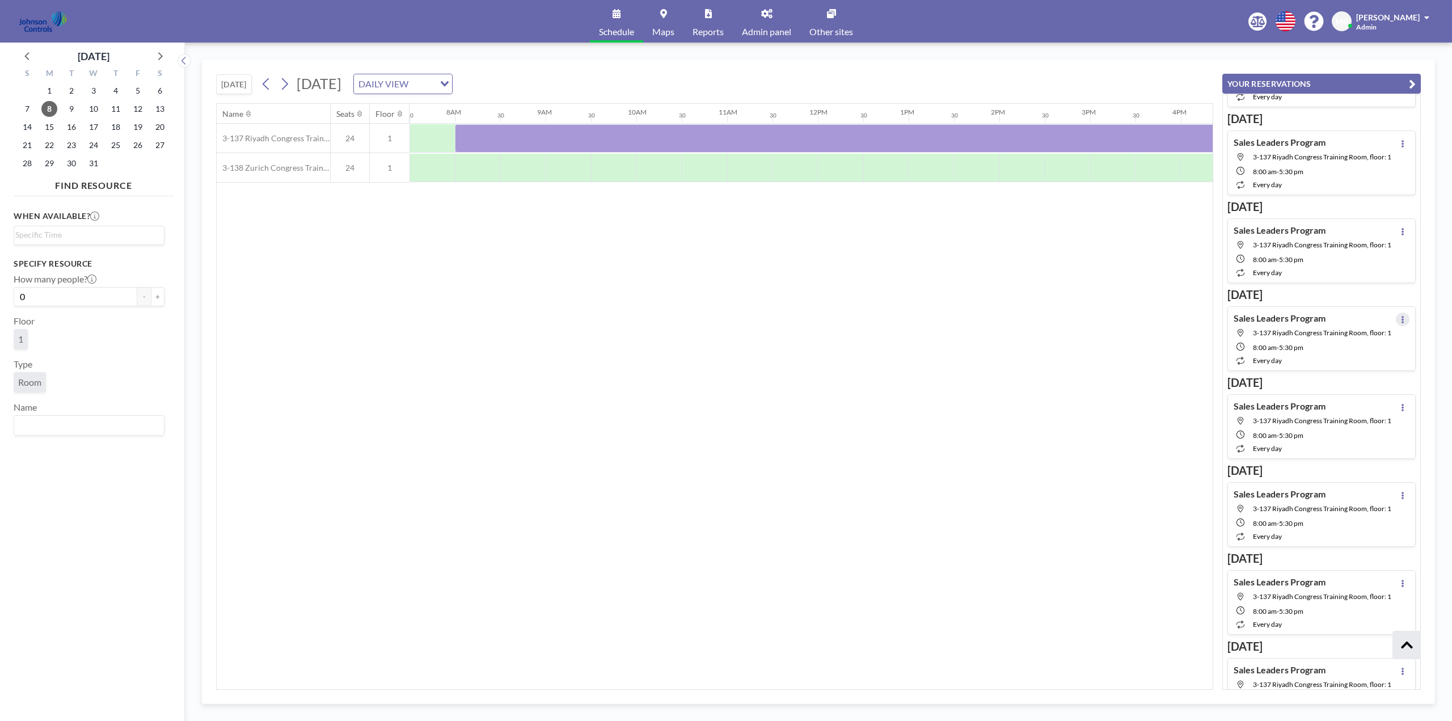
click at [1401, 323] on icon at bounding box center [1403, 319] width 5 height 7
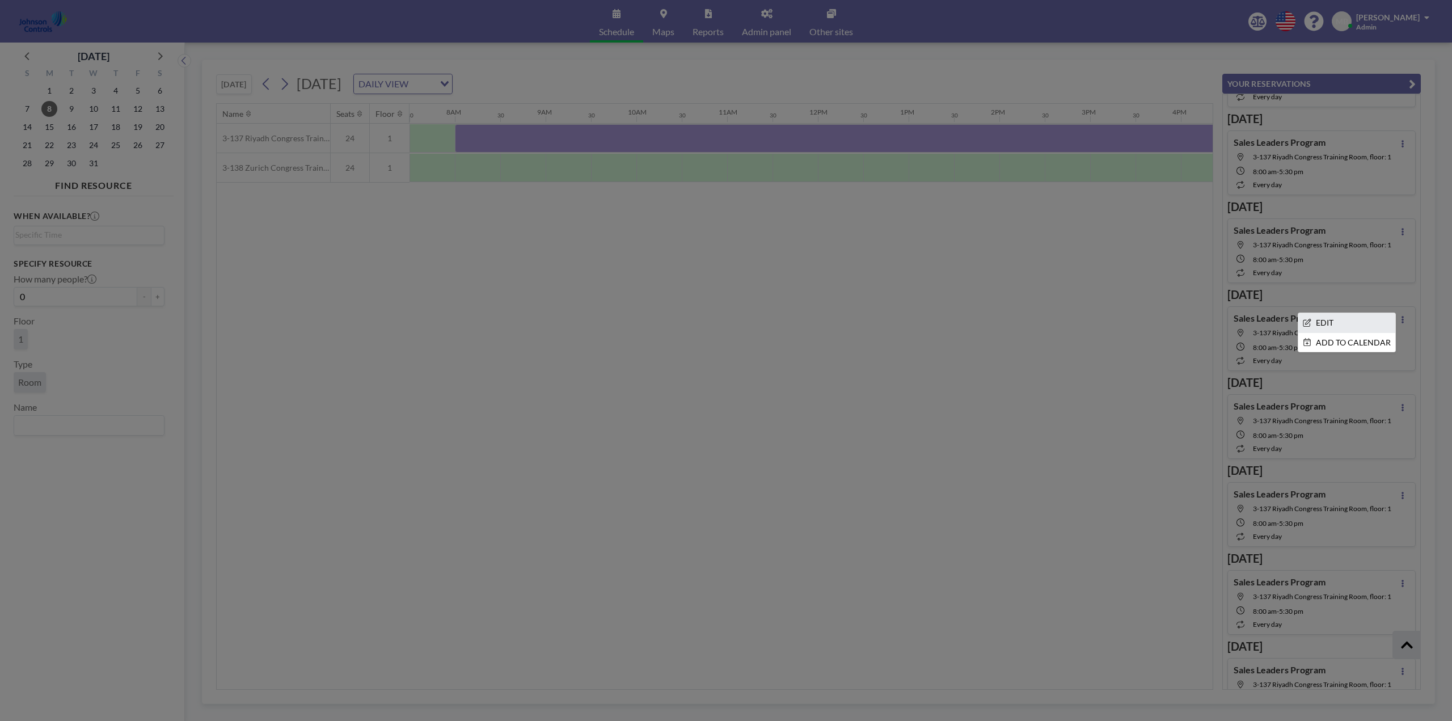
click at [1353, 332] on li "EDIT" at bounding box center [1347, 322] width 97 height 19
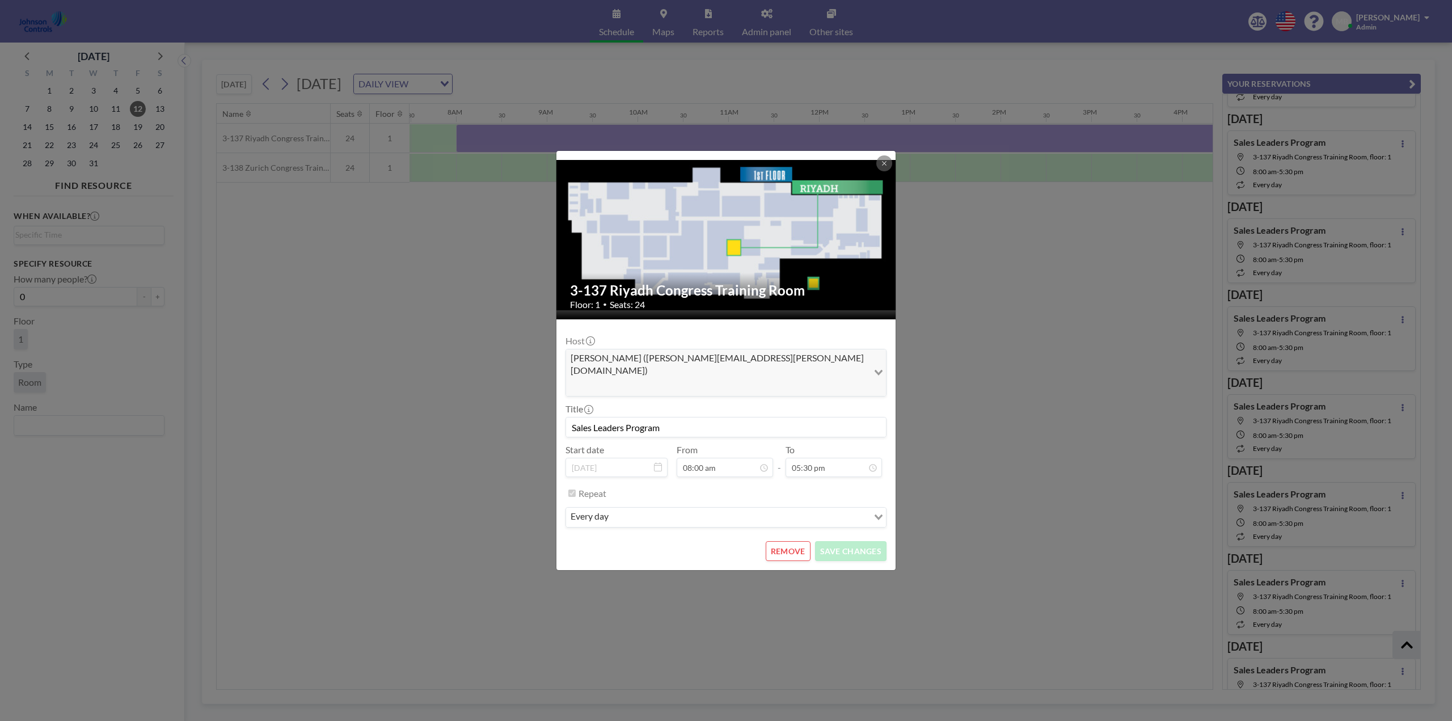
scroll to position [0, 681]
click at [780, 541] on button "REMOVE" at bounding box center [788, 551] width 45 height 20
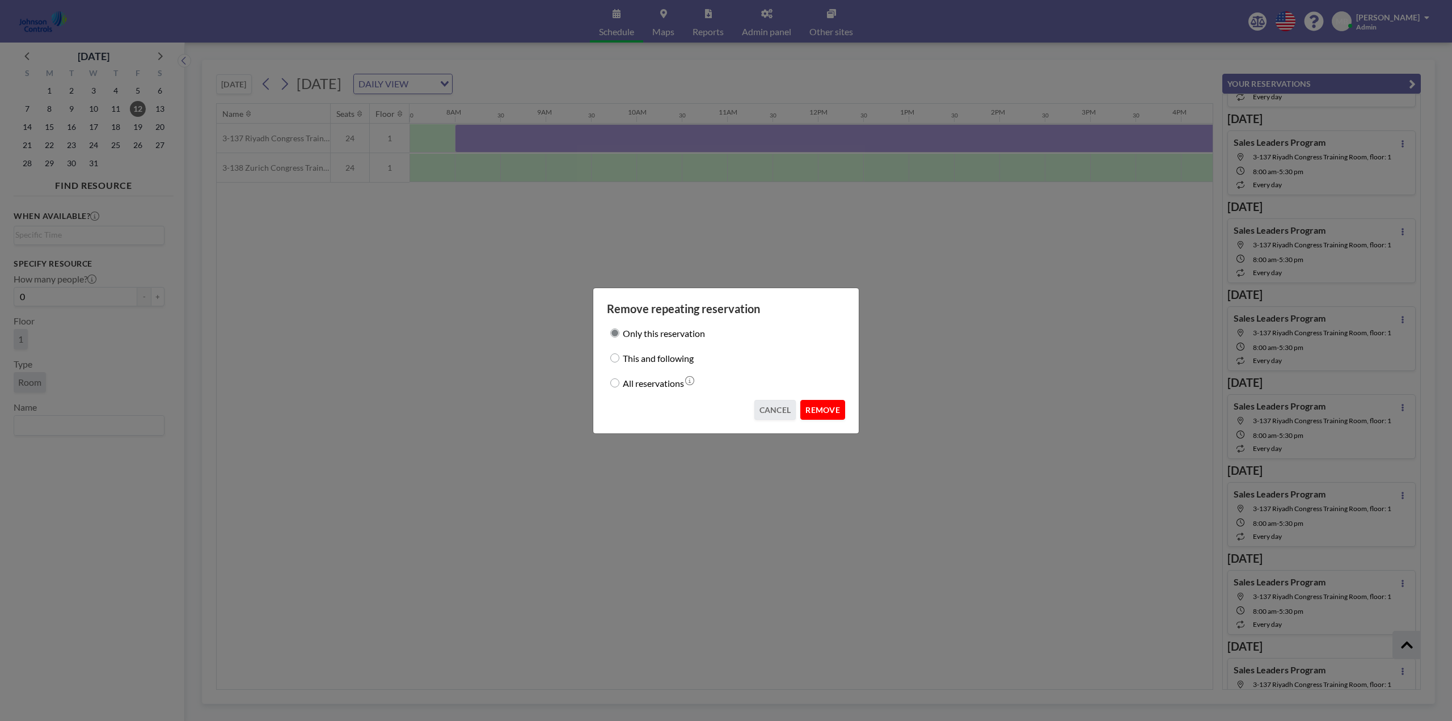
click at [830, 410] on button "REMOVE" at bounding box center [823, 410] width 45 height 20
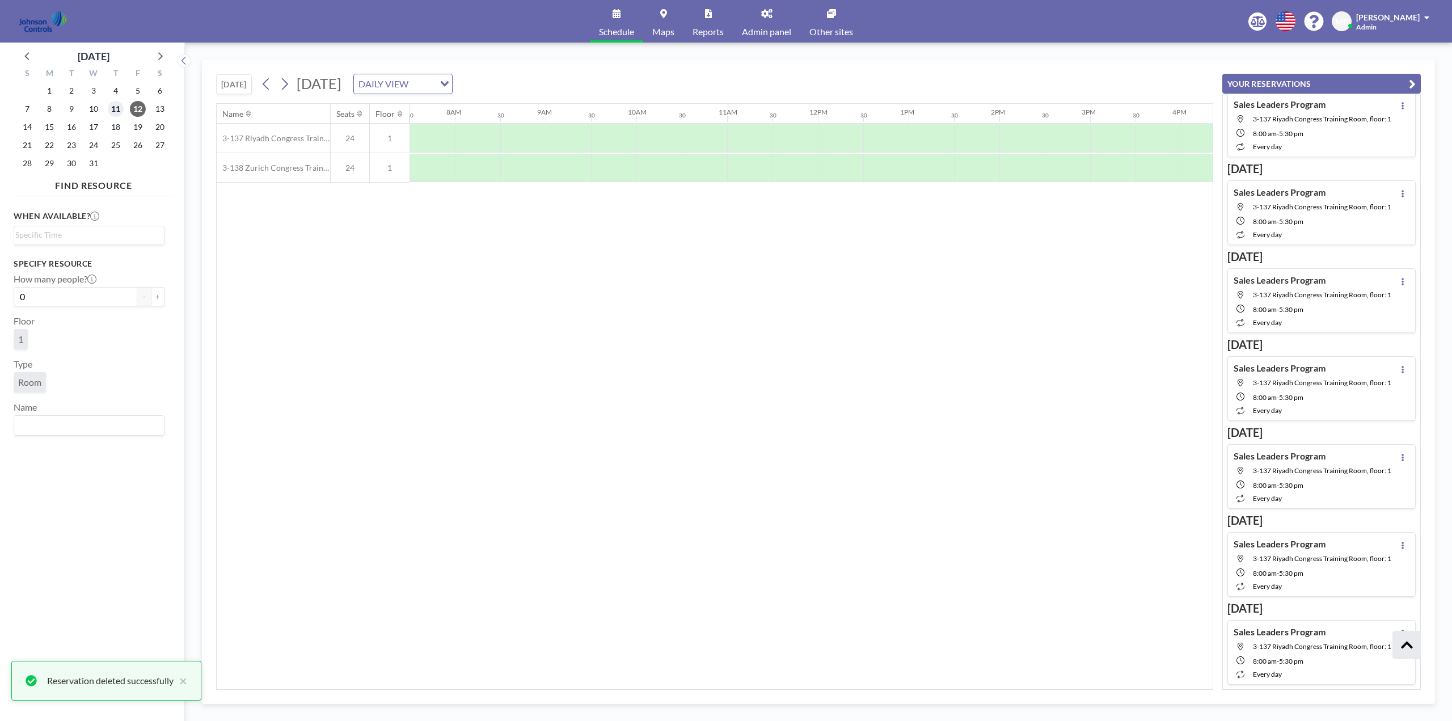
click at [119, 111] on span "11" at bounding box center [116, 109] width 16 height 16
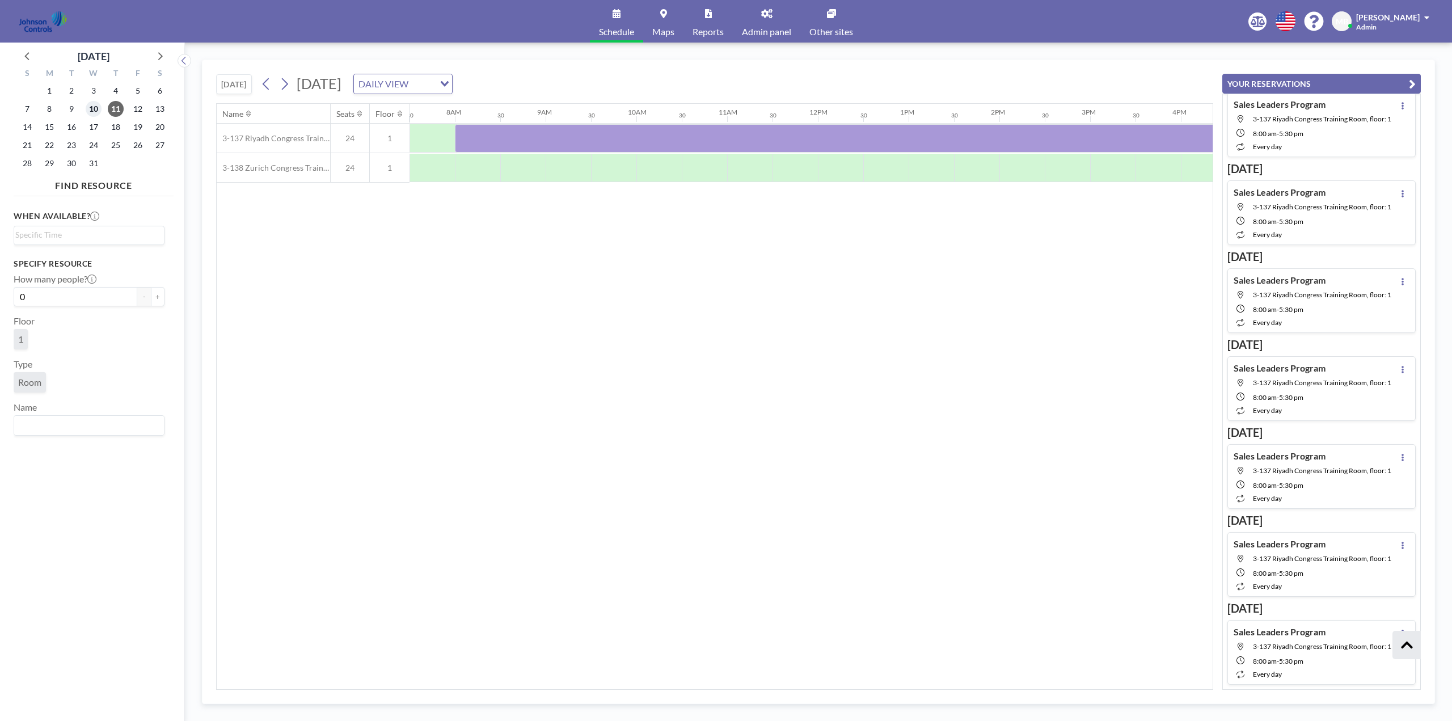
click at [91, 109] on span "10" at bounding box center [94, 109] width 16 height 16
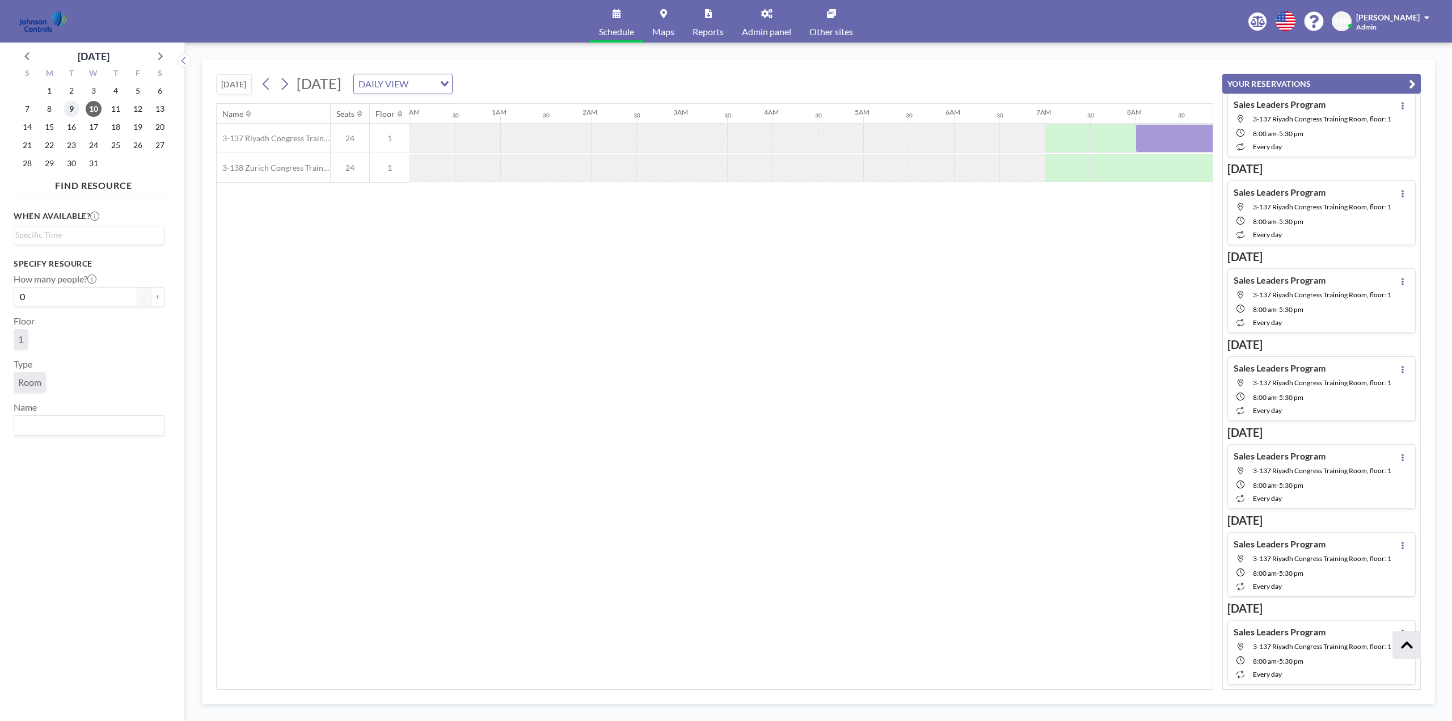
click at [72, 107] on span "9" at bounding box center [72, 109] width 16 height 16
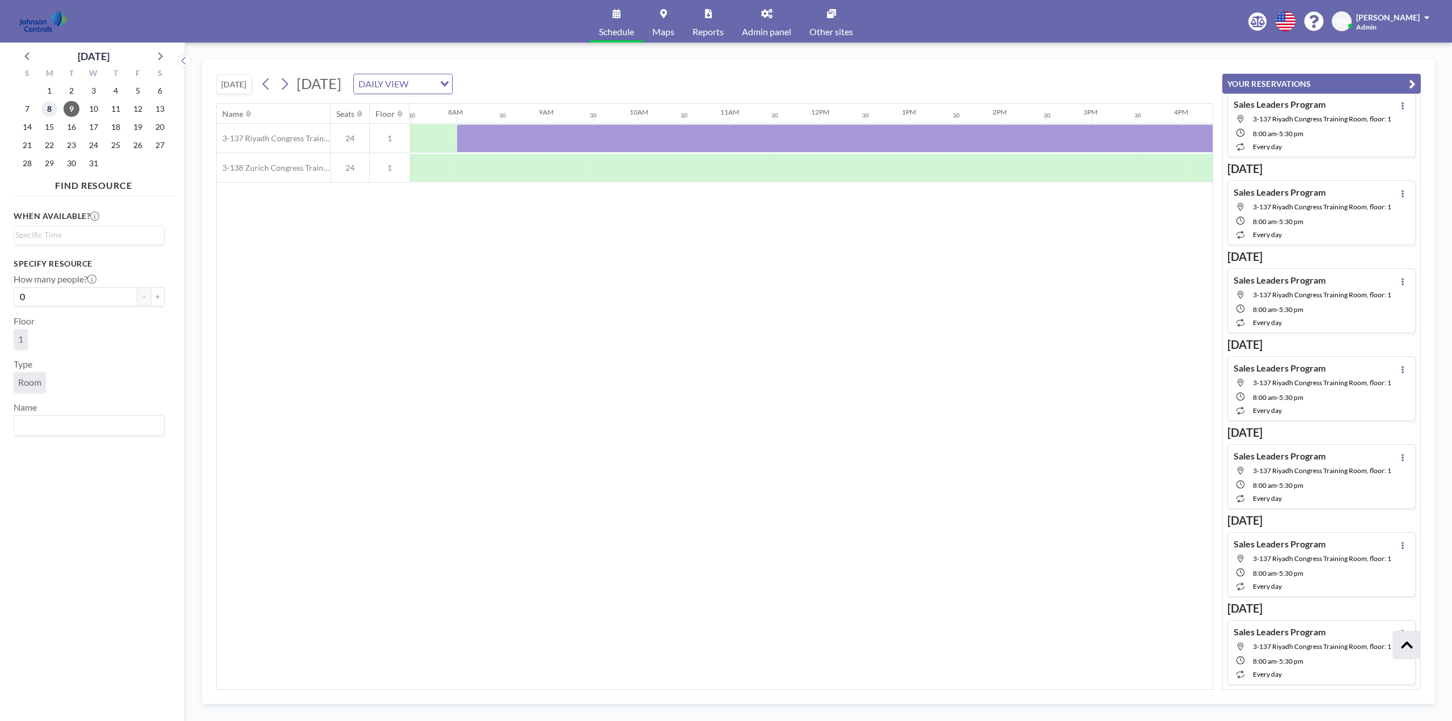
click at [54, 107] on span "8" at bounding box center [49, 109] width 16 height 16
click at [838, 14] on link "Other sites" at bounding box center [832, 21] width 62 height 43
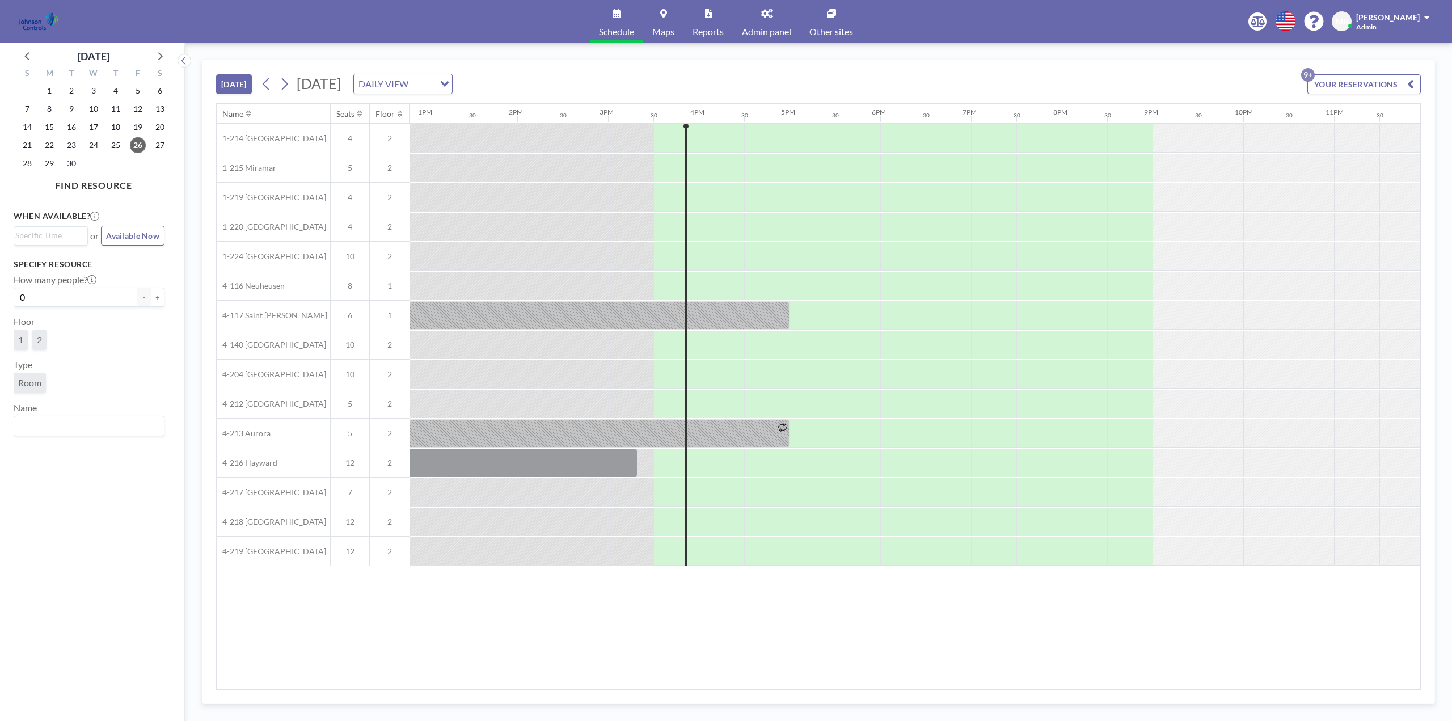
scroll to position [0, 1169]
click at [827, 19] on link "Other sites" at bounding box center [832, 21] width 62 height 43
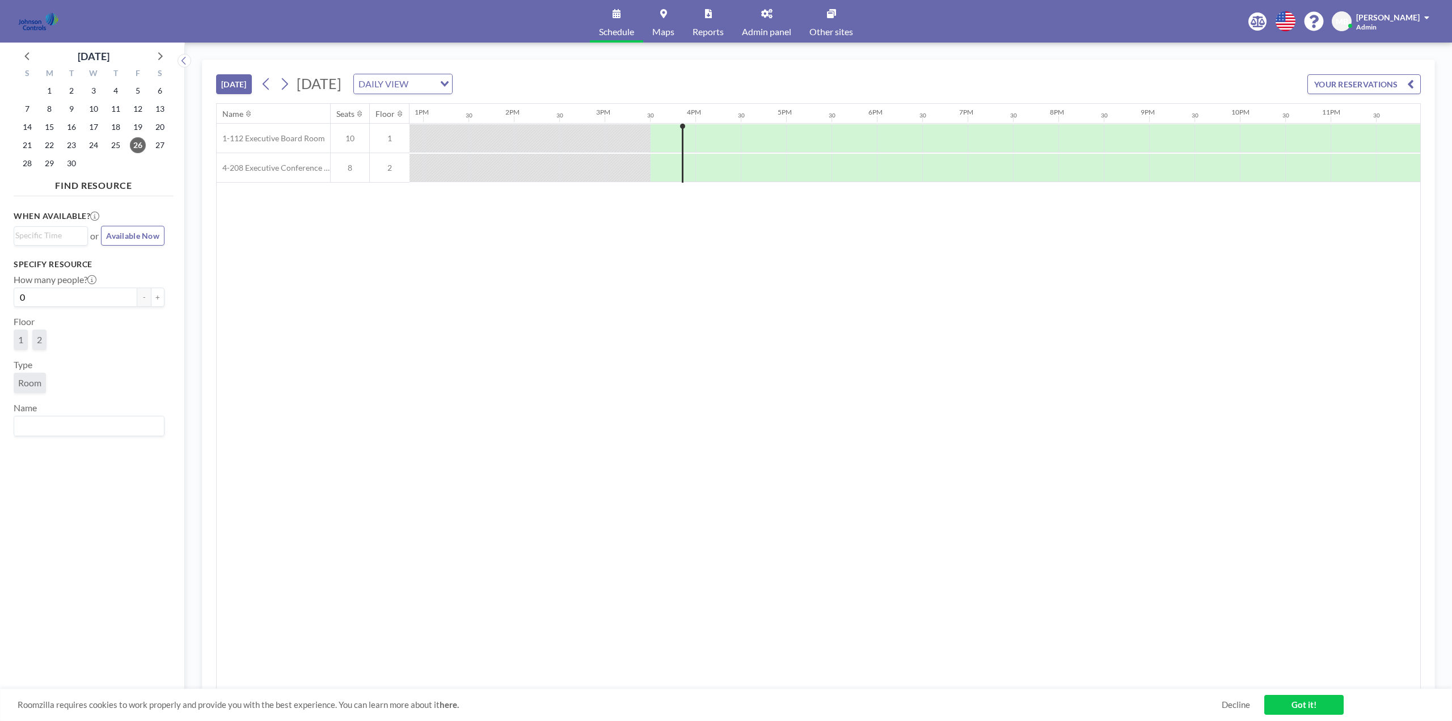
scroll to position [0, 1169]
